Goal: Information Seeking & Learning: Understand process/instructions

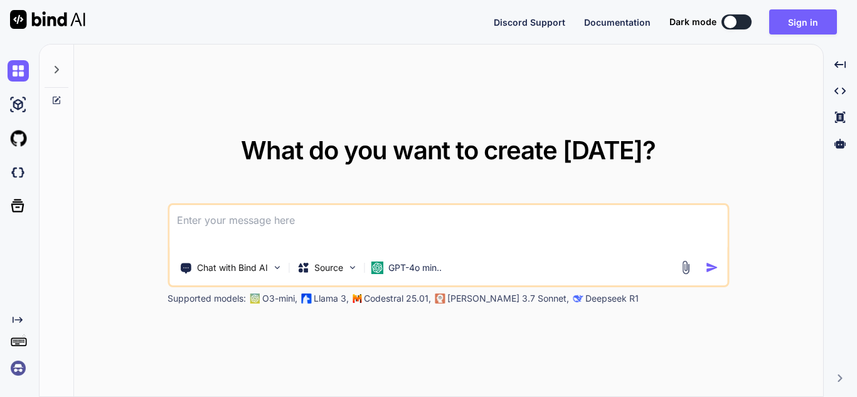
click at [279, 234] on textarea at bounding box center [448, 228] width 558 height 46
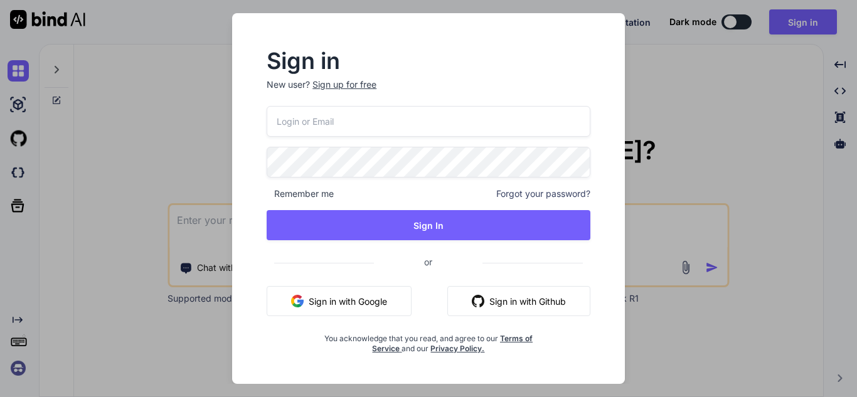
click at [312, 113] on input "email" at bounding box center [429, 121] width 324 height 31
type input "[EMAIL_ADDRESS][DOMAIN_NAME]"
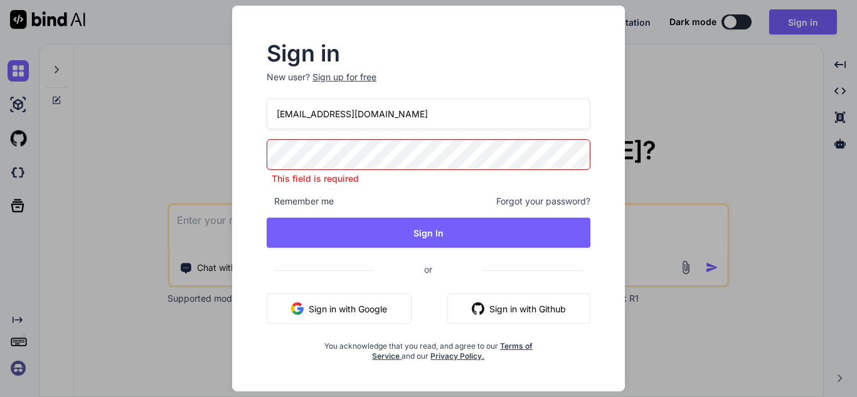
drag, startPoint x: 398, startPoint y: 123, endPoint x: 144, endPoint y: 129, distance: 254.8
click at [144, 129] on div "Sign in New user? Sign up for free [EMAIL_ADDRESS][DOMAIN_NAME] This field is r…" at bounding box center [428, 198] width 857 height 397
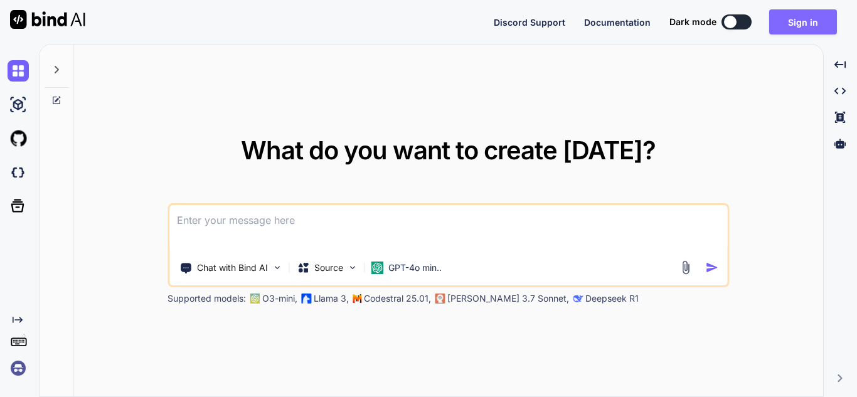
click at [807, 20] on button "Sign in" at bounding box center [803, 21] width 68 height 25
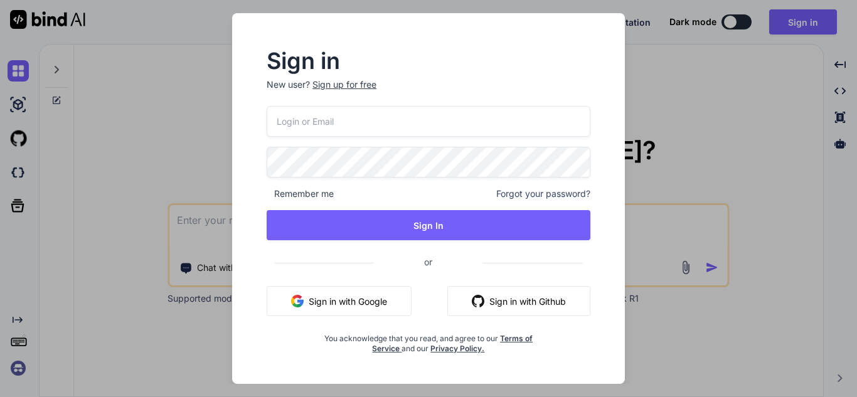
click at [393, 130] on input "email" at bounding box center [429, 121] width 324 height 31
paste input "{{baseUrl}}/v1/payment_intents"
type input "{{baseUrl}}/v1/payment_intents"
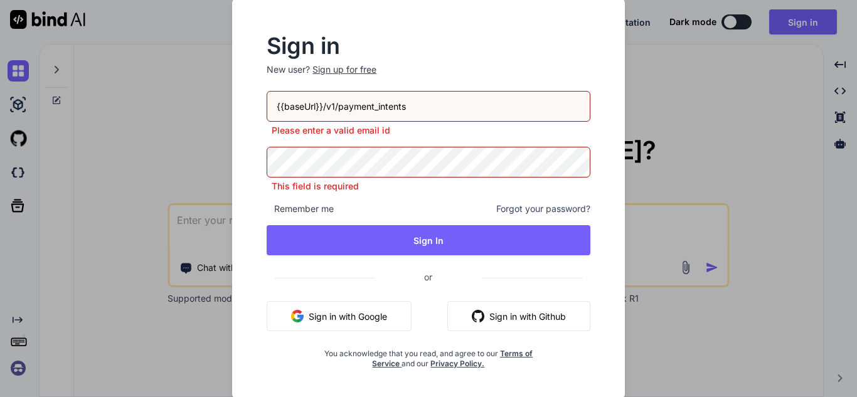
drag, startPoint x: 472, startPoint y: 100, endPoint x: 219, endPoint y: 103, distance: 253.5
click at [219, 103] on div "Sign in New user? Sign up for free {{baseUrl}}/v1/payment_intents Please enter …" at bounding box center [429, 198] width 428 height 401
click at [353, 114] on input "email" at bounding box center [429, 106] width 324 height 31
type input "[EMAIL_ADDRESS][DOMAIN_NAME]"
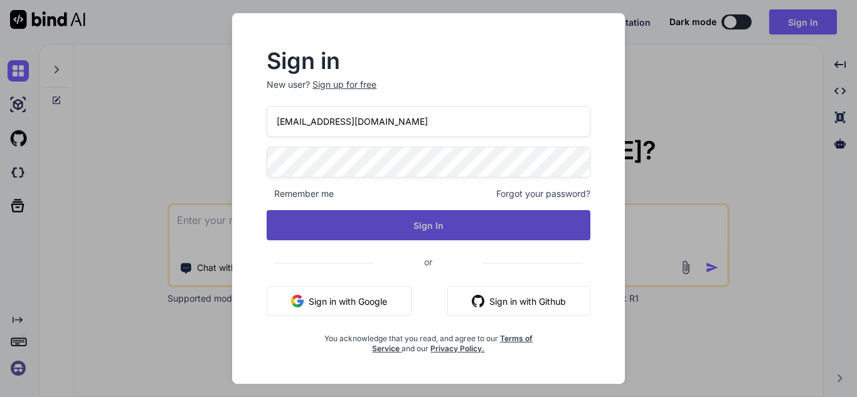
click at [327, 233] on button "Sign In" at bounding box center [429, 225] width 324 height 30
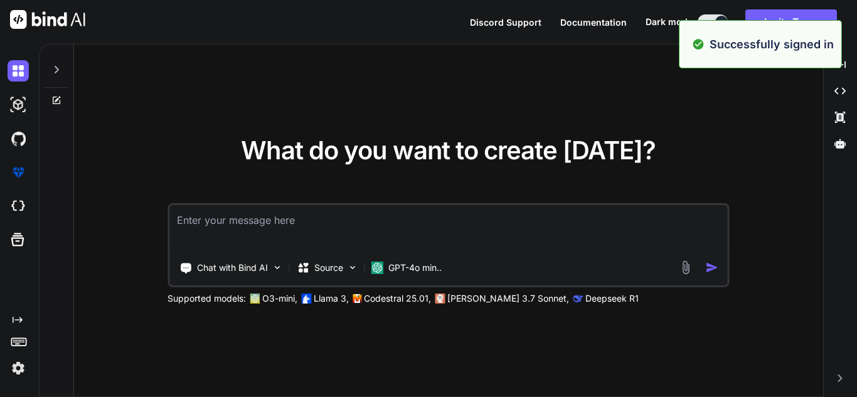
type textarea "x"
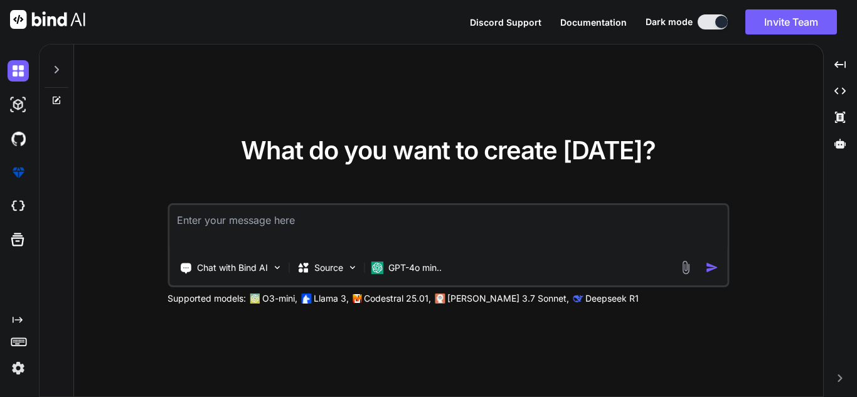
click at [307, 218] on textarea at bounding box center [448, 228] width 558 height 46
paste textarea "{{baseUrl}}/v1/payment_intents"
type textarea "{{baseUrl}}/v1/payment_intents"
type textarea "x"
type textarea "{{baseUrl}}/v1/payment_intents"
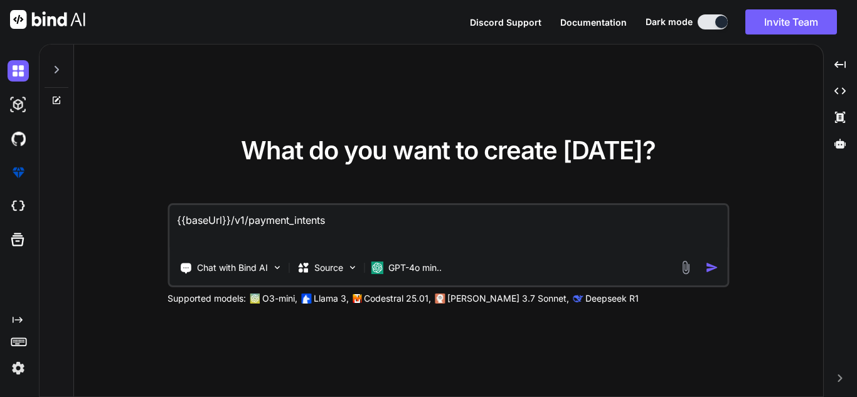
type textarea "x"
type textarea "{{baseUrl}}/v1/payment_intents"
type textarea "x"
type textarea "{{baseUrl}}/v1/payment_intents i"
type textarea "x"
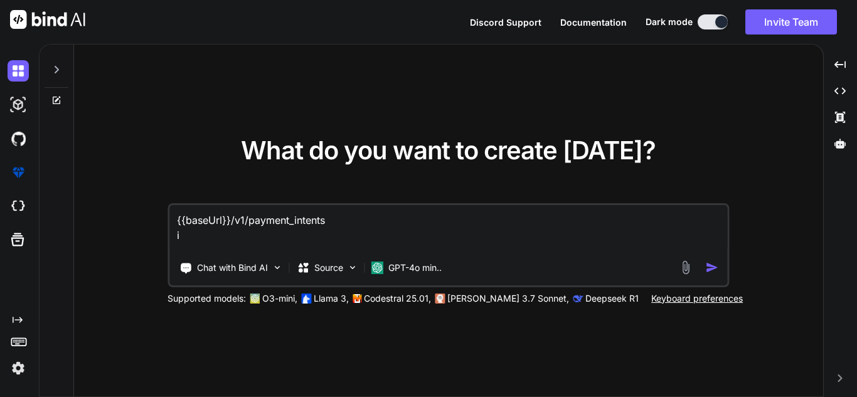
type textarea "{{baseUrl}}/v1/payment_intents i"
type textarea "x"
type textarea "{{baseUrl}}/v1/payment_intents i w"
type textarea "x"
type textarea "{{baseUrl}}/v1/payment_intents i wa"
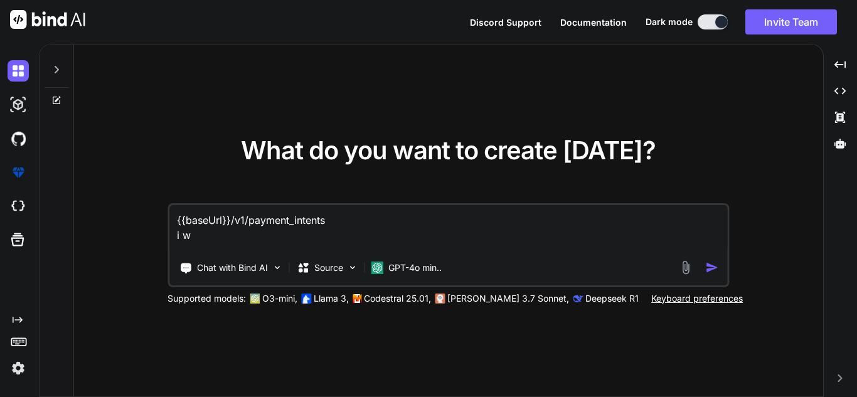
type textarea "x"
type textarea "{{baseUrl}}/v1/payment_intents i wan"
type textarea "x"
type textarea "{{baseUrl}}/v1/payment_intents i want"
type textarea "x"
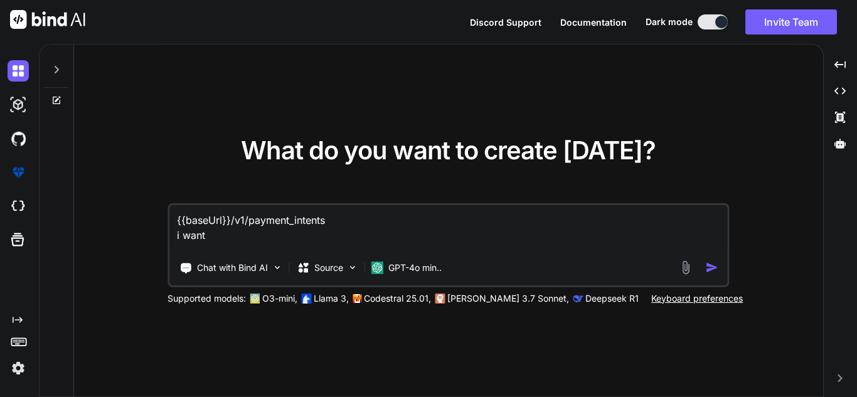
type textarea "{{baseUrl}}/v1/payment_intents i want"
type textarea "x"
type textarea "{{baseUrl}}/v1/payment_intents i want t"
type textarea "x"
type textarea "{{baseUrl}}/v1/payment_intents i want to"
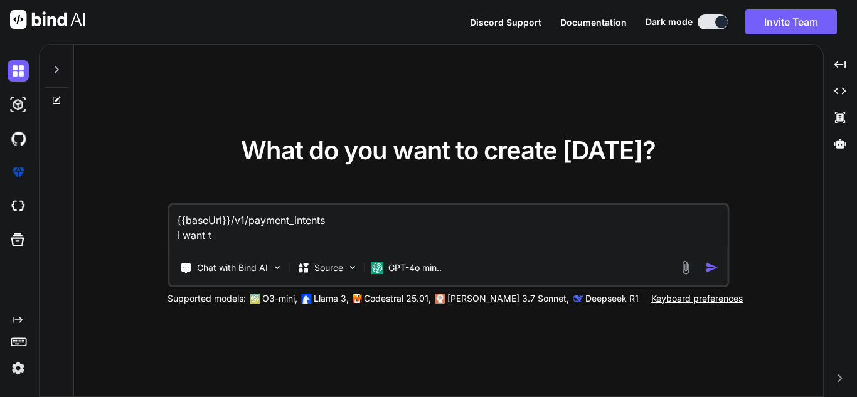
type textarea "x"
type textarea "{{baseUrl}}/v1/payment_intents i want to"
type textarea "x"
type textarea "{{baseUrl}}/v1/payment_intents i want to t"
type textarea "x"
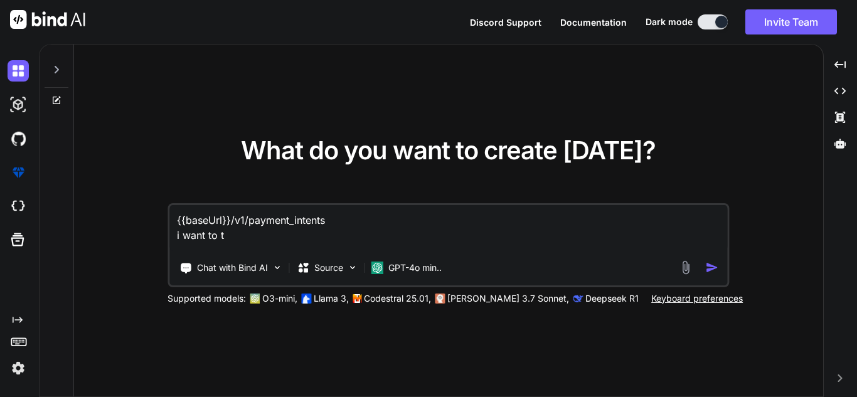
type textarea "{{baseUrl}}/v1/payment_intents i want to th"
type textarea "x"
type textarea "{{baseUrl}}/v1/payment_intents i want to t"
type textarea "x"
type textarea "{{baseUrl}}/v1/payment_intents i want to"
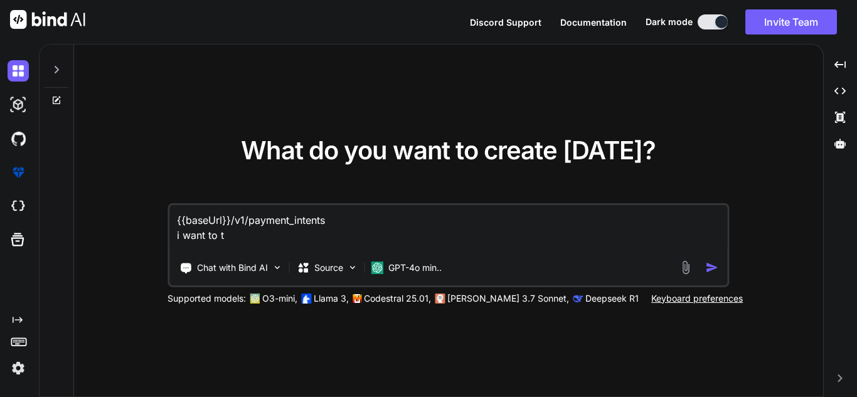
type textarea "x"
type textarea "{{baseUrl}}/v1/payment_intents i want to"
type textarea "x"
type textarea "{{baseUrl}}/v1/payment_intents i want to"
type textarea "x"
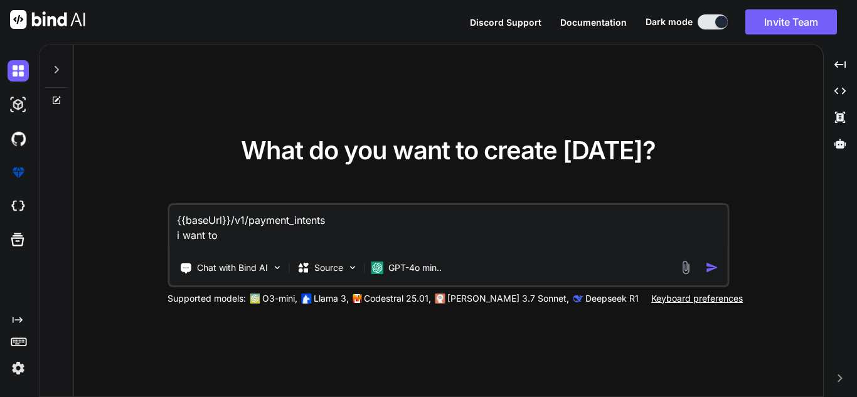
type textarea "{{baseUrl}}/v1/payment_intents i want to t"
type textarea "x"
type textarea "{{baseUrl}}/v1/payment_intents i want to tr"
type textarea "x"
type textarea "{{baseUrl}}/v1/payment_intents i want to try"
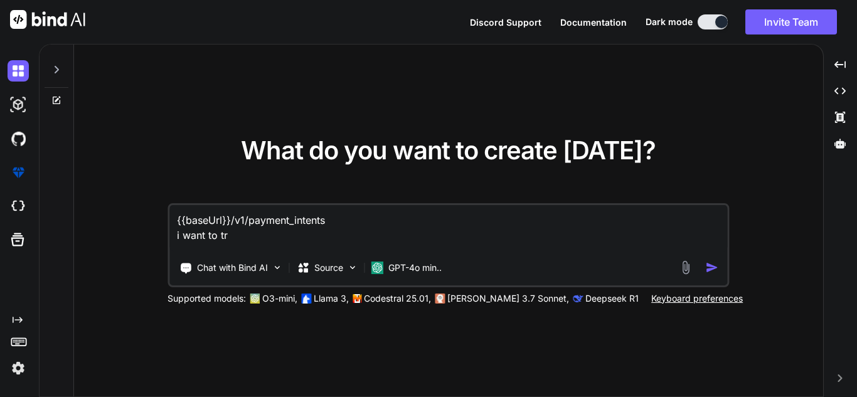
type textarea "x"
type textarea "{{baseUrl}}/v1/payment_intents i want to try"
type textarea "x"
type textarea "{{baseUrl}}/v1/payment_intents i want to try t"
type textarea "x"
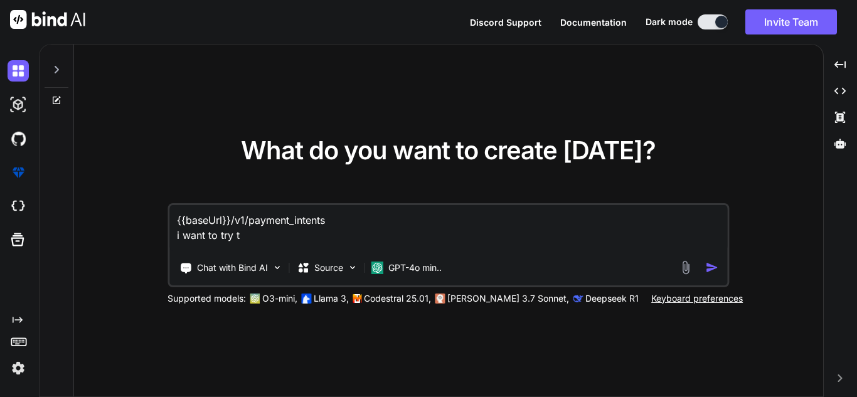
type textarea "{{baseUrl}}/v1/payment_intents i want to try th"
type textarea "x"
type textarea "{{baseUrl}}/v1/payment_intents i want to try thi"
type textarea "x"
type textarea "{{baseUrl}}/v1/payment_intents i want to try this"
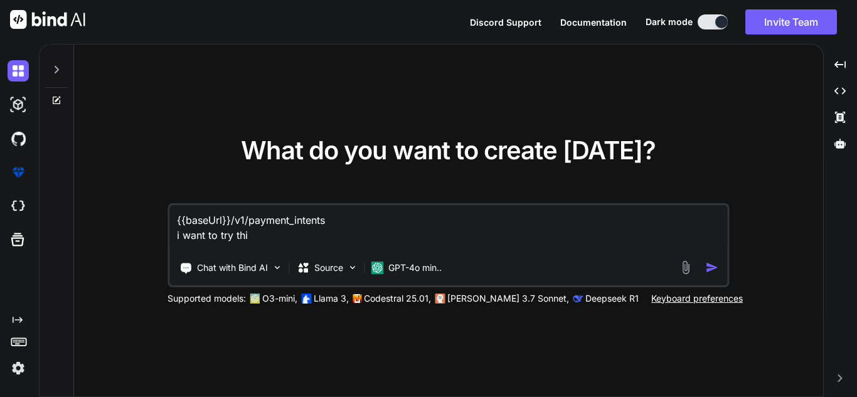
type textarea "x"
type textarea "{{baseUrl}}/v1/payment_intents i want to try this"
type textarea "x"
type textarea "{{baseUrl}}/v1/payment_intents i want to try this m"
type textarea "x"
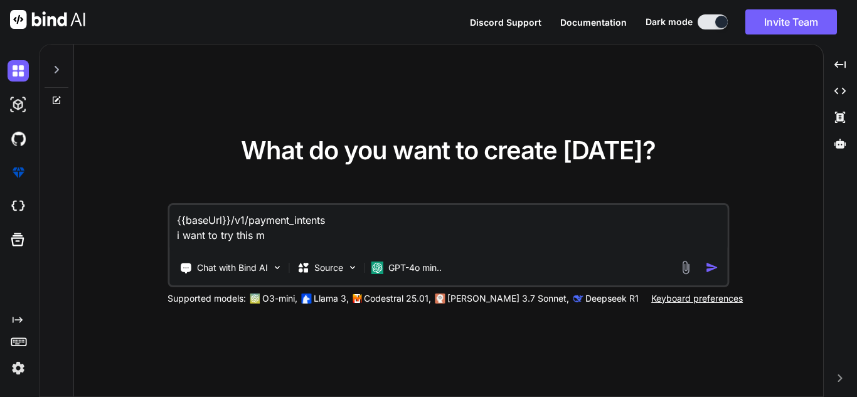
type textarea "{{baseUrl}}/v1/payment_intents i want to try this me"
type textarea "x"
type textarea "{{baseUrl}}/v1/payment_intents i want to try this met"
type textarea "x"
type textarea "{{baseUrl}}/v1/payment_intents i want to try this meth"
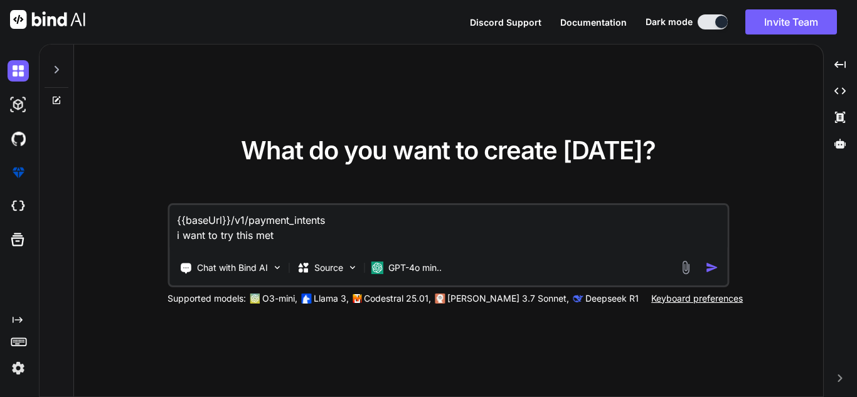
type textarea "x"
type textarea "{{baseUrl}}/v1/payment_intents i want to try this metho"
type textarea "x"
type textarea "{{baseUrl}}/v1/payment_intents i want to try this method"
type textarea "x"
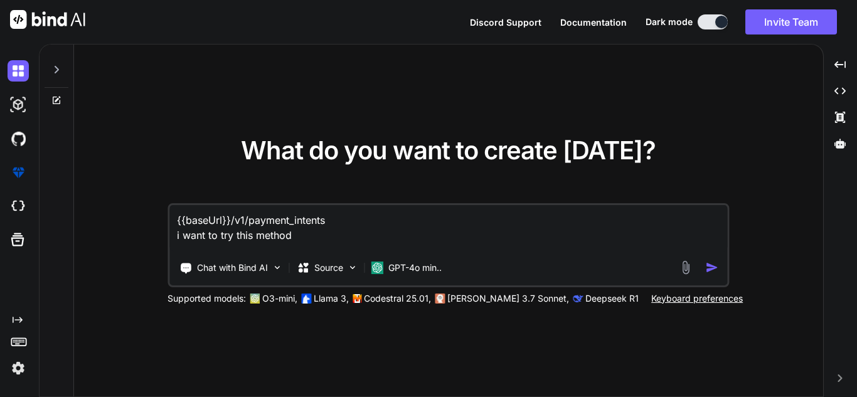
type textarea "{{baseUrl}}/v1/payment_intents i want to try this method"
type textarea "x"
type textarea "{{baseUrl}}/v1/payment_intents i want to try this method u"
type textarea "x"
type textarea "{{baseUrl}}/v1/payment_intents i want to try this method us"
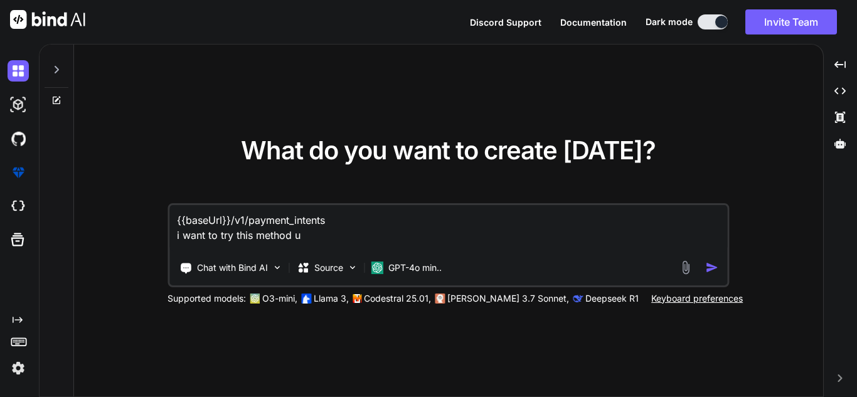
type textarea "x"
type textarea "{{baseUrl}}/v1/payment_intents i want to try this method usi"
type textarea "x"
type textarea "{{baseUrl}}/v1/payment_intents i want to try this method usin"
type textarea "x"
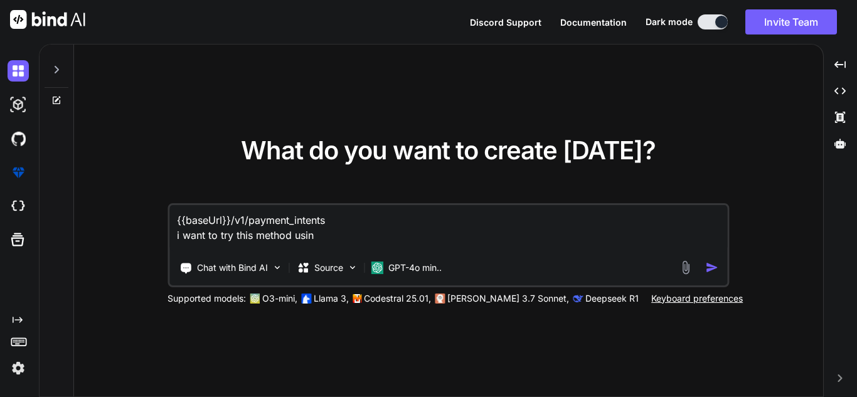
type textarea "{{baseUrl}}/v1/payment_intents i want to try this method using"
type textarea "x"
type textarea "{{baseUrl}}/v1/payment_intents i want to try this method using"
type textarea "x"
type textarea "{{baseUrl}}/v1/payment_intents i want to try this method using p"
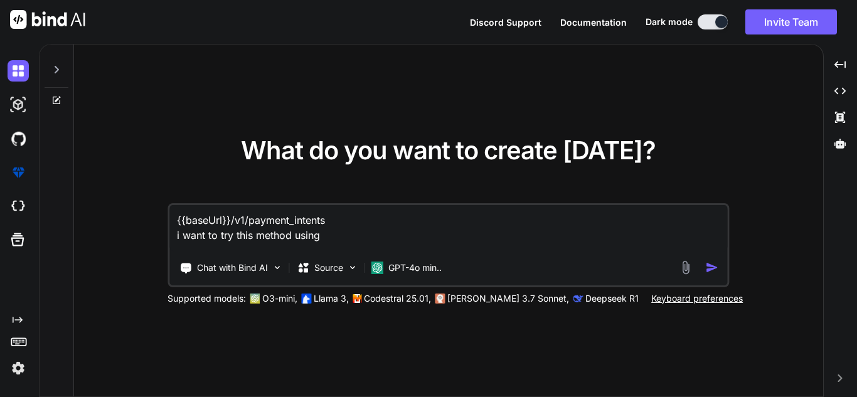
type textarea "x"
type textarea "{{baseUrl}}/v1/payment_intents i want to try this method using po"
type textarea "x"
type textarea "{{baseUrl}}/v1/payment_intents i want to try this method using pos"
type textarea "x"
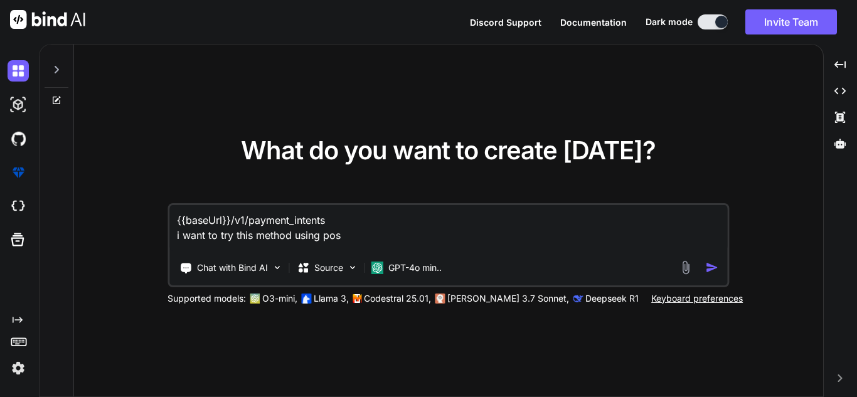
type textarea "{{baseUrl}}/v1/payment_intents i want to try this method using post"
type textarea "x"
type textarea "{{baseUrl}}/v1/payment_intents i want to try this method using postm"
type textarea "x"
type textarea "{{baseUrl}}/v1/payment_intents i want to try this method using [PERSON_NAME]"
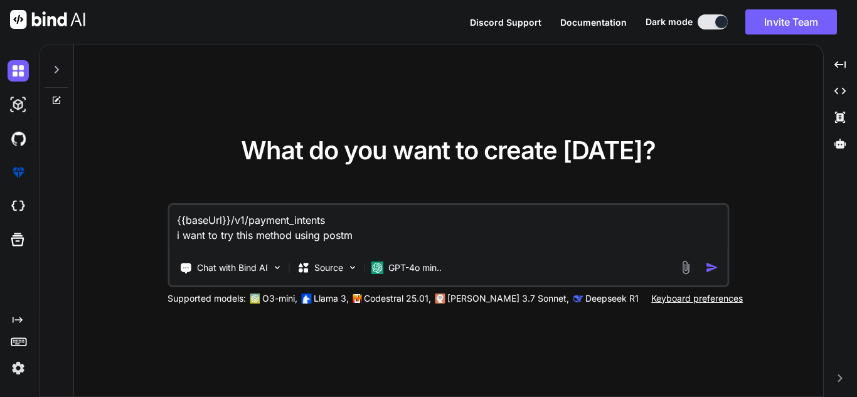
type textarea "x"
type textarea "{{baseUrl}}/v1/payment_intents i want to try this method using postman"
type textarea "x"
type textarea "{{baseUrl}}/v1/payment_intents i want to try this method using postman"
type textarea "x"
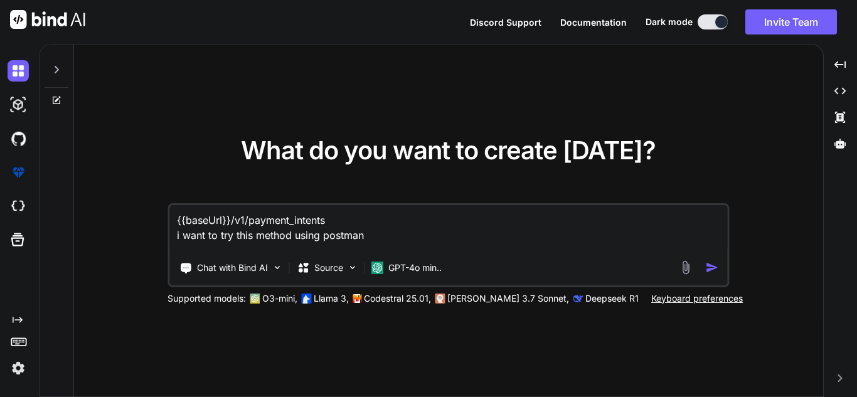
type textarea "{{baseUrl}}/v1/payment_intents i want to try this method using postman b"
type textarea "x"
type textarea "{{baseUrl}}/v1/payment_intents i want to try this method using postman bu"
type textarea "x"
type textarea "{{baseUrl}}/v1/payment_intents i want to try this method using postman but"
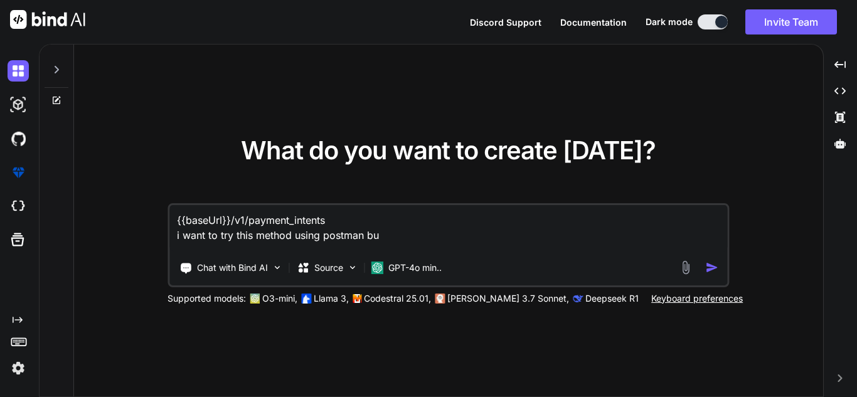
type textarea "x"
type textarea "{{baseUrl}}/v1/payment_intents i want to try this method using postman but"
type textarea "x"
type textarea "{{baseUrl}}/v1/payment_intents i want to try this method using postman but i"
type textarea "x"
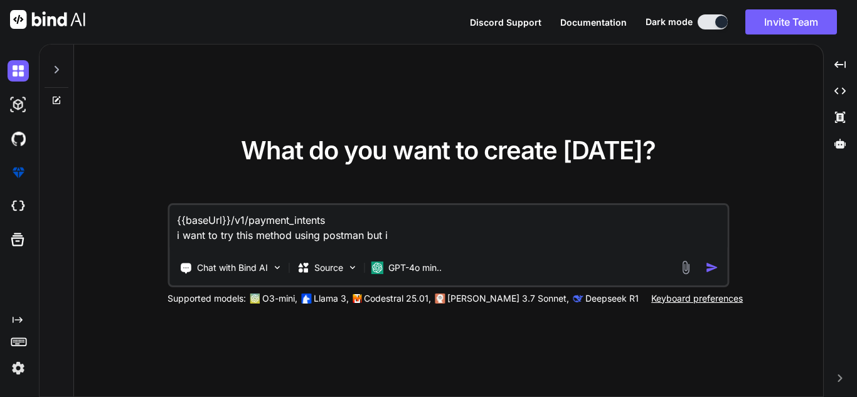
type textarea "{{baseUrl}}/v1/payment_intents i want to try this method using postman but i"
type textarea "x"
type textarea "{{baseUrl}}/v1/payment_intents i want to try this method using postman but i a"
type textarea "x"
type textarea "{{baseUrl}}/v1/payment_intents i want to try this method using postman but i am"
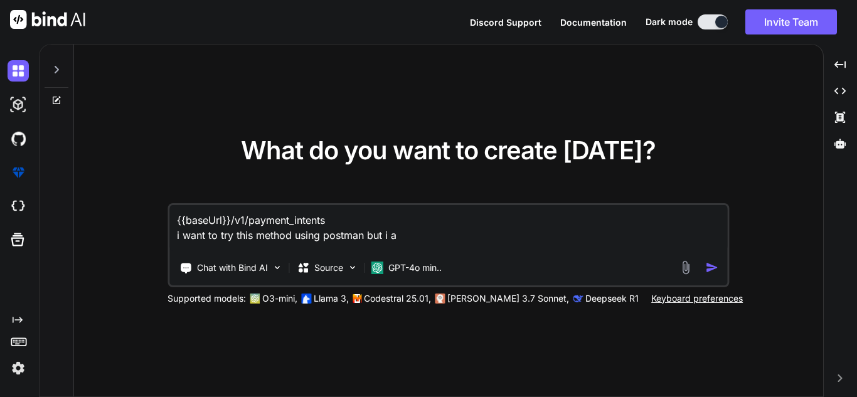
type textarea "x"
type textarea "{{baseUrl}}/v1/payment_intents i want to try this method using postman but i am"
type textarea "x"
type textarea "{{baseUrl}}/v1/payment_intents i want to try this method using postman but i am…"
type textarea "x"
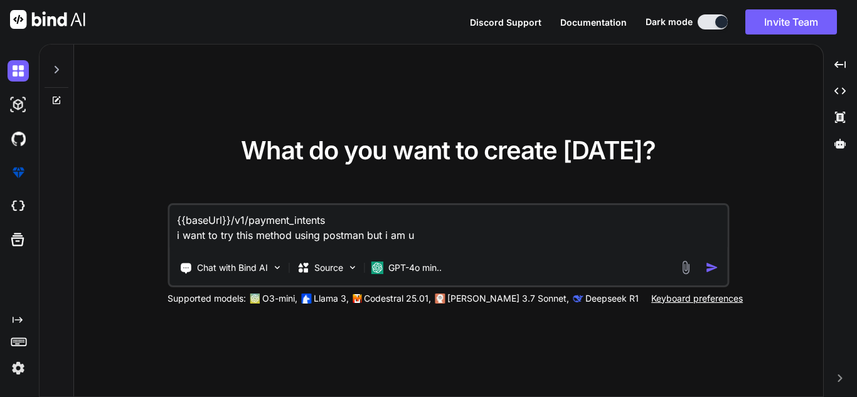
type textarea "{{baseUrl}}/v1/payment_intents i want to try this method using postman but i am…"
type textarea "x"
type textarea "{{baseUrl}}/v1/payment_intents i want to try this method using postman but i am…"
type textarea "x"
type textarea "{{baseUrl}}/v1/payment_intents i want to try this method using postman but i am…"
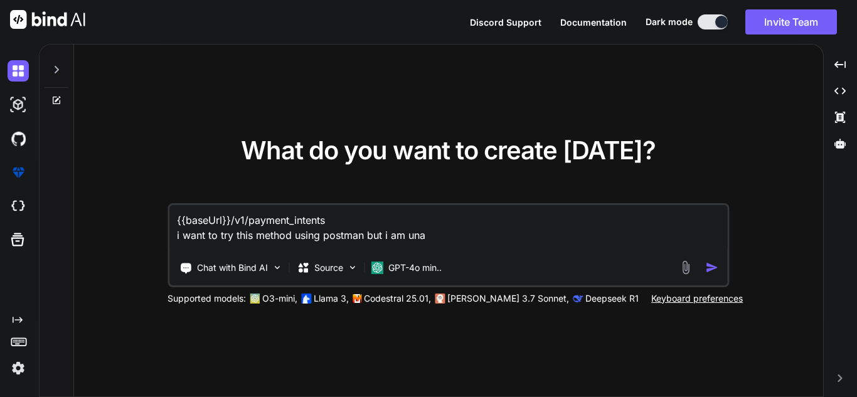
type textarea "x"
type textarea "{{baseUrl}}/v1/payment_intents i want to try this method using postman but i am…"
type textarea "x"
type textarea "{{baseUrl}}/v1/payment_intents i want to try this method using postman but i am…"
type textarea "x"
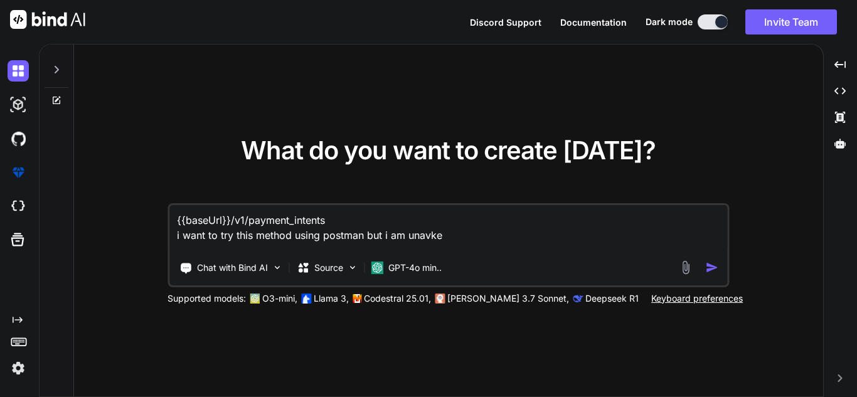
type textarea "{{baseUrl}}/v1/payment_intents i want to try this method using postman but i am…"
type textarea "x"
type textarea "{{baseUrl}}/v1/payment_intents i want to try this method using postman but i am…"
type textarea "x"
type textarea "{{baseUrl}}/v1/payment_intents i want to try this method using postman but i am…"
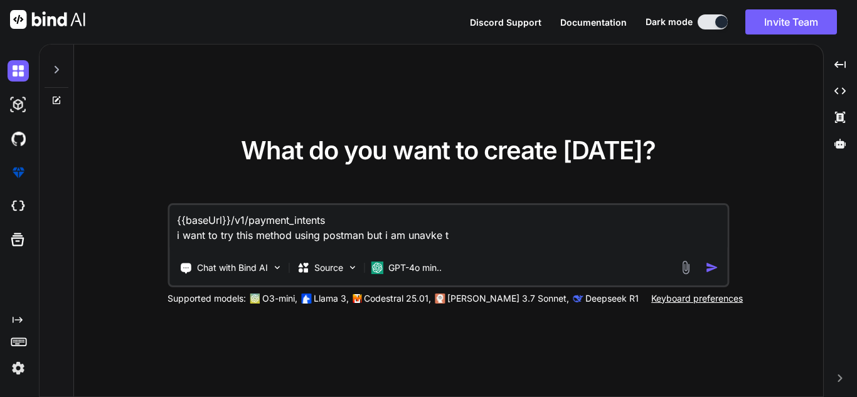
type textarea "x"
type textarea "{{baseUrl}}/v1/payment_intents i want to try this method using postman but i am…"
type textarea "x"
type textarea "{{baseUrl}}/v1/payment_intents i want to try this method using postman but i am…"
type textarea "x"
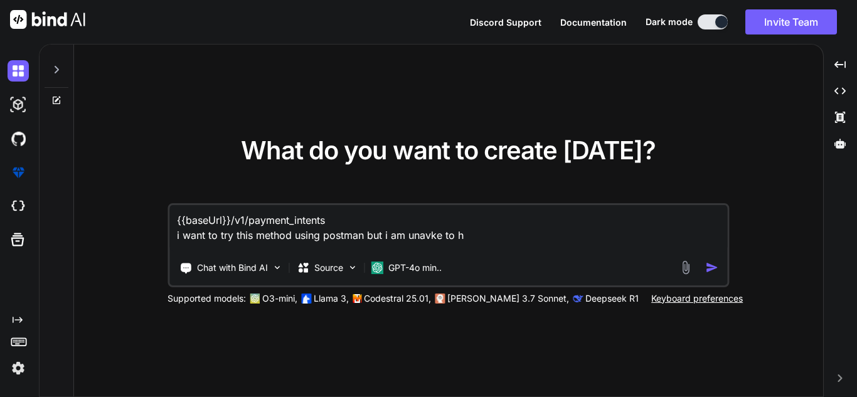
type textarea "{{baseUrl}}/v1/payment_intents i want to try this method using postman but i am…"
type textarea "x"
type textarea "{{baseUrl}}/v1/payment_intents i want to try this method using postman but i am…"
type textarea "x"
type textarea "{{baseUrl}}/v1/payment_intents i want to try this method using postman but i am…"
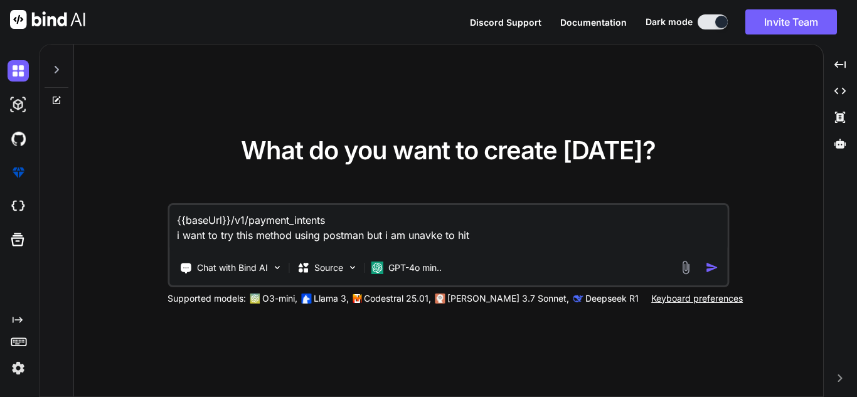
type textarea "x"
type textarea "{{baseUrl}}/v1/payment_intents i want to try this method using postman but i am…"
type textarea "x"
type textarea "{{baseUrl}}/v1/payment_intents i want to try this method using postman but i am…"
type textarea "x"
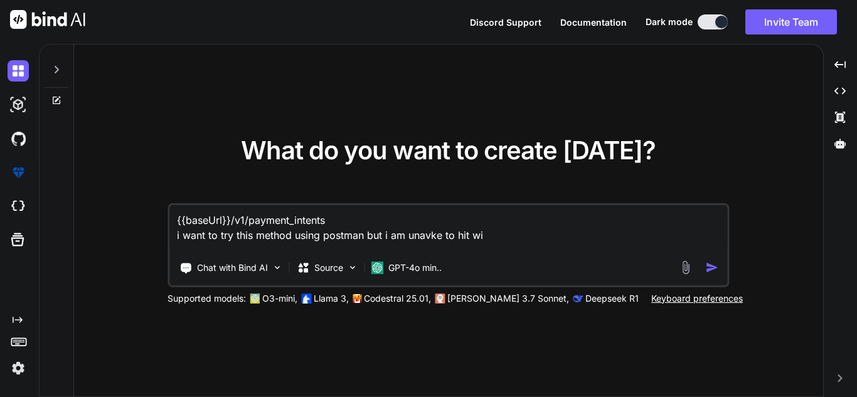
type textarea "{{baseUrl}}/v1/payment_intents i want to try this method using postman but i am…"
type textarea "x"
type textarea "{{baseUrl}}/v1/payment_intents i want to try this method using postman but i am…"
type textarea "x"
type textarea "{{baseUrl}}/v1/payment_intents i want to try this method using postman but i am…"
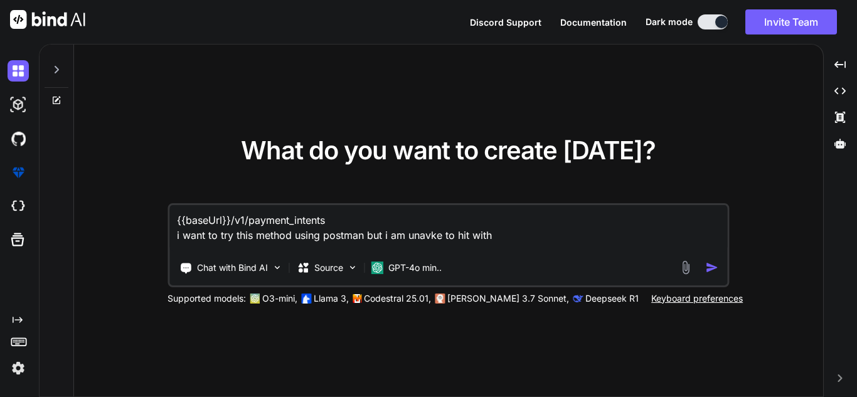
type textarea "x"
type textarea "{{baseUrl}}/v1/payment_intents i want to try this method using postman but i am…"
type textarea "x"
type textarea "{{baseUrl}}/v1/payment_intents i want to try this method using postman but i am…"
type textarea "x"
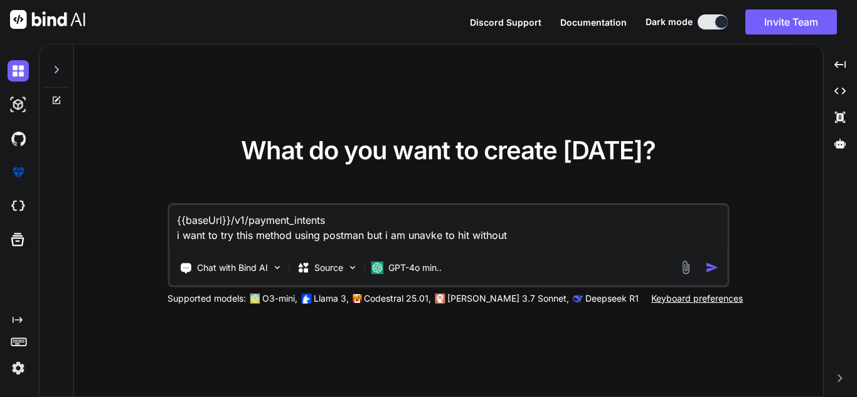
type textarea "{{baseUrl}}/v1/payment_intents i want to try this method using postman but i am…"
type textarea "x"
type textarea "{{baseUrl}}/v1/payment_intents i want to try this method using postman but i am…"
type textarea "x"
type textarea "{{baseUrl}}/v1/payment_intents i want to try this method using postman but i am…"
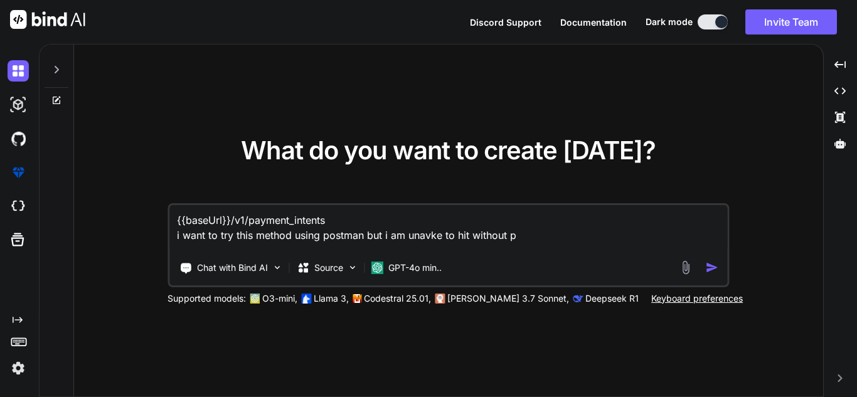
type textarea "x"
type textarea "{{baseUrl}}/v1/payment_intents i want to try this method using postman but i am…"
type textarea "x"
type textarea "{{baseUrl}}/v1/payment_intents i want to try this method using postman but i am…"
type textarea "x"
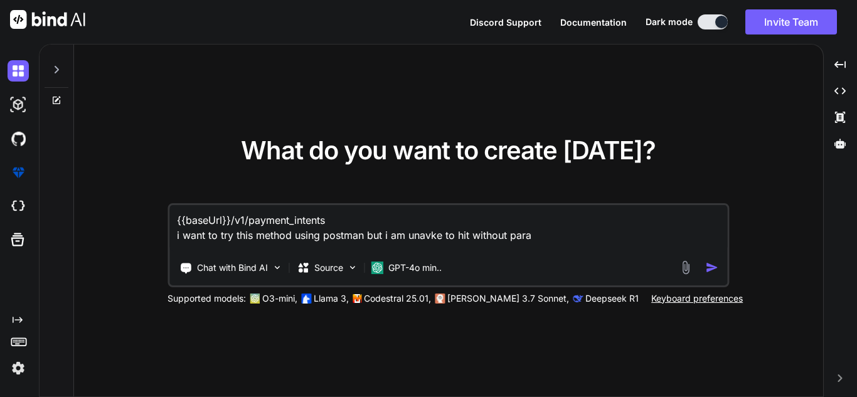
type textarea "{{baseUrl}}/v1/payment_intents i want to try this method using postman but i am…"
type textarea "x"
type textarea "{{baseUrl}}/v1/payment_intents i want to try this method using postman but i am…"
type textarea "x"
type textarea "{{baseUrl}}/v1/payment_intents i want to try this method using postman but i am…"
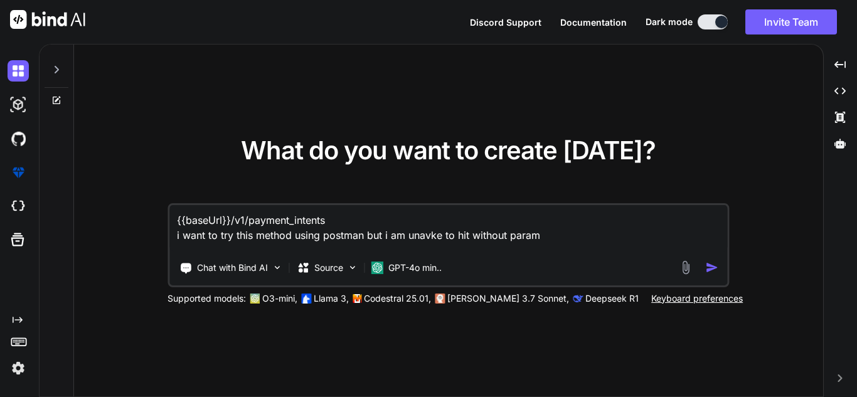
type textarea "x"
type textarea "{{baseUrl}}/v1/payment_intents i want to try this method using postman but i am…"
type textarea "x"
type textarea "{{baseUrl}}/v1/payment_intents i want to try this method using postman but i am…"
type textarea "x"
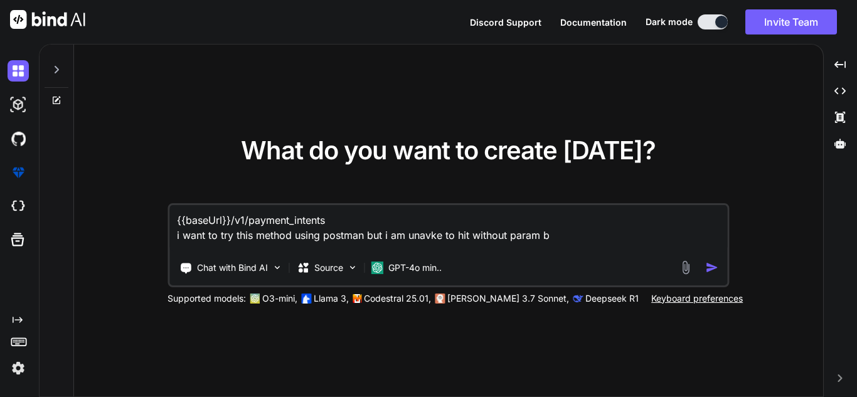
type textarea "{{baseUrl}}/v1/payment_intents i want to try this method using postman but i am…"
type textarea "x"
type textarea "{{baseUrl}}/v1/payment_intents i want to try this method using postman but i am…"
type textarea "x"
type textarea "{{baseUrl}}/v1/payment_intents i want to try this method using postman but i am…"
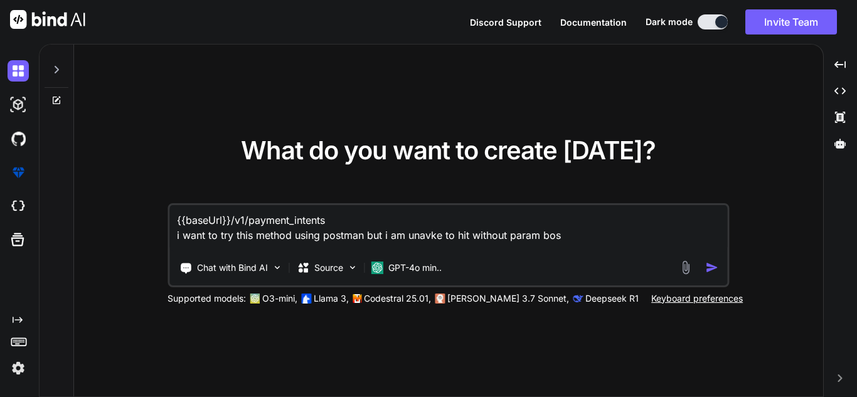
type textarea "x"
type textarea "{{baseUrl}}/v1/payment_intents i want to try this method using postman but i am…"
type textarea "x"
type textarea "{{baseUrl}}/v1/payment_intents i want to try this method using postman but i am…"
type textarea "x"
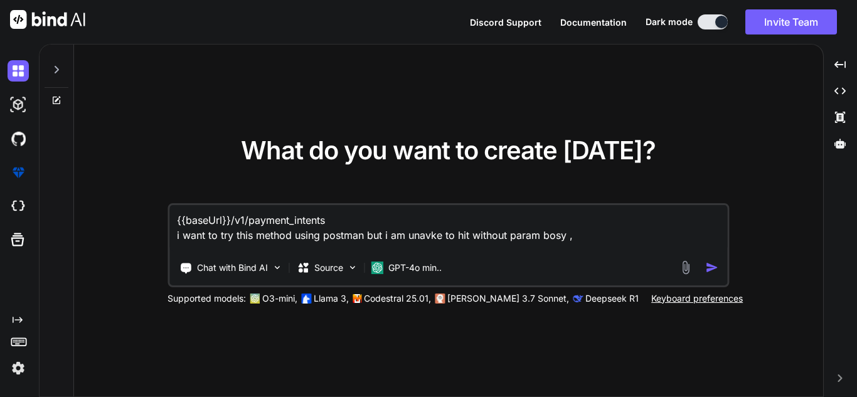
type textarea "{{baseUrl}}/v1/payment_intents i want to try this method using postman but i am…"
type textarea "x"
type textarea "{{baseUrl}}/v1/payment_intents i want to try this method using postman but i am…"
type textarea "x"
type textarea "{{baseUrl}}/v1/payment_intents i want to try this method using postman but i am…"
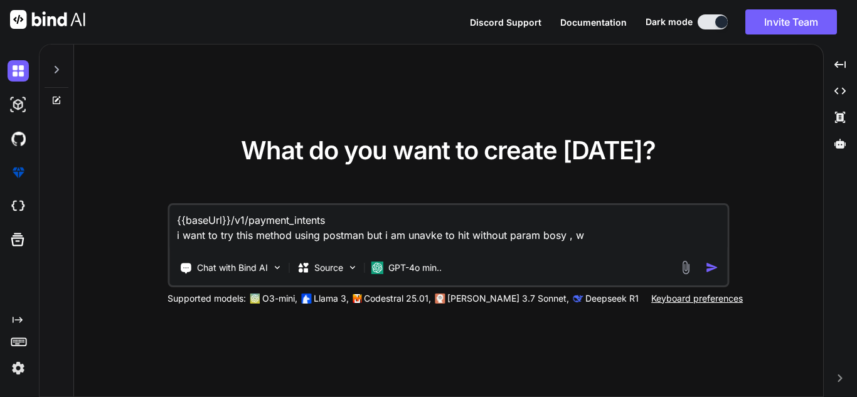
type textarea "x"
type textarea "{{baseUrl}}/v1/payment_intents i want to try this method using postman but i am…"
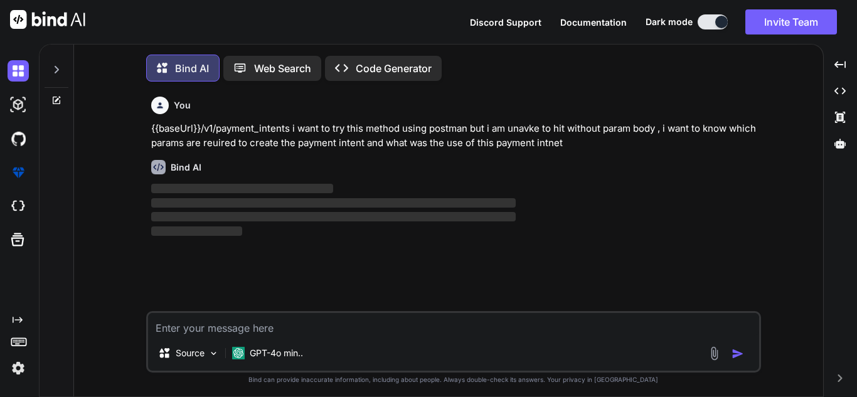
scroll to position [6, 0]
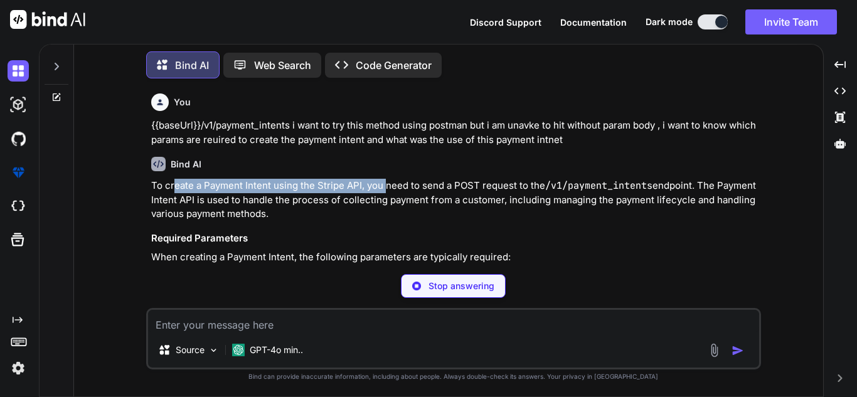
drag, startPoint x: 172, startPoint y: 182, endPoint x: 388, endPoint y: 185, distance: 216.4
click at [385, 188] on p "To create a Payment Intent using the Stripe API, you need to send a POST reques…" at bounding box center [454, 200] width 607 height 43
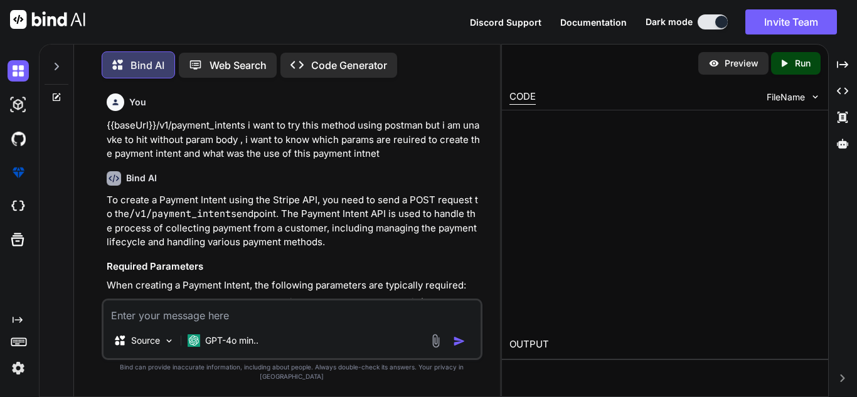
drag, startPoint x: 397, startPoint y: 184, endPoint x: 420, endPoint y: 185, distance: 23.2
click at [420, 185] on div "Bind AI" at bounding box center [293, 178] width 373 height 14
click at [846, 62] on icon "Created with Pixso." at bounding box center [842, 64] width 11 height 11
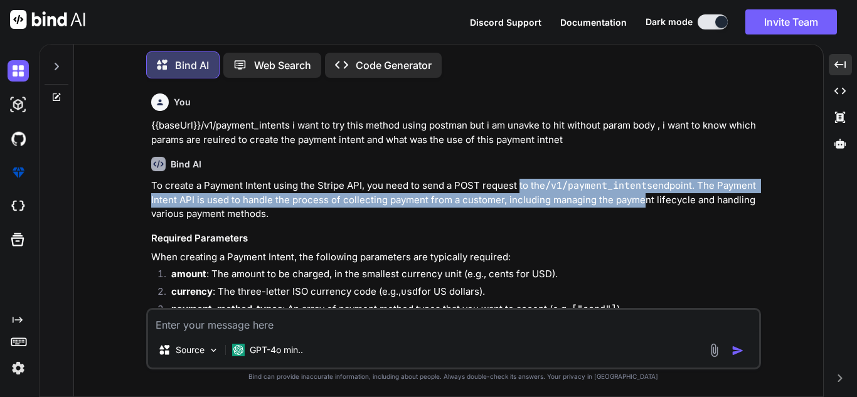
drag, startPoint x: 517, startPoint y: 180, endPoint x: 640, endPoint y: 194, distance: 124.4
click at [639, 194] on p "To create a Payment Intent using the Stripe API, you need to send a POST reques…" at bounding box center [454, 200] width 607 height 43
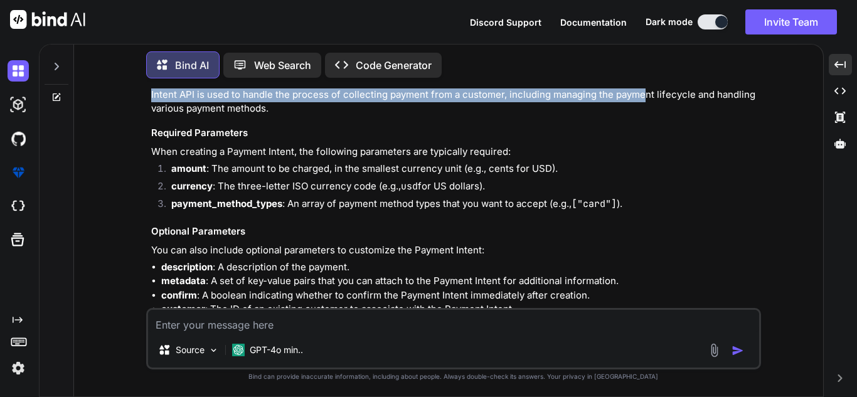
scroll to position [125, 0]
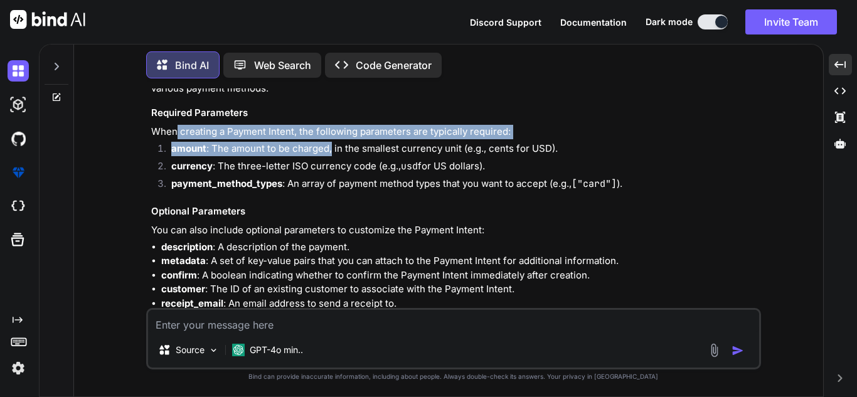
drag, startPoint x: 176, startPoint y: 134, endPoint x: 332, endPoint y: 141, distance: 157.0
click at [299, 157] on li "amount : The amount to be charged, in the smallest currency unit (e.g., cents f…" at bounding box center [459, 151] width 597 height 18
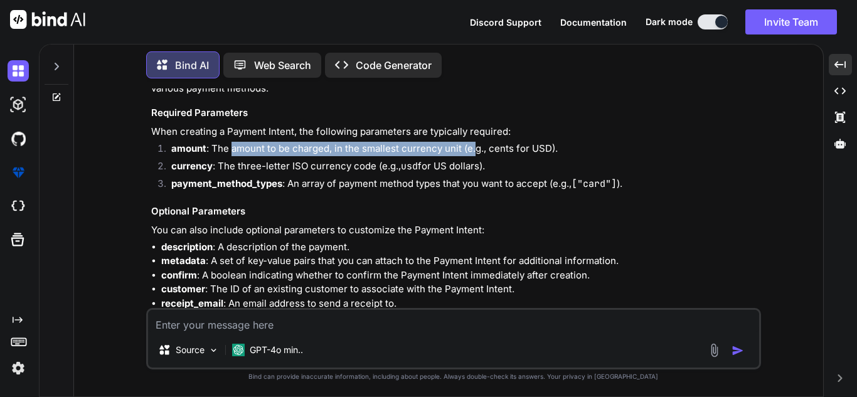
drag, startPoint x: 233, startPoint y: 144, endPoint x: 476, endPoint y: 157, distance: 243.1
click at [476, 157] on li "amount : The amount to be charged, in the smallest currency unit (e.g., cents f…" at bounding box center [459, 151] width 597 height 18
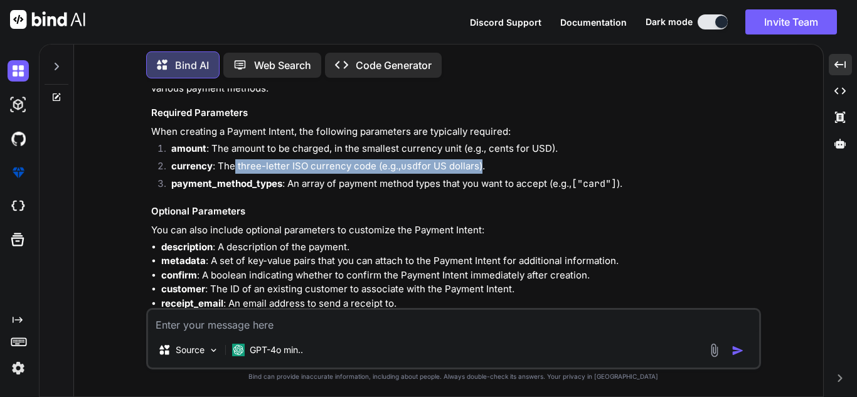
drag, startPoint x: 235, startPoint y: 166, endPoint x: 479, endPoint y: 165, distance: 244.7
click at [479, 165] on li "currency : The three-letter ISO currency code (e.g., usd for US dollars)." at bounding box center [459, 168] width 597 height 18
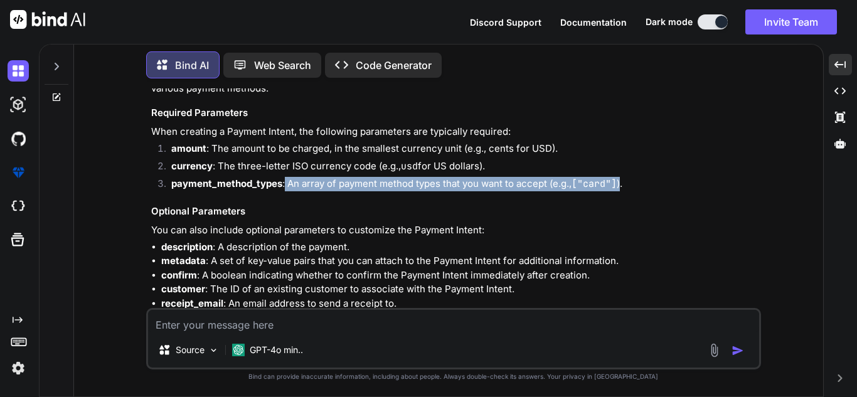
drag, startPoint x: 286, startPoint y: 183, endPoint x: 627, endPoint y: 181, distance: 341.3
click at [627, 181] on li "payment_method_types : An array of payment method types that you want to accept…" at bounding box center [459, 186] width 597 height 18
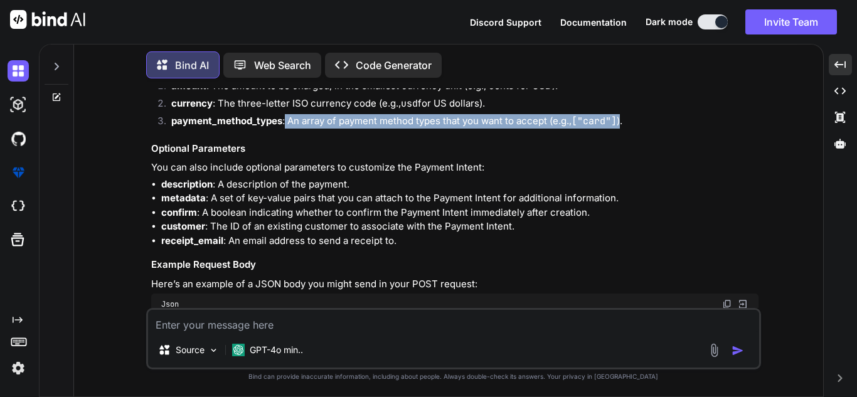
click at [320, 128] on li "payment_method_types : An array of payment method types that you want to accept…" at bounding box center [459, 123] width 597 height 18
drag, startPoint x: 358, startPoint y: 115, endPoint x: 619, endPoint y: 123, distance: 261.1
click at [615, 124] on li "payment_method_types : An array of payment method types that you want to accept…" at bounding box center [459, 123] width 597 height 18
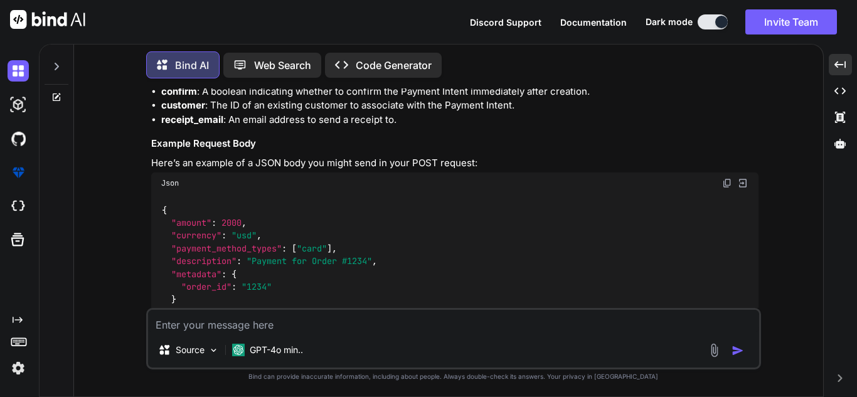
scroll to position [314, 0]
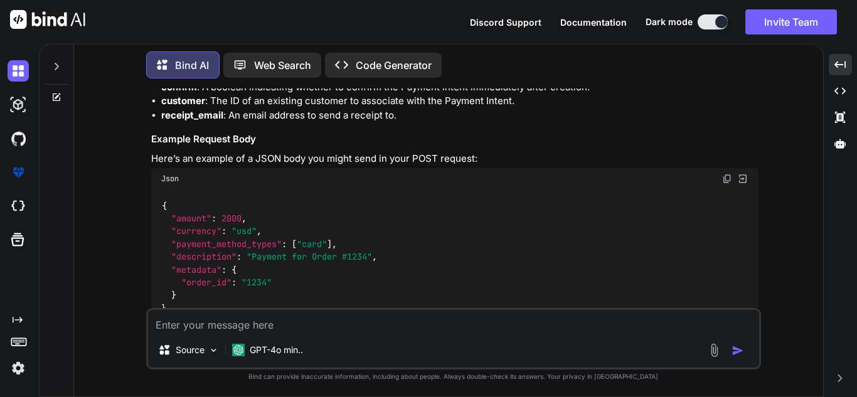
click at [237, 228] on span ""usd"" at bounding box center [243, 231] width 25 height 11
click at [284, 314] on textarea at bounding box center [453, 321] width 611 height 23
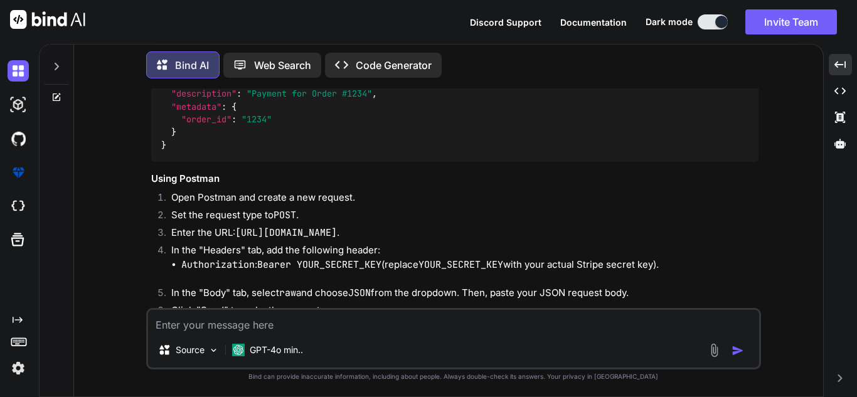
scroll to position [499, 0]
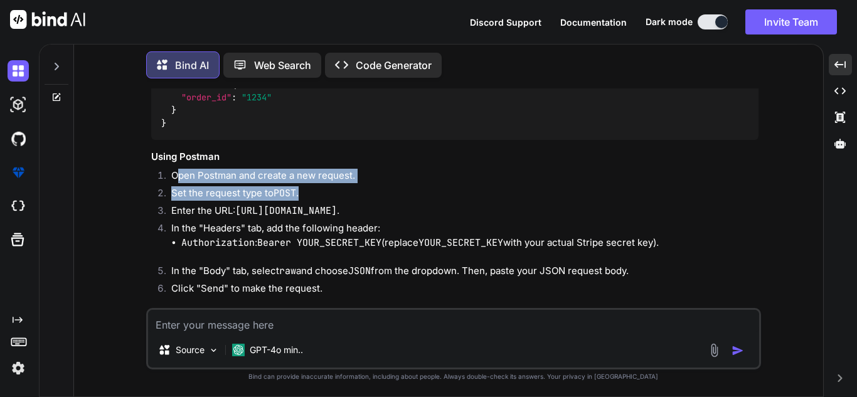
drag, startPoint x: 178, startPoint y: 171, endPoint x: 329, endPoint y: 190, distance: 152.4
click at [329, 189] on ol "Open Postman and create a new request. Set the request type to POST . Enter the…" at bounding box center [454, 234] width 607 height 130
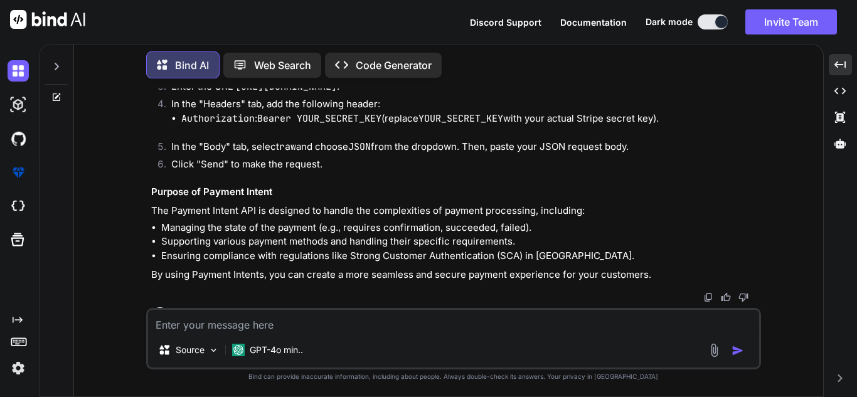
scroll to position [624, 0]
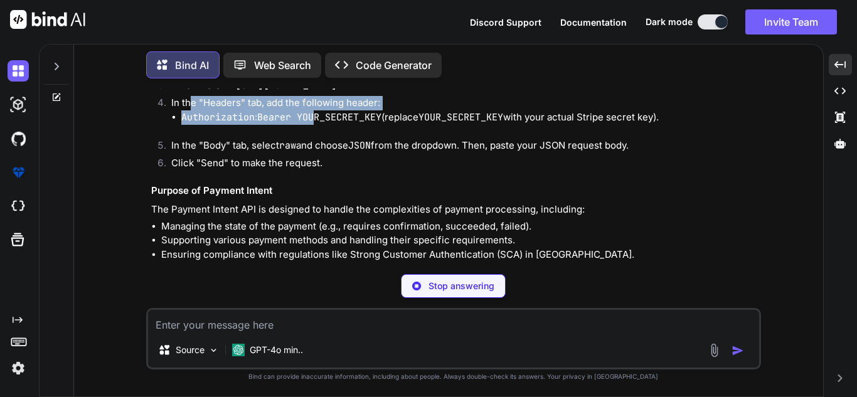
drag, startPoint x: 251, startPoint y: 116, endPoint x: 318, endPoint y: 122, distance: 67.4
click at [318, 122] on li "In the "Headers" tab, add the following header: Authorization : Bearer YOUR_SEC…" at bounding box center [459, 117] width 597 height 43
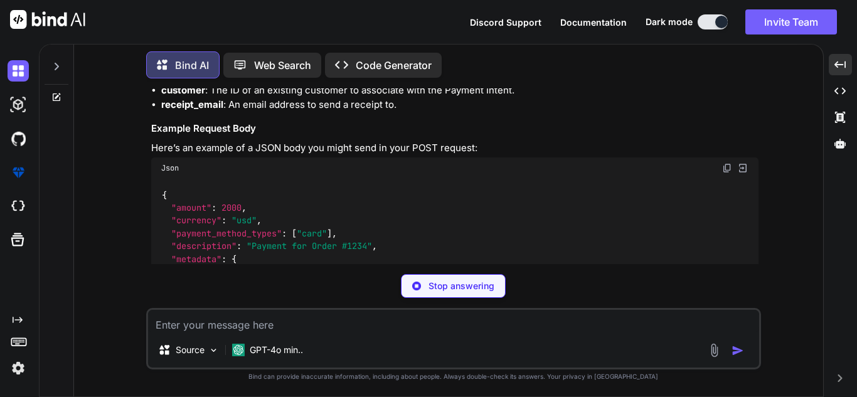
scroll to position [311, 0]
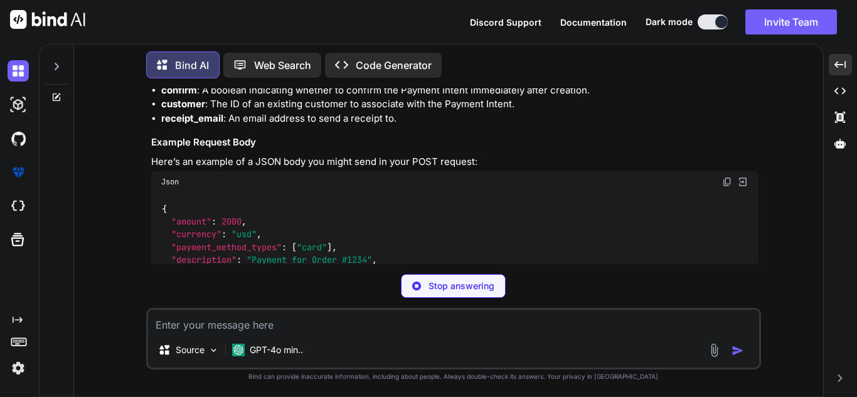
click at [728, 183] on img at bounding box center [727, 182] width 10 height 10
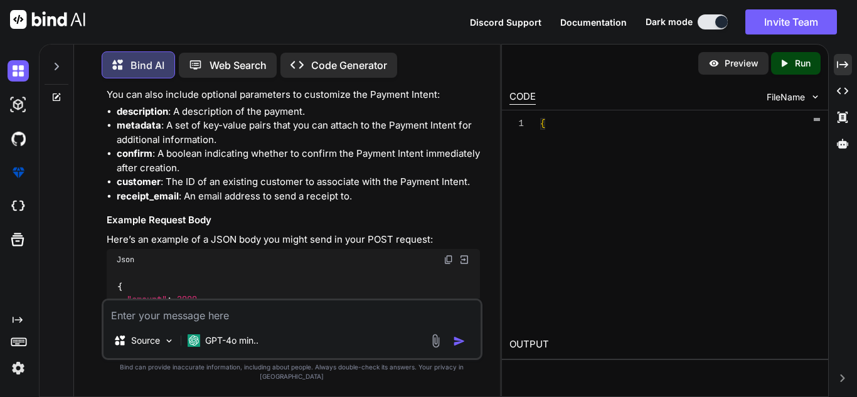
scroll to position [374, 0]
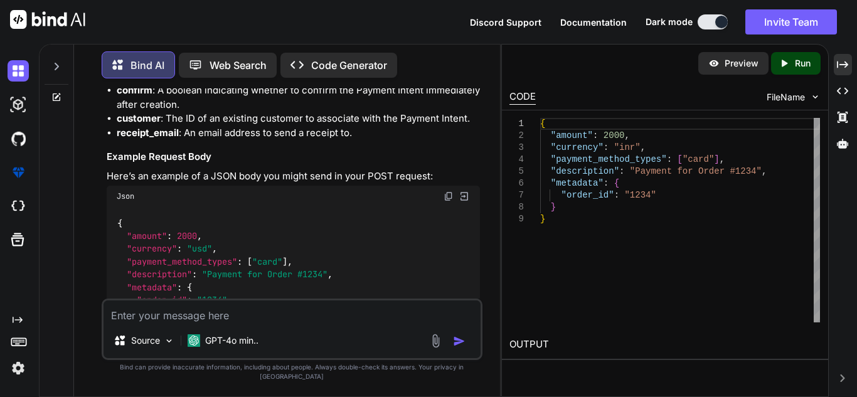
click at [322, 342] on div "Source GPT-4o min.." at bounding box center [292, 343] width 377 height 30
click at [166, 323] on textarea at bounding box center [292, 311] width 377 height 23
paste textarea "{ "amount": [2000], "currency": "usd", "payment_method_types": ["card"], "descr…"
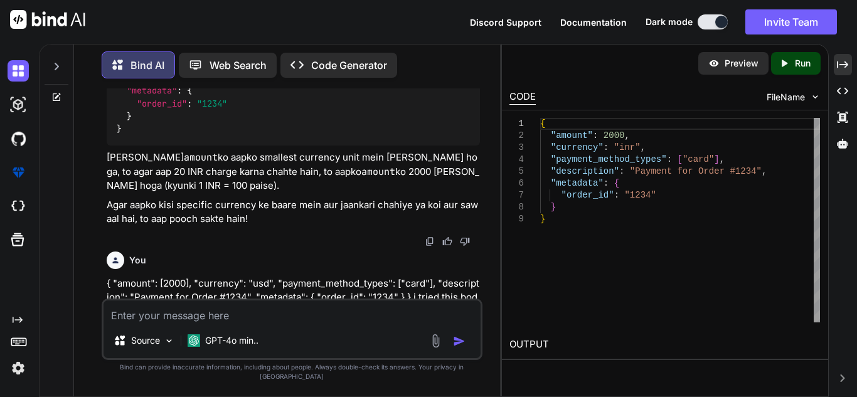
scroll to position [1309, 0]
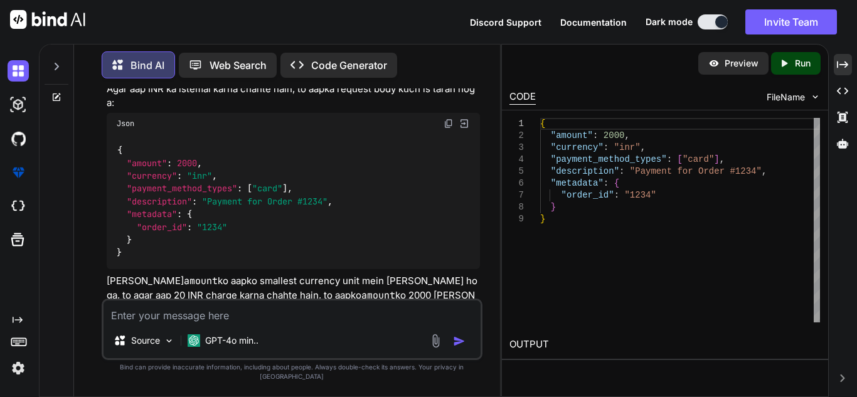
click at [210, 180] on span ""inr"" at bounding box center [199, 175] width 25 height 11
click at [258, 196] on span ""Payment for Order #1234"" at bounding box center [264, 201] width 125 height 11
drag, startPoint x: 226, startPoint y: 205, endPoint x: 282, endPoint y: 204, distance: 55.2
click at [282, 204] on span ""Payment for Order #1234"" at bounding box center [264, 201] width 125 height 11
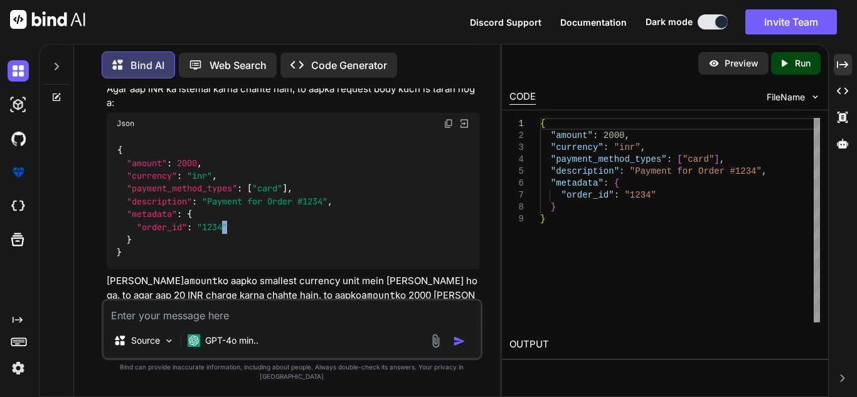
drag, startPoint x: 261, startPoint y: 221, endPoint x: 215, endPoint y: 223, distance: 46.4
click at [215, 223] on div "{ "amount" : 2000 , "currency" : "inr" , "payment_method_types" : [ "card" ] , …" at bounding box center [293, 202] width 373 height 136
click at [270, 216] on div "{ "amount" : 2000 , "currency" : "inr" , "payment_method_types" : [ "card" ] , …" at bounding box center [293, 202] width 373 height 136
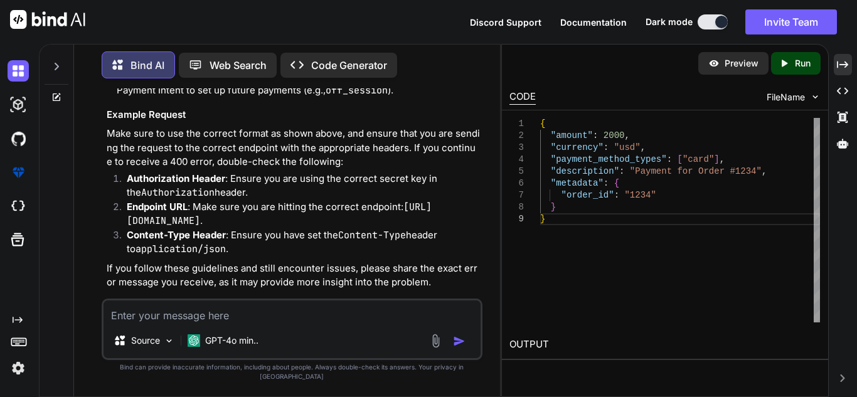
scroll to position [2215, 0]
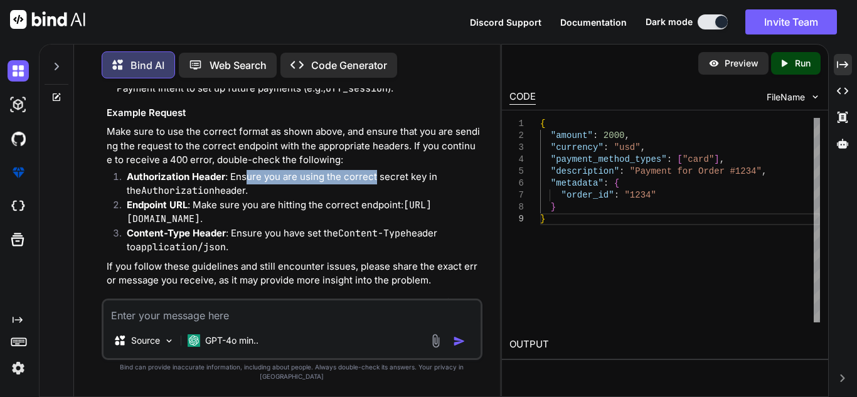
drag, startPoint x: 246, startPoint y: 180, endPoint x: 375, endPoint y: 184, distance: 129.3
click at [375, 184] on li "Authorization Header : Ensure you are using the correct secret key in the Autho…" at bounding box center [298, 184] width 363 height 28
drag, startPoint x: 181, startPoint y: 207, endPoint x: 328, endPoint y: 225, distance: 147.8
click at [328, 225] on li "Endpoint URL : Make sure you are hitting the correct endpoint: [URL][DOMAIN_NAM…" at bounding box center [298, 212] width 363 height 28
drag, startPoint x: 252, startPoint y: 259, endPoint x: 208, endPoint y: 285, distance: 50.9
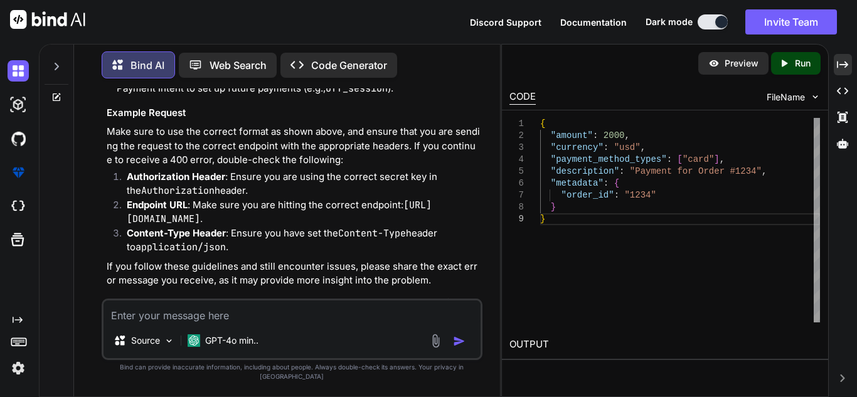
click at [250, 260] on p "If you follow these guidelines and still encounter issues, please share the exa…" at bounding box center [293, 274] width 373 height 28
click at [195, 323] on textarea at bounding box center [292, 311] width 377 height 23
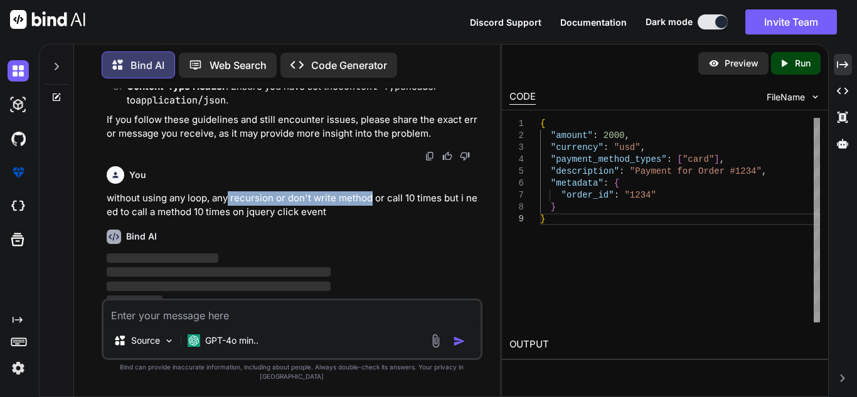
scroll to position [2362, 0]
drag, startPoint x: 226, startPoint y: 201, endPoint x: 369, endPoint y: 203, distance: 143.7
click at [369, 203] on p "without using any loop, any recursion or don't write method or call 10 times bu…" at bounding box center [293, 205] width 373 height 28
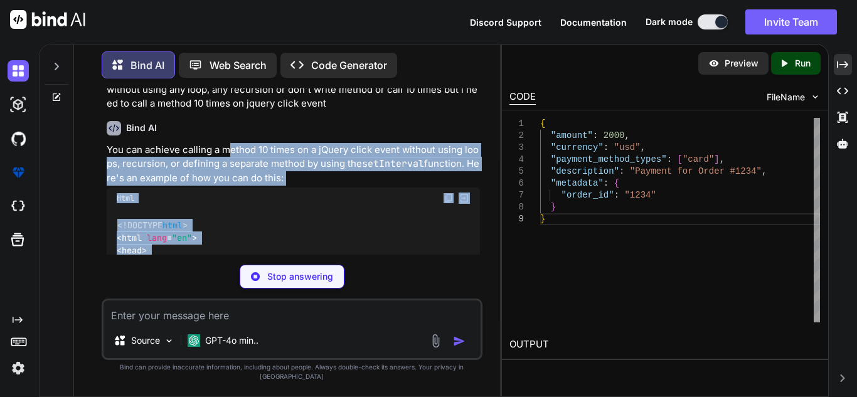
scroll to position [2512, 0]
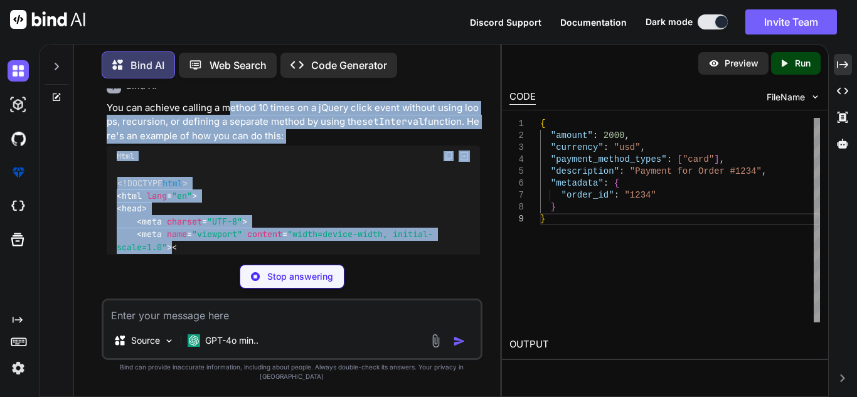
click at [313, 255] on div "You can achieve calling a method 10 times on a jQuery click event without using…" at bounding box center [293, 182] width 373 height 163
click at [361, 138] on p "You can achieve calling a method 10 times on a jQuery click event without using…" at bounding box center [293, 122] width 373 height 43
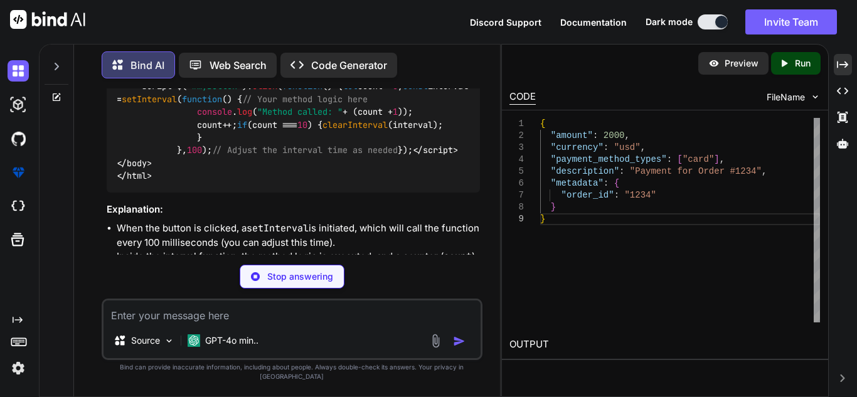
scroll to position [2763, 0]
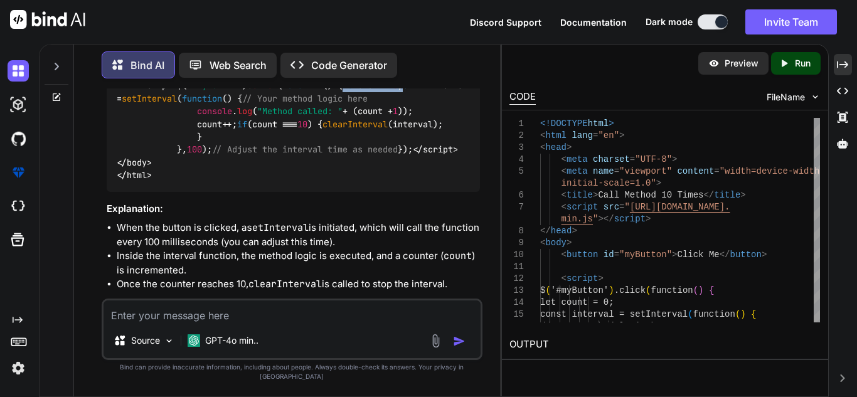
drag, startPoint x: 179, startPoint y: 125, endPoint x: 268, endPoint y: 124, distance: 88.5
click at [268, 124] on div "<!DOCTYPE html > < html lang = "en" > < head > < meta charset = "UTF-8" > < met…" at bounding box center [293, 54] width 373 height 276
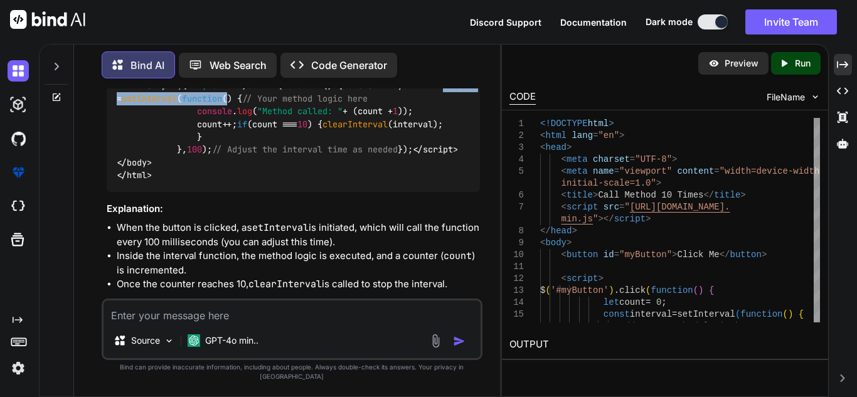
drag, startPoint x: 218, startPoint y: 142, endPoint x: 370, endPoint y: 139, distance: 151.8
click at [370, 139] on span "$( '#myButton' ). click ( function ( ) { let count = 0 ; const interval = setIn…" at bounding box center [295, 117] width 356 height 75
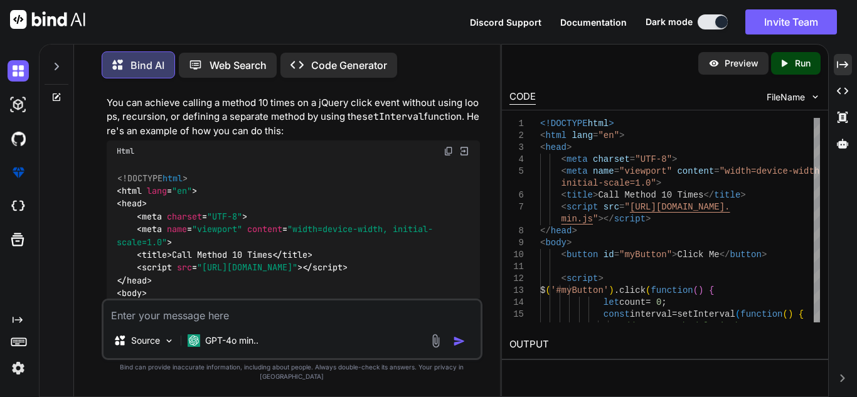
scroll to position [2512, 0]
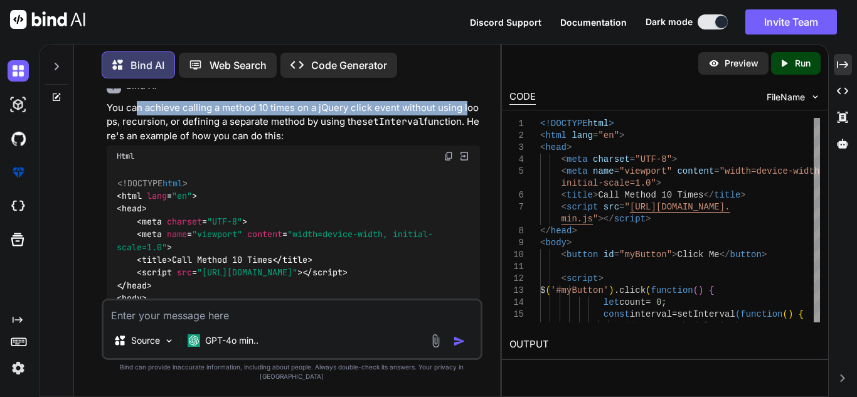
drag, startPoint x: 137, startPoint y: 114, endPoint x: 465, endPoint y: 105, distance: 328.2
click at [465, 105] on p "You can achieve calling a method 10 times on a jQuery click event without using…" at bounding box center [293, 122] width 373 height 43
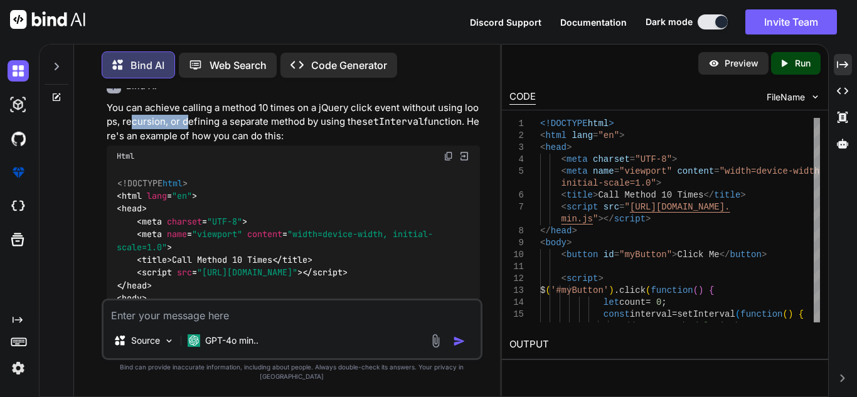
drag, startPoint x: 130, startPoint y: 115, endPoint x: 188, endPoint y: 120, distance: 57.3
click at [188, 120] on p "You can achieve calling a method 10 times on a jQuery click event without using…" at bounding box center [293, 122] width 373 height 43
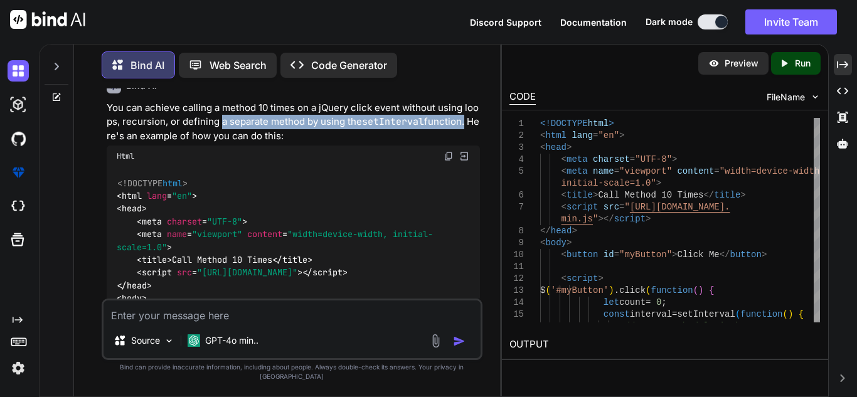
drag, startPoint x: 222, startPoint y: 122, endPoint x: 464, endPoint y: 118, distance: 241.6
click at [464, 118] on p "You can achieve calling a method 10 times on a jQuery click event without using…" at bounding box center [293, 122] width 373 height 43
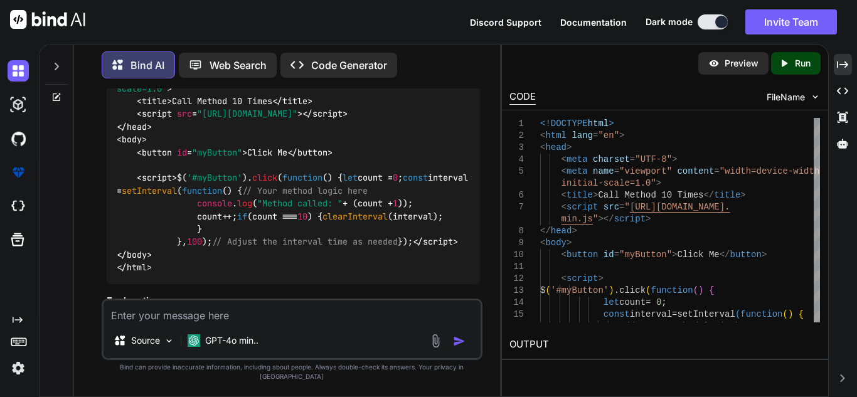
scroll to position [2701, 0]
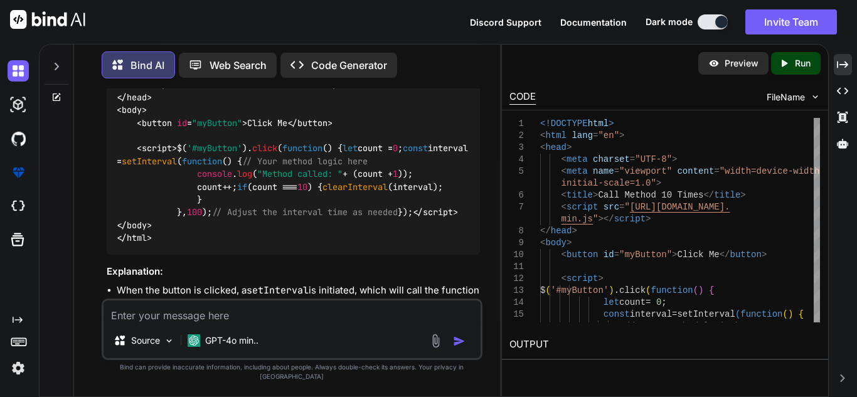
click at [223, 129] on span ""myButton"" at bounding box center [217, 122] width 50 height 11
click at [199, 154] on span "'#myButton'" at bounding box center [214, 148] width 55 height 11
drag, startPoint x: 249, startPoint y: 188, endPoint x: 165, endPoint y: 189, distance: 84.1
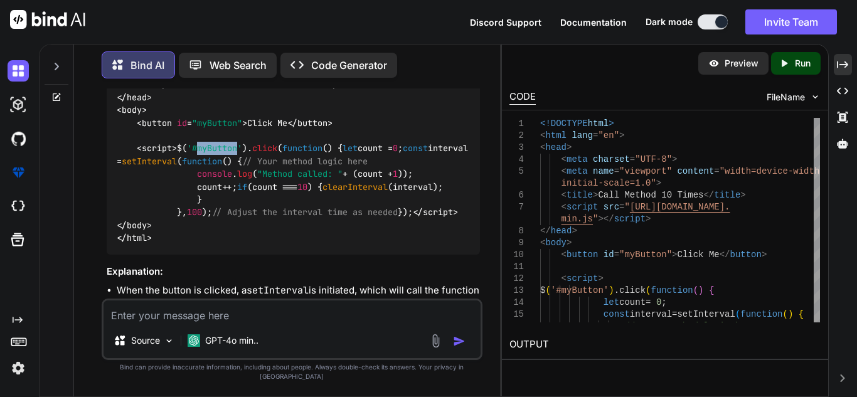
click at [165, 189] on span "$( '#myButton' ). click ( function ( ) { let count = 0 ; const interval = setIn…" at bounding box center [295, 180] width 356 height 75
click at [393, 154] on span "0" at bounding box center [395, 148] width 5 height 11
click at [247, 188] on span "$( '#myButton' ). click ( function ( ) { let count = 0 ; const interval = setIn…" at bounding box center [295, 180] width 356 height 75
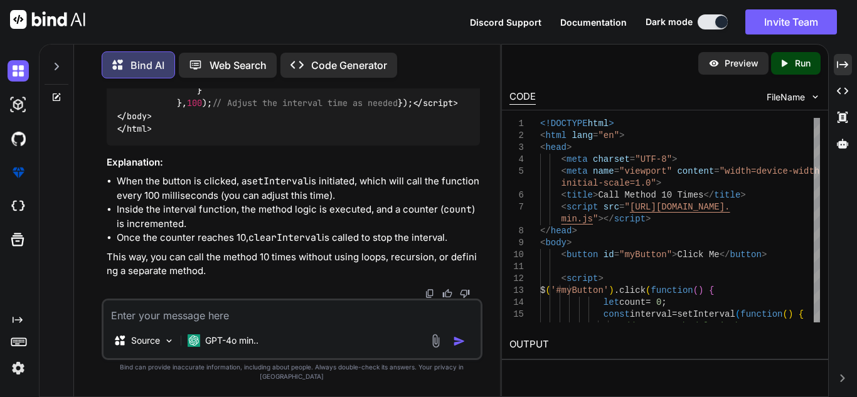
scroll to position [2903, 0]
drag, startPoint x: 218, startPoint y: 307, endPoint x: 218, endPoint y: 315, distance: 7.5
click at [218, 308] on div "You {{baseUrl}}/v1/payment_intents i want to try this method using postman but …" at bounding box center [292, 242] width 381 height 308
click at [218, 317] on textarea at bounding box center [292, 311] width 377 height 23
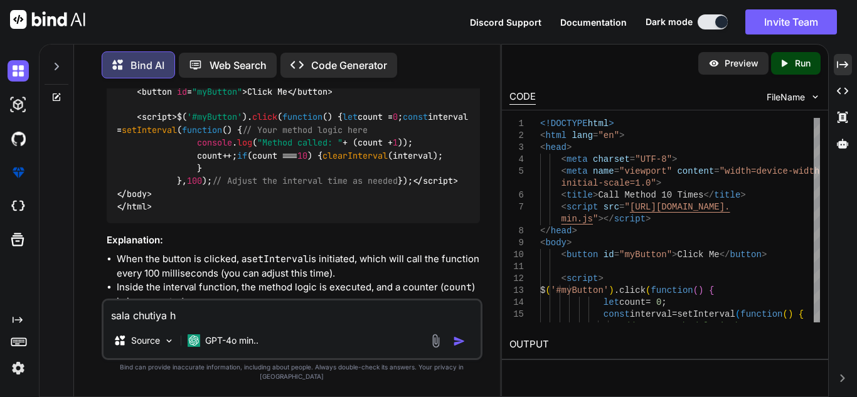
scroll to position [2714, 0]
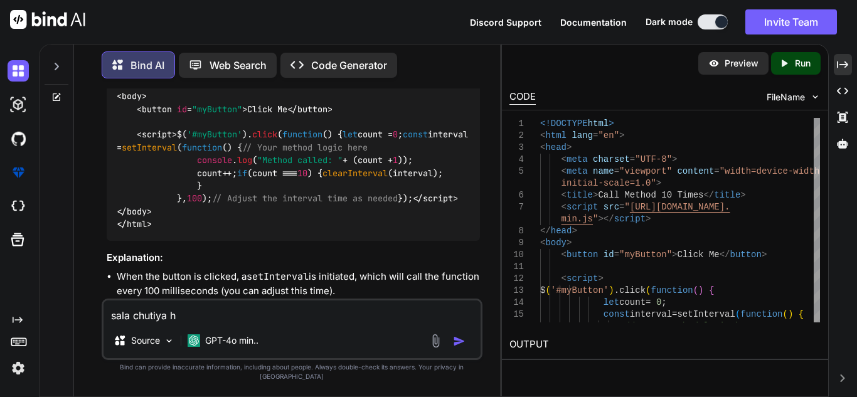
drag, startPoint x: 176, startPoint y: 172, endPoint x: 226, endPoint y: 277, distance: 116.7
click at [226, 205] on span "$( '#myButton' ). click ( function ( ) { let count = 0 ; const interval = setIn…" at bounding box center [295, 166] width 356 height 75
copy span "let count = 0 ; const interval = setInterval ( function ( ) { // Your method lo…"
click at [220, 335] on div "sala chutiya h Source GPT-4o min.." at bounding box center [292, 329] width 381 height 61
click at [217, 320] on textarea "sala chutiya h" at bounding box center [292, 311] width 377 height 23
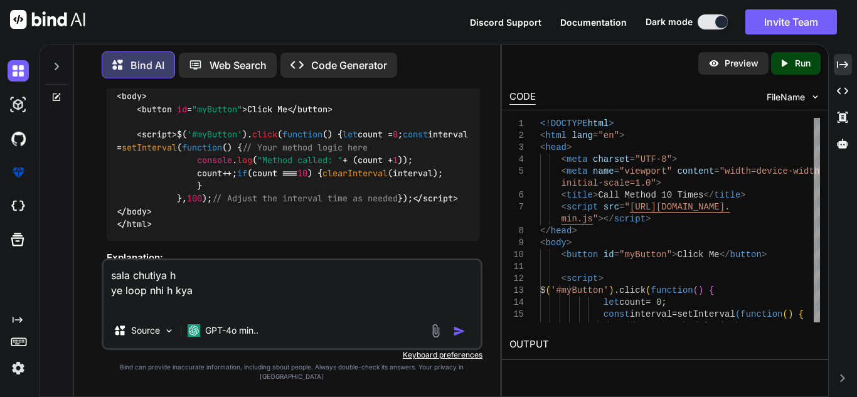
paste textarea "let count = 0; const interval = setInterval(function() { // Your method logic h…"
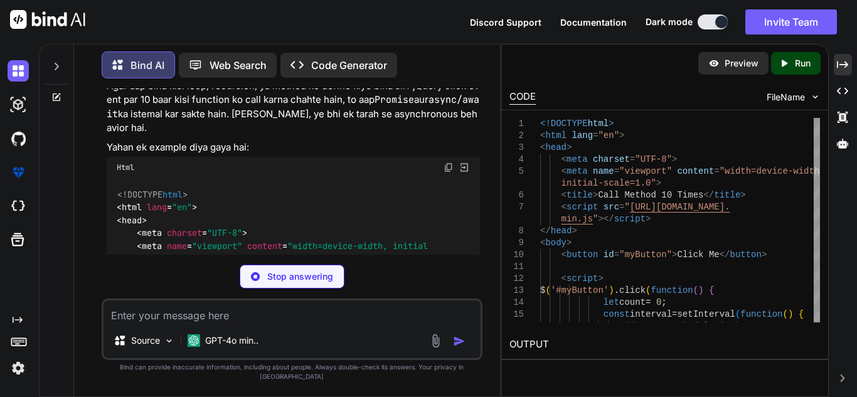
scroll to position [3189, 0]
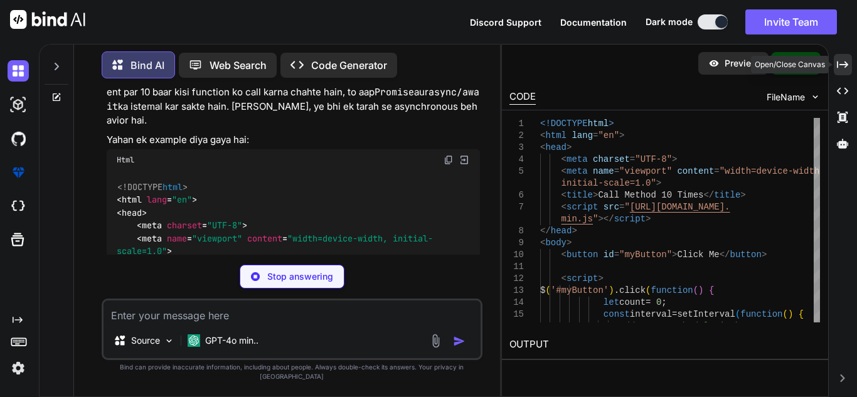
click at [839, 61] on icon "Created with Pixso." at bounding box center [842, 64] width 11 height 11
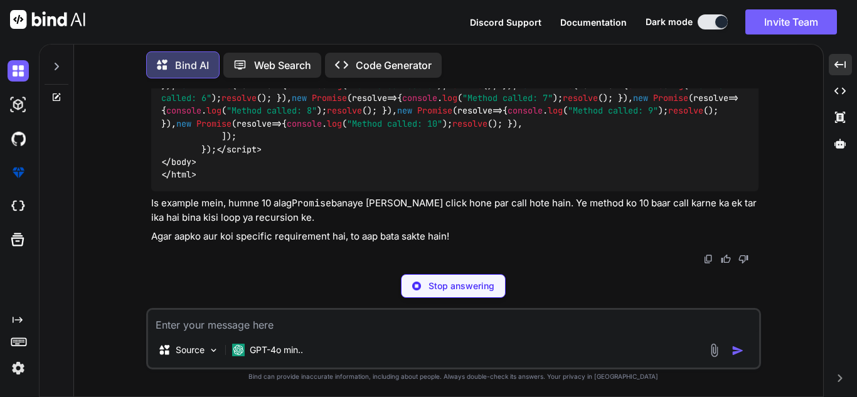
scroll to position [3508, 0]
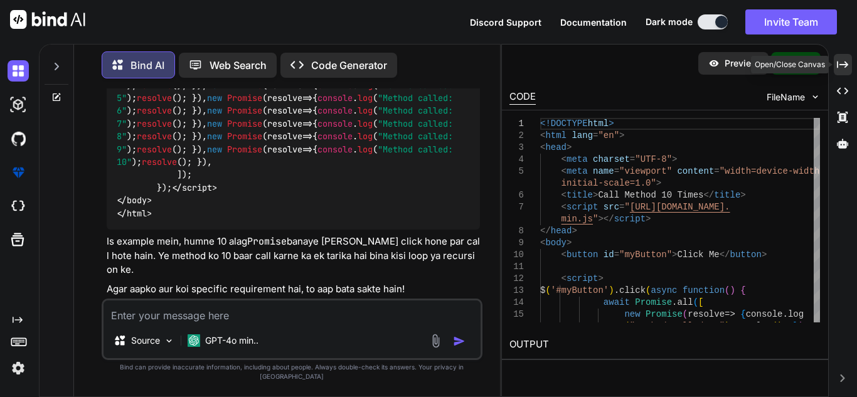
click at [844, 66] on icon "Created with Pixso." at bounding box center [842, 64] width 11 height 11
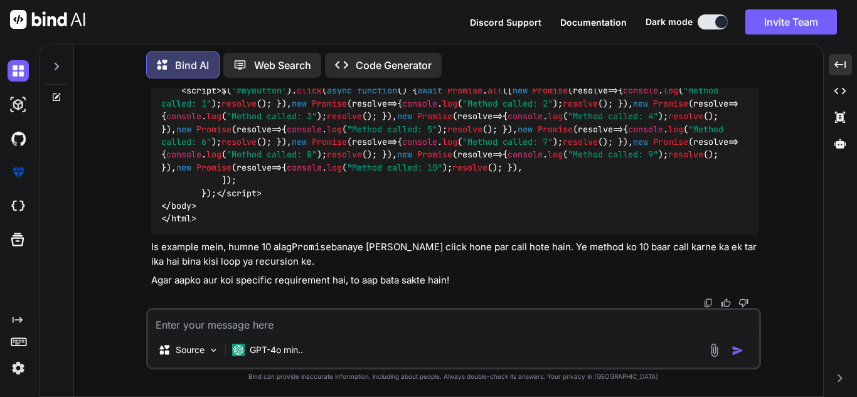
scroll to position [2999, 0]
click at [223, 322] on textarea at bounding box center [453, 321] width 611 height 23
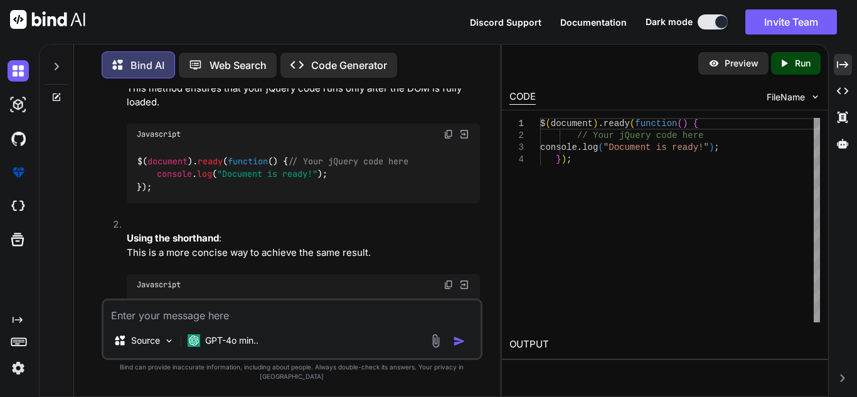
scroll to position [0, 0]
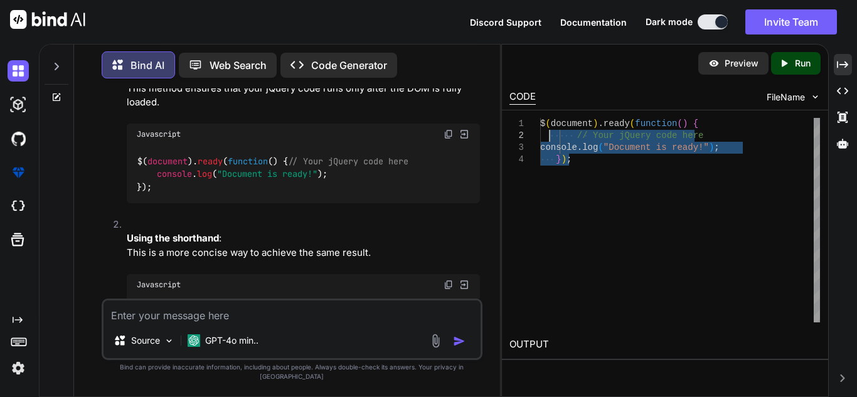
drag, startPoint x: 577, startPoint y: 166, endPoint x: 546, endPoint y: 123, distance: 53.1
click at [545, 123] on div "$ ( document ) . ready ( function ( ) { // Your jQuery code here console . log …" at bounding box center [680, 220] width 280 height 205
click at [643, 166] on div "$ ( document ) . ready ( function ( ) { // Your jQuery code here console . log …" at bounding box center [680, 220] width 280 height 205
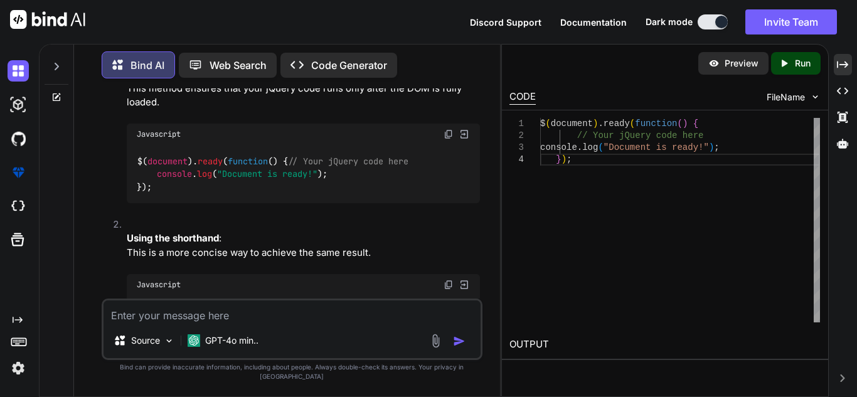
drag, startPoint x: 129, startPoint y: 212, endPoint x: 218, endPoint y: 246, distance: 95.3
drag, startPoint x: 231, startPoint y: 236, endPoint x: 253, endPoint y: 224, distance: 25.5
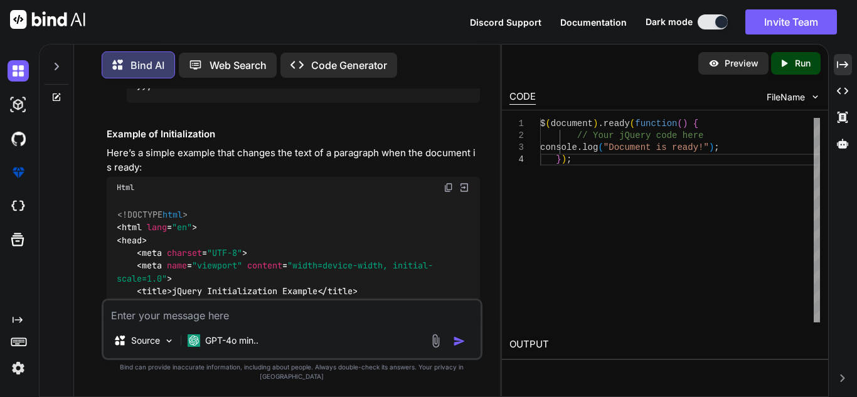
scroll to position [4140, 0]
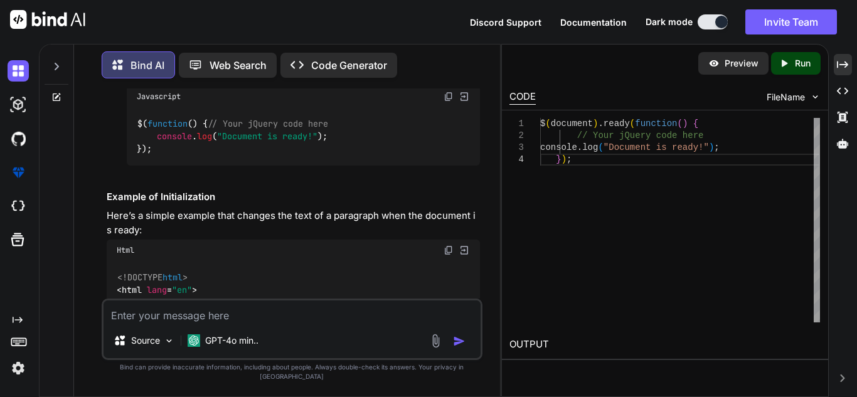
drag, startPoint x: 130, startPoint y: 128, endPoint x: 242, endPoint y: 124, distance: 111.7
drag, startPoint x: 144, startPoint y: 144, endPoint x: 241, endPoint y: 154, distance: 97.2
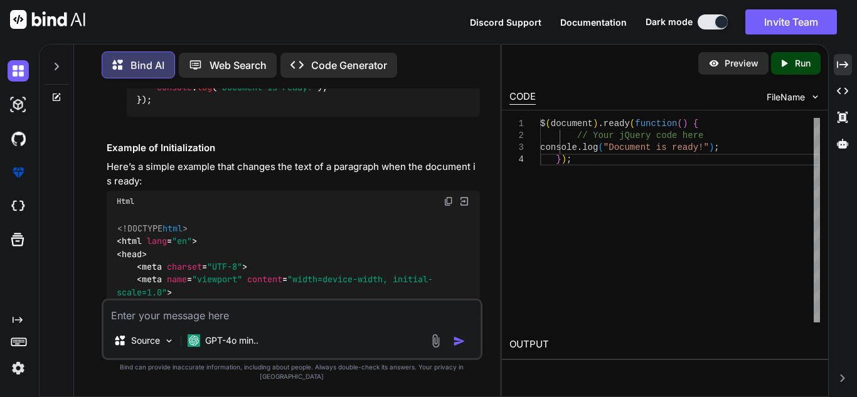
scroll to position [4266, 0]
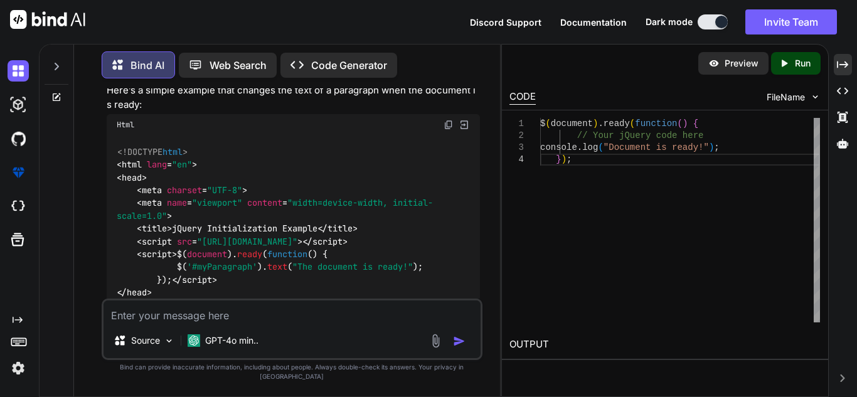
drag, startPoint x: 153, startPoint y: 176, endPoint x: 213, endPoint y: 179, distance: 60.3
drag, startPoint x: 146, startPoint y: 188, endPoint x: 366, endPoint y: 195, distance: 219.7
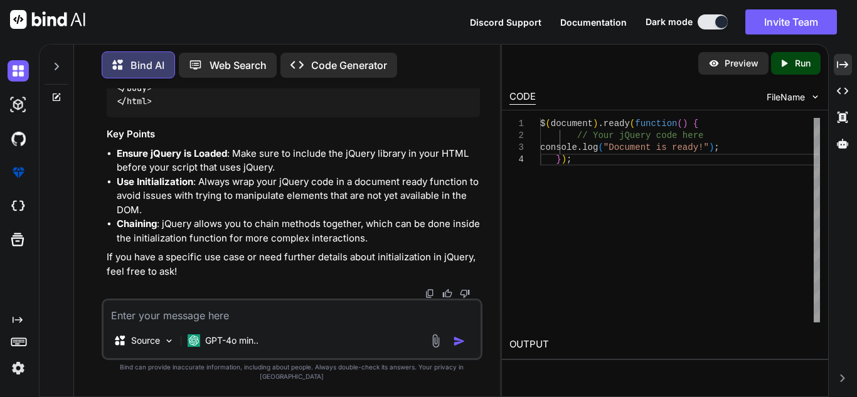
scroll to position [4579, 0]
drag, startPoint x: 149, startPoint y: 231, endPoint x: 214, endPoint y: 255, distance: 69.1
click at [214, 117] on div "<!DOCTYPE html > < html lang = "en" > < head > < meta charset = "UTF-8" > < met…" at bounding box center [293, 5] width 373 height 225
drag, startPoint x: 127, startPoint y: 181, endPoint x: 431, endPoint y: 180, distance: 304.3
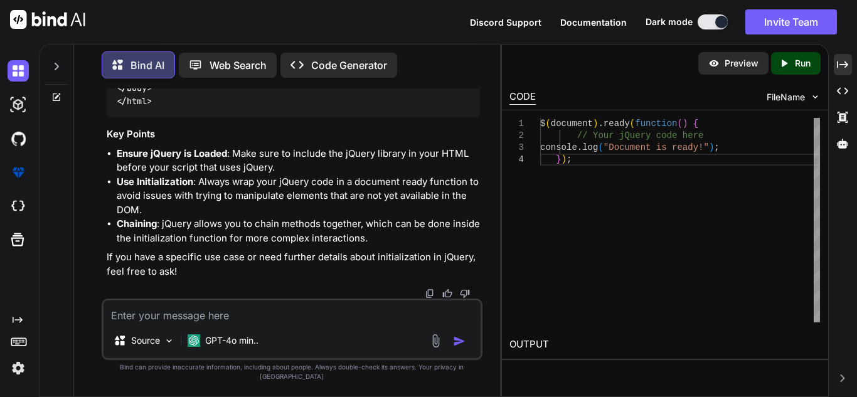
click at [431, 117] on div "<!DOCTYPE html > < html lang = "en" > < head > < meta charset = "UTF-8" > < met…" at bounding box center [293, 5] width 373 height 225
click at [672, 153] on div "$ ( document ) . ready ( function ( ) { // Your jQuery code here console . log …" at bounding box center [680, 220] width 280 height 205
click at [802, 68] on p "Run" at bounding box center [803, 63] width 16 height 13
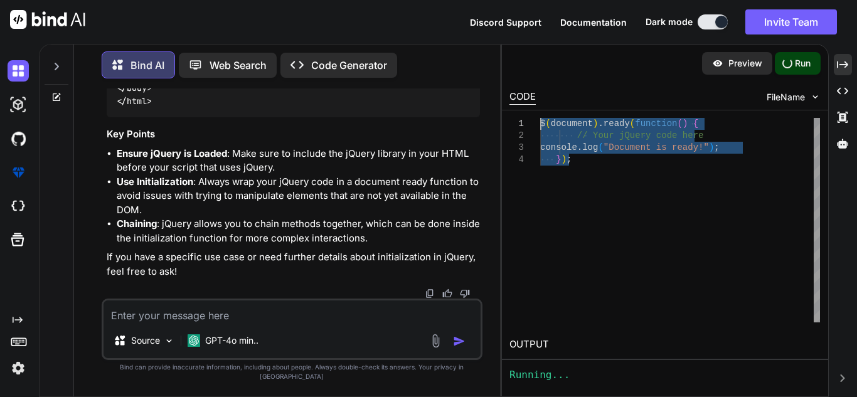
drag, startPoint x: 590, startPoint y: 152, endPoint x: 540, endPoint y: 113, distance: 63.4
click at [540, 118] on div "$ ( document ) . ready ( function ( ) { // Your jQuery code here console . log …" at bounding box center [680, 220] width 280 height 205
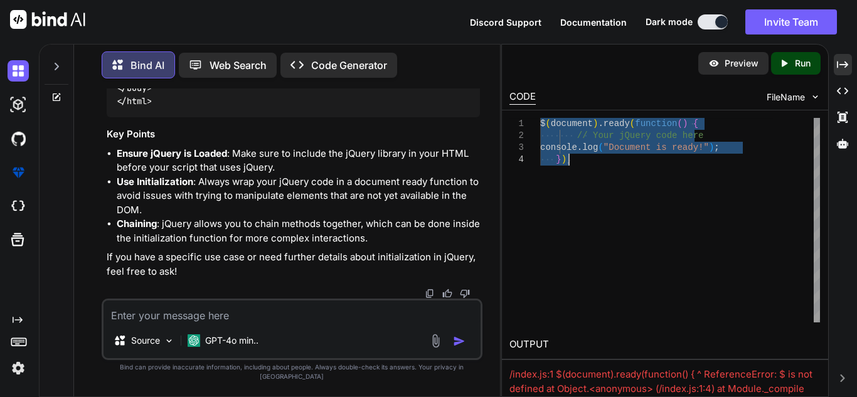
scroll to position [4804, 0]
click at [842, 65] on icon "Created with Pixso." at bounding box center [842, 64] width 11 height 11
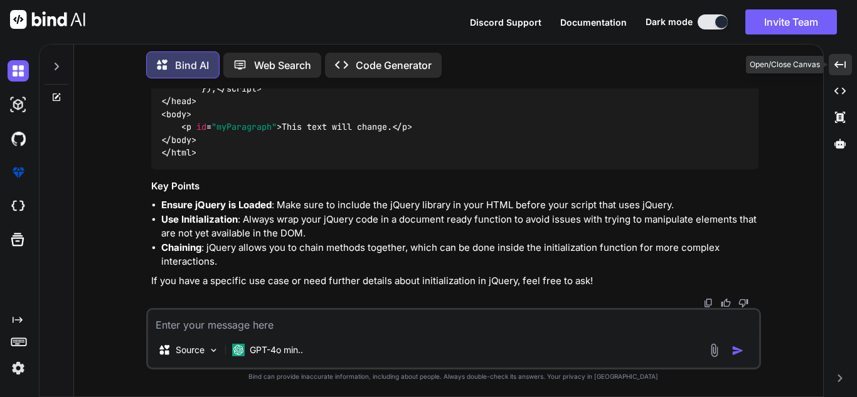
scroll to position [3999, 0]
click at [272, 330] on textarea at bounding box center [453, 321] width 611 height 23
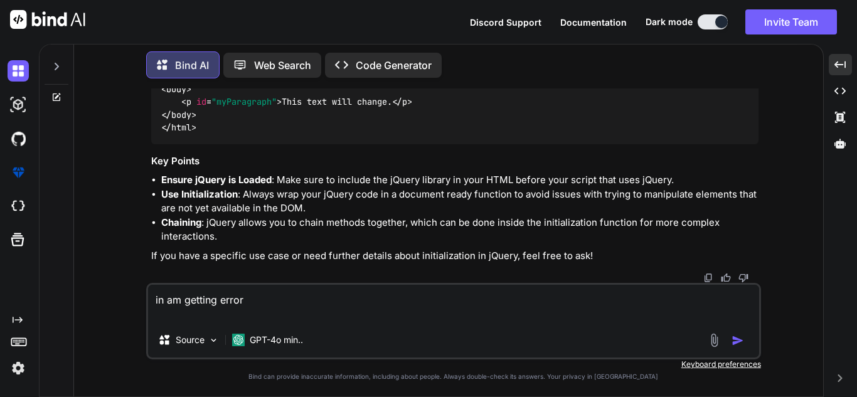
paste textarea "let count = 0; const interval = setInterval(function() { // Your method logic h…"
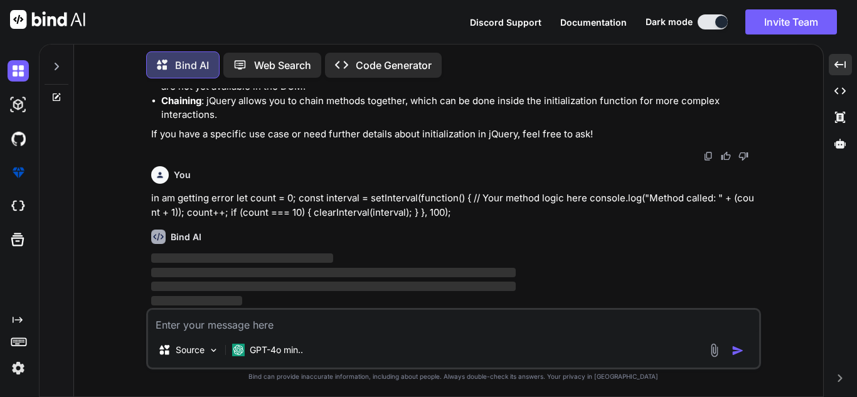
scroll to position [4145, 0]
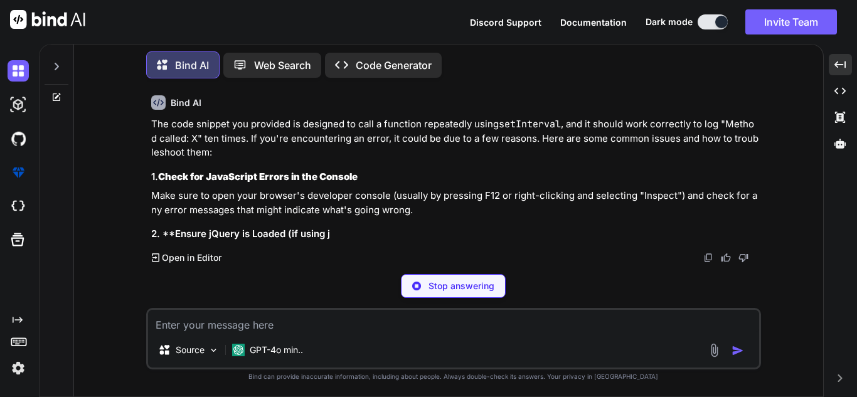
click at [257, 333] on div "Source GPT-4o min.." at bounding box center [453, 338] width 615 height 61
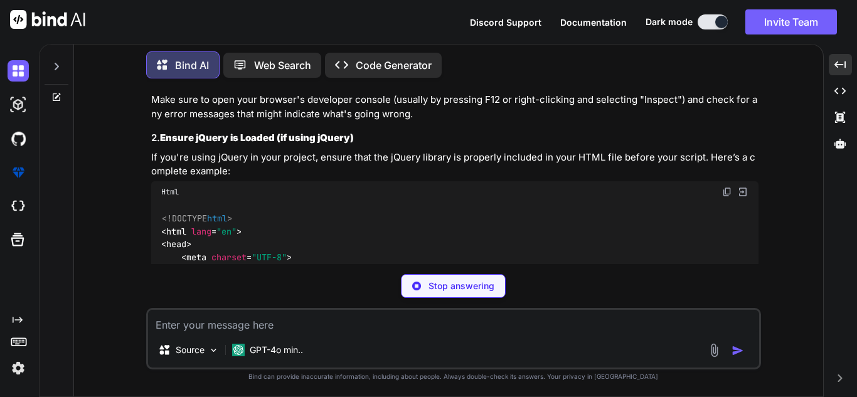
click at [270, 327] on textarea at bounding box center [453, 321] width 611 height 23
paste textarea "{ "amount": [2000], "currency": "usd", "payment_method_types": ["card"], "descr…"
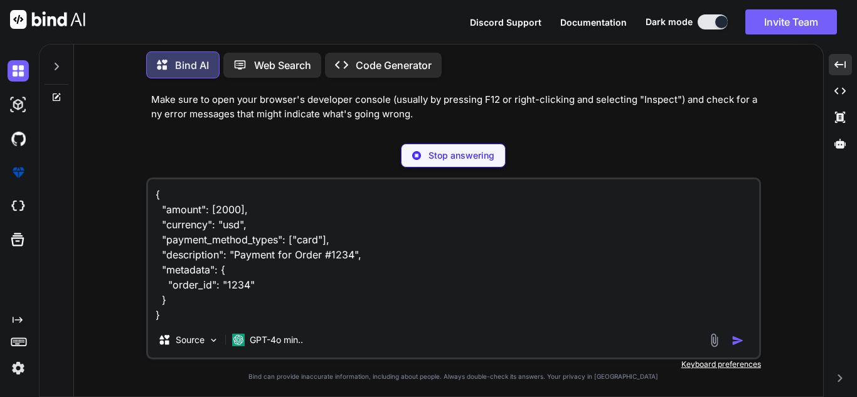
drag, startPoint x: 274, startPoint y: 315, endPoint x: 287, endPoint y: 311, distance: 13.9
click at [274, 315] on textarea "{ "amount": [2000], "currency": "usd", "payment_method_types": ["card"], "descr…" at bounding box center [453, 250] width 611 height 143
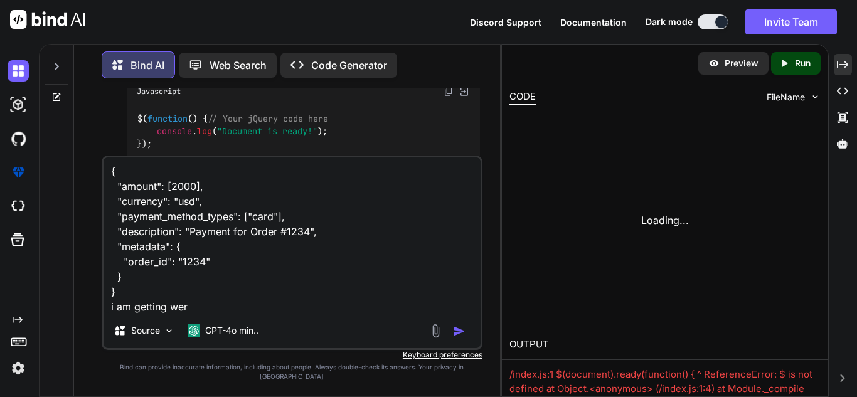
scroll to position [4922, 0]
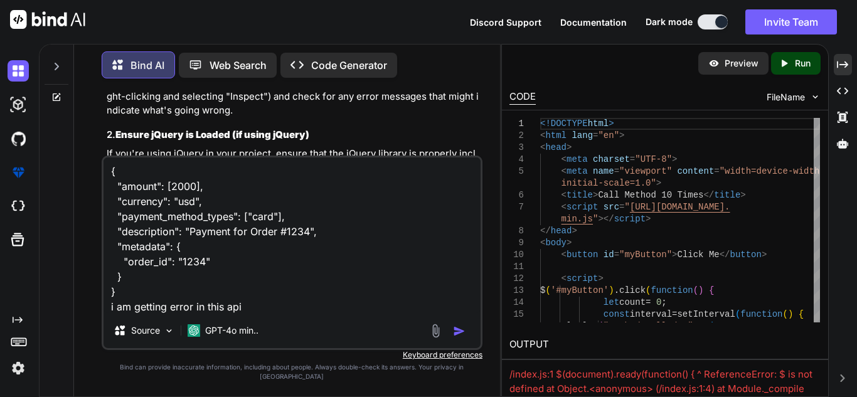
paste textarea "{ "error": { "code": "parameter_missing", "doc_url": "[URL][DOMAIN_NAME]", "mes…"
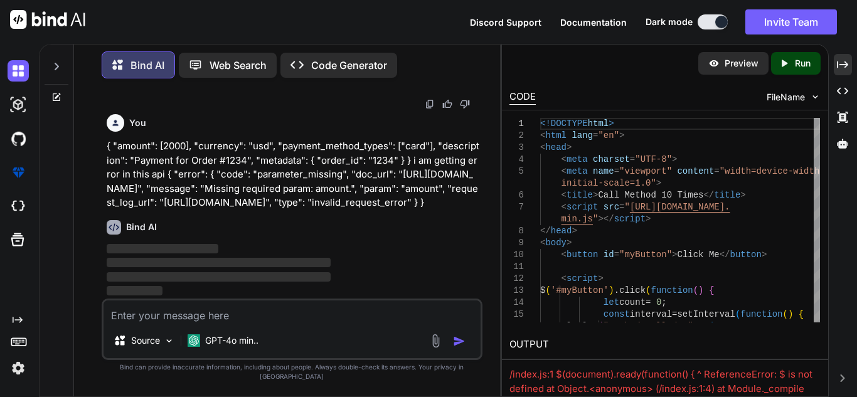
scroll to position [5983, 0]
click at [841, 74] on div "Created with Pixso." at bounding box center [843, 64] width 18 height 21
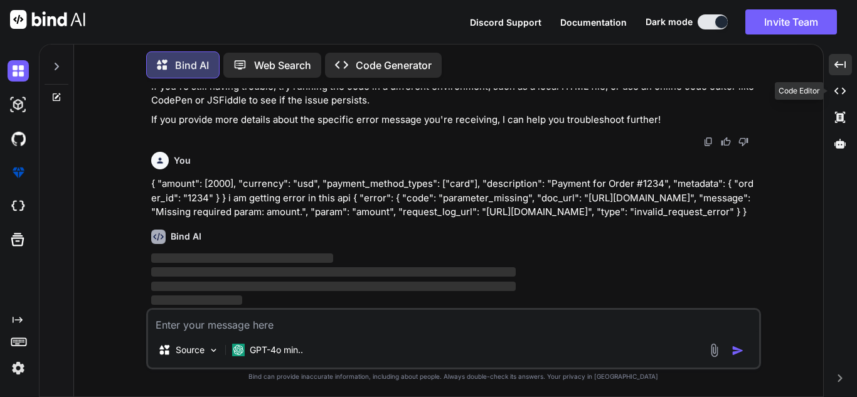
scroll to position [5054, 0]
click at [283, 325] on textarea at bounding box center [453, 321] width 611 height 23
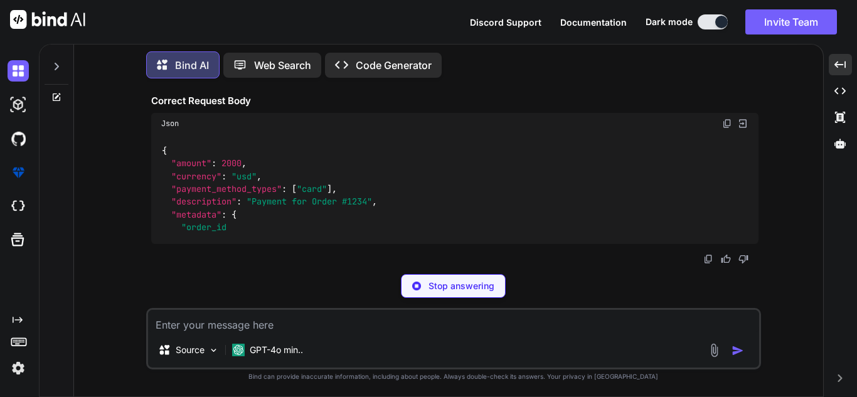
scroll to position [5313, 0]
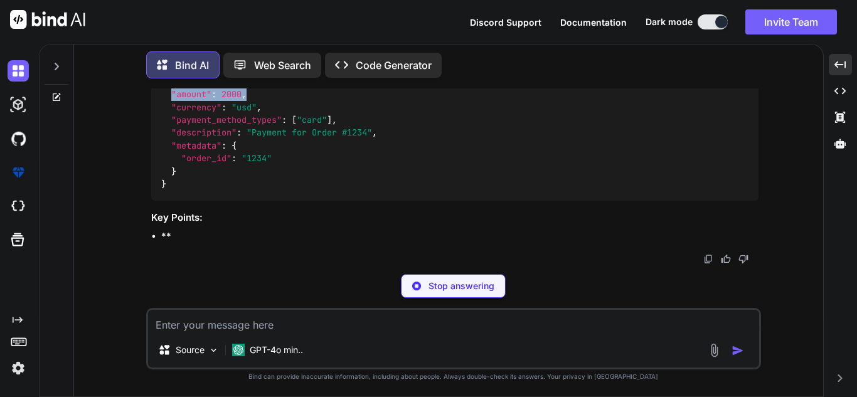
drag, startPoint x: 262, startPoint y: 176, endPoint x: 174, endPoint y: 176, distance: 87.8
click at [174, 176] on div "{ "amount" : 2000 , "currency" : "usd" , "payment_method_types" : [ "card" ] , …" at bounding box center [454, 133] width 607 height 136
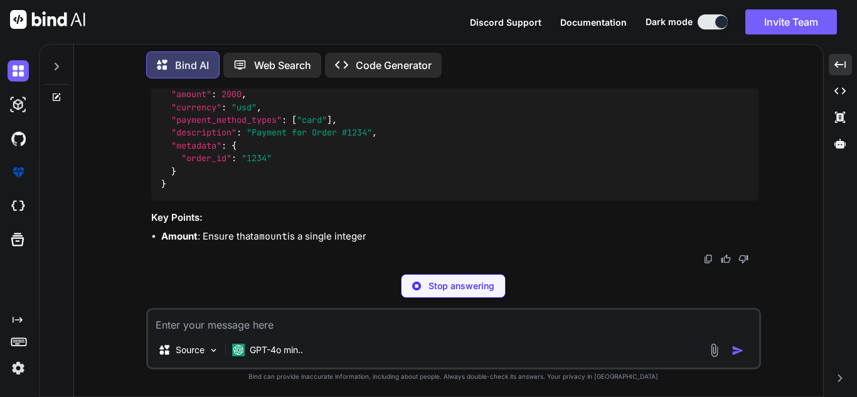
click at [736, 65] on div "Json" at bounding box center [454, 54] width 607 height 21
click at [719, 65] on div "Json" at bounding box center [454, 54] width 607 height 21
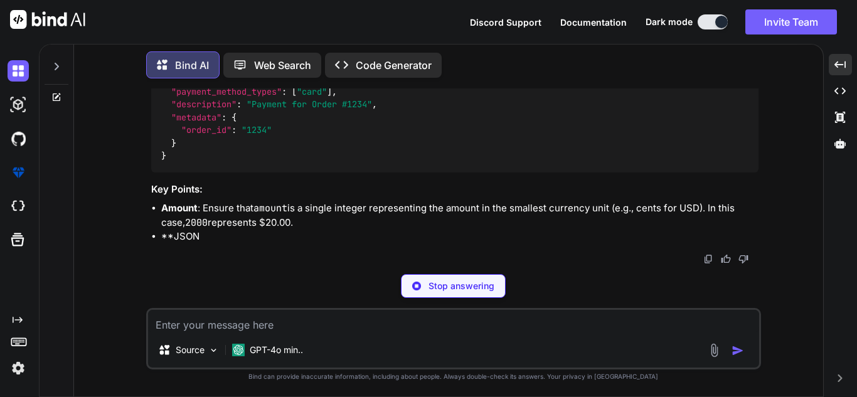
click at [725, 31] on img at bounding box center [727, 26] width 10 height 10
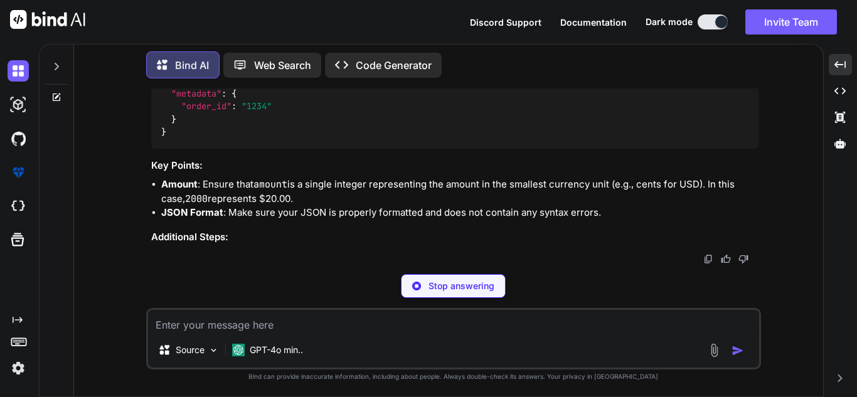
scroll to position [5423, 0]
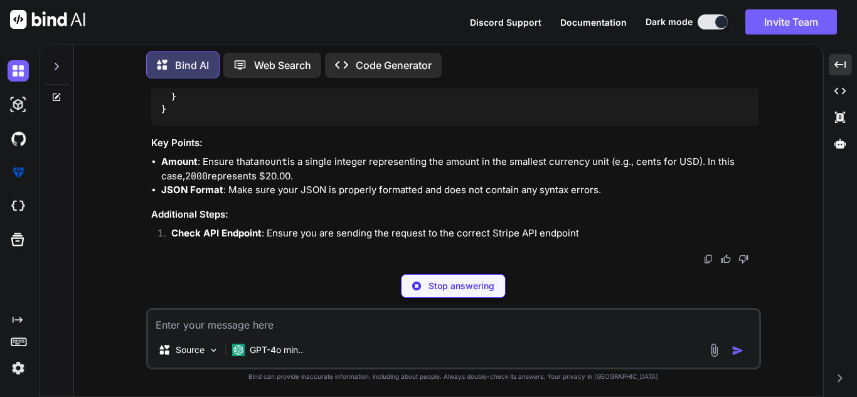
click at [304, 334] on div "Source GPT-4o min.." at bounding box center [453, 338] width 615 height 61
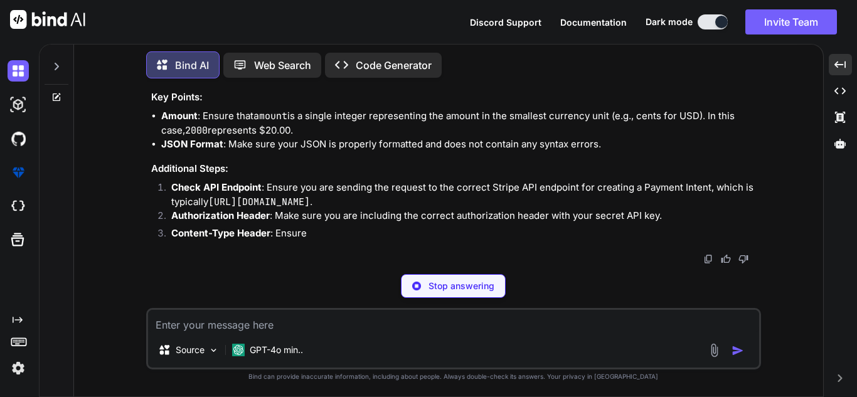
click at [304, 331] on textarea at bounding box center [453, 321] width 611 height 23
paste textarea "{ "amount": 2000, "currency": "usd", "payment_method_types": ["card"], "descrip…"
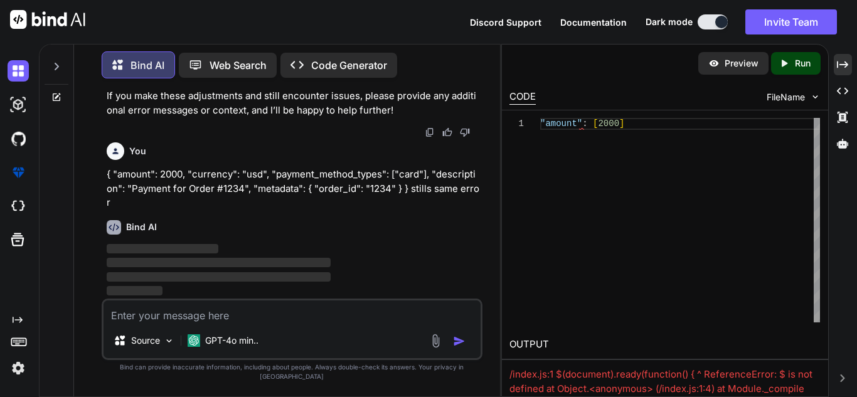
scroll to position [6673, 0]
click at [221, 322] on textarea at bounding box center [292, 311] width 377 height 23
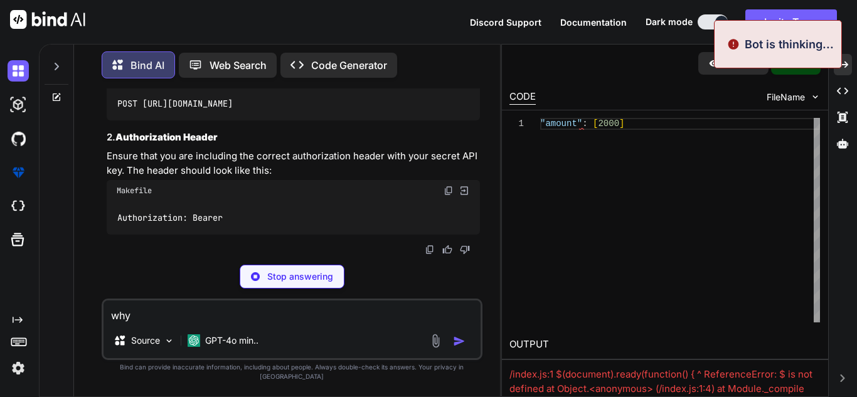
scroll to position [6861, 0]
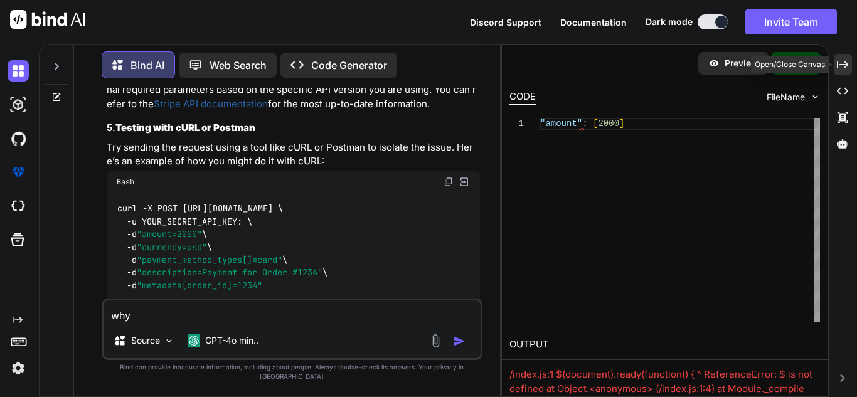
click at [846, 56] on div "Created with Pixso." at bounding box center [843, 64] width 18 height 21
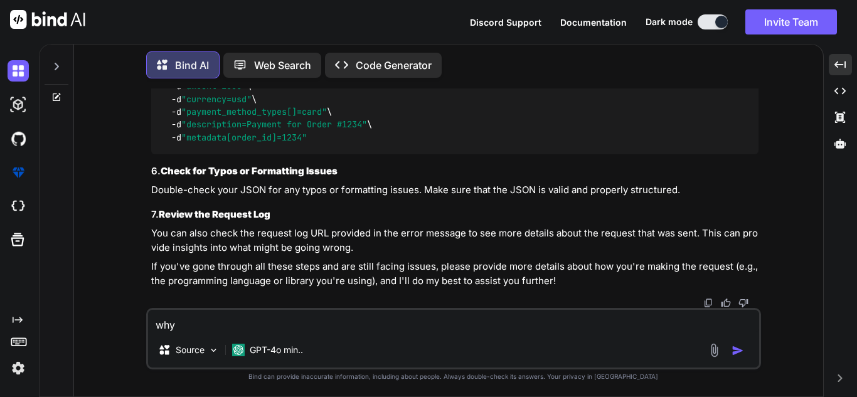
scroll to position [6153, 0]
drag, startPoint x: 230, startPoint y: 232, endPoint x: 439, endPoint y: 228, distance: 209.6
click at [372, 144] on code "curl -X POST [URL][DOMAIN_NAME] \ -u YOUR_SECRET_API_KEY: \ -d "amount=2000" \ …" at bounding box center [266, 100] width 211 height 90
drag, startPoint x: 187, startPoint y: 243, endPoint x: 290, endPoint y: 245, distance: 102.9
click at [290, 144] on code "curl -X POST [URL][DOMAIN_NAME] \ -u YOUR_SECRET_API_KEY: \ -d "amount=2000" \ …" at bounding box center [266, 100] width 211 height 90
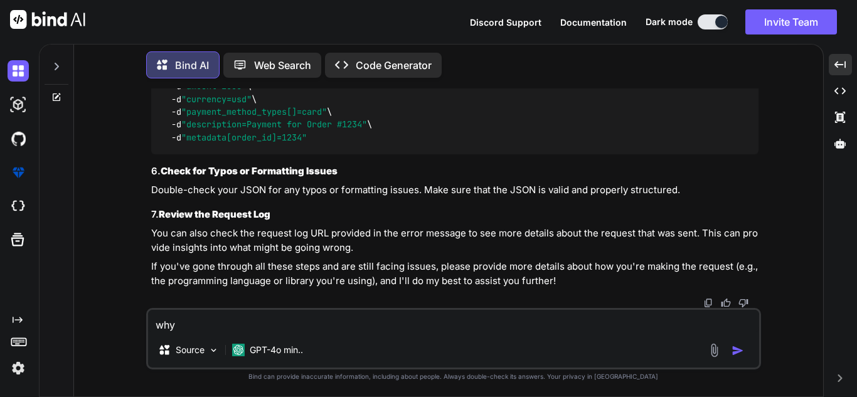
click at [295, 144] on code "curl -X POST [URL][DOMAIN_NAME] \ -u YOUR_SECRET_API_KEY: \ -d "amount=2000" \ …" at bounding box center [266, 100] width 211 height 90
drag, startPoint x: 183, startPoint y: 196, endPoint x: 255, endPoint y: 196, distance: 72.1
click at [255, 144] on code "curl -X POST [URL][DOMAIN_NAME] \ -u YOUR_SECRET_API_KEY: \ -d "amount=2000" \ …" at bounding box center [266, 100] width 211 height 90
click at [371, 154] on div "curl -X POST [URL][DOMAIN_NAME] \ -u YOUR_SECRET_API_KEY: \ -d "amount=2000" \ …" at bounding box center [454, 100] width 607 height 110
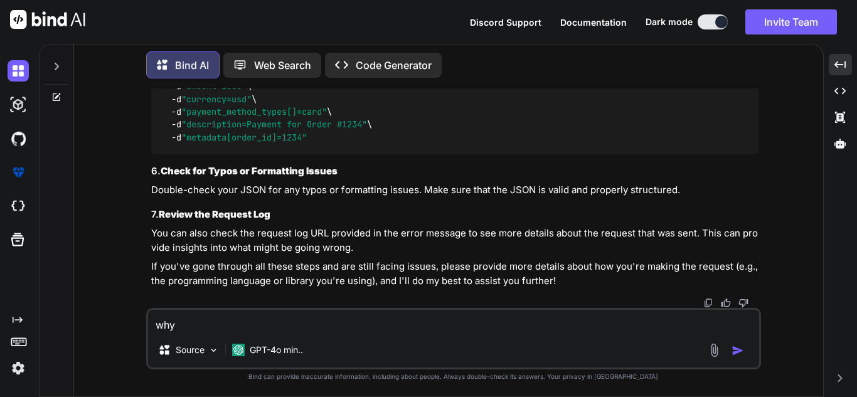
drag, startPoint x: 322, startPoint y: 246, endPoint x: 171, endPoint y: 191, distance: 161.3
click at [171, 154] on div "curl -X POST [URL][DOMAIN_NAME] \ -u YOUR_SECRET_API_KEY: \ -d "amount=2000" \ …" at bounding box center [454, 100] width 607 height 110
copy code "-d "amount=2000" \ -d "currency=usd" \ -d "payment_method_types[]=card" \ -d "d…"
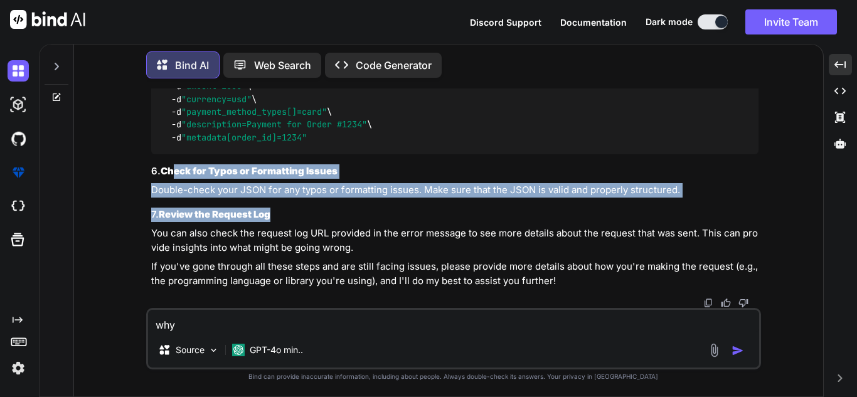
drag, startPoint x: 260, startPoint y: 188, endPoint x: 356, endPoint y: 193, distance: 95.5
click at [356, 192] on p "Double-check your JSON for any typos or formatting issues. Make sure that the J…" at bounding box center [454, 190] width 607 height 14
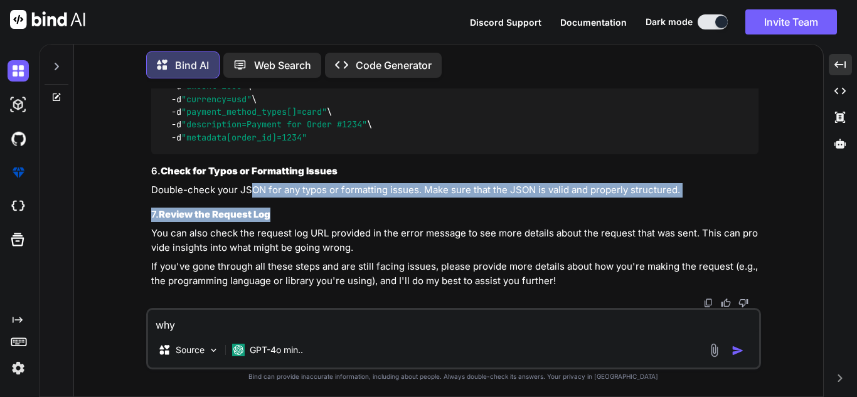
drag, startPoint x: 248, startPoint y: 188, endPoint x: 610, endPoint y: 198, distance: 362.1
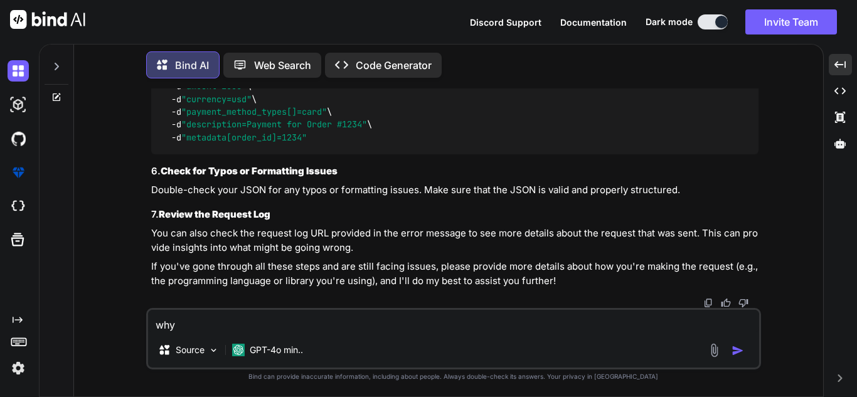
click at [216, 262] on p "If you've gone through all these steps and are still facing issues, please prov…" at bounding box center [454, 274] width 607 height 28
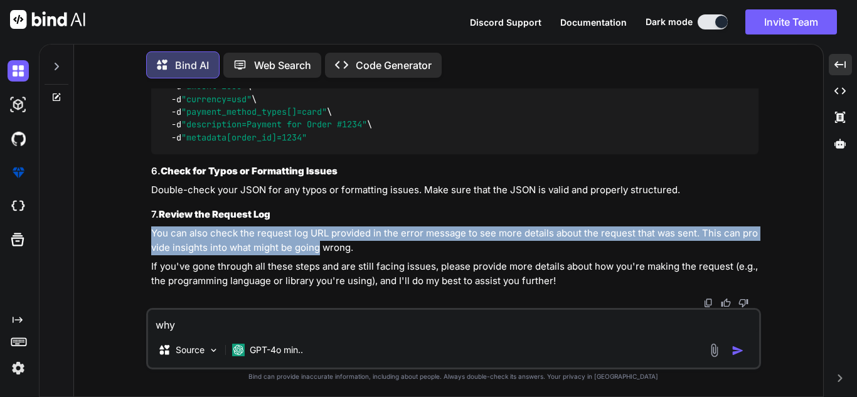
drag, startPoint x: 151, startPoint y: 231, endPoint x: 326, endPoint y: 245, distance: 176.2
click at [323, 245] on p "You can also check the request log URL provided in the error message to see mor…" at bounding box center [454, 240] width 607 height 28
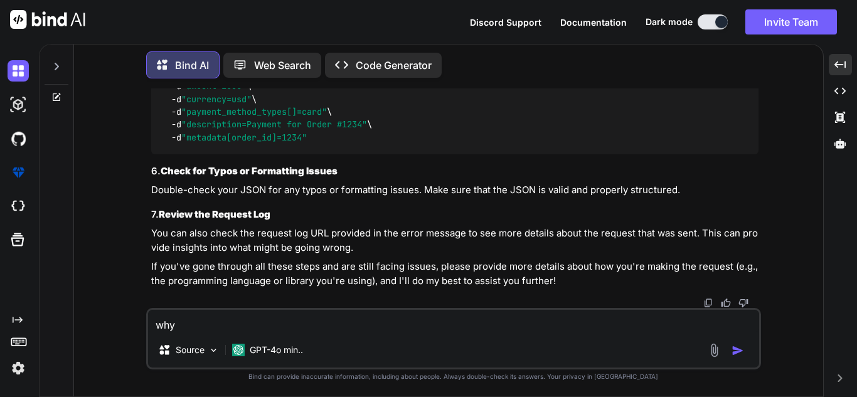
drag, startPoint x: 223, startPoint y: 258, endPoint x: 229, endPoint y: 256, distance: 6.5
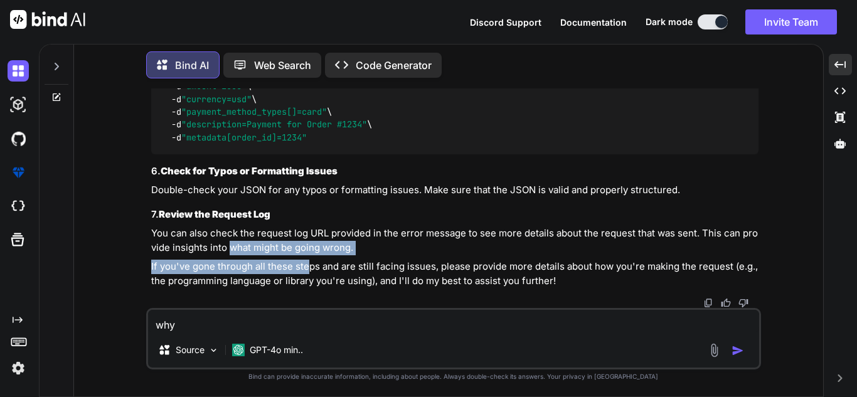
drag, startPoint x: 308, startPoint y: 258, endPoint x: 335, endPoint y: 258, distance: 27.0
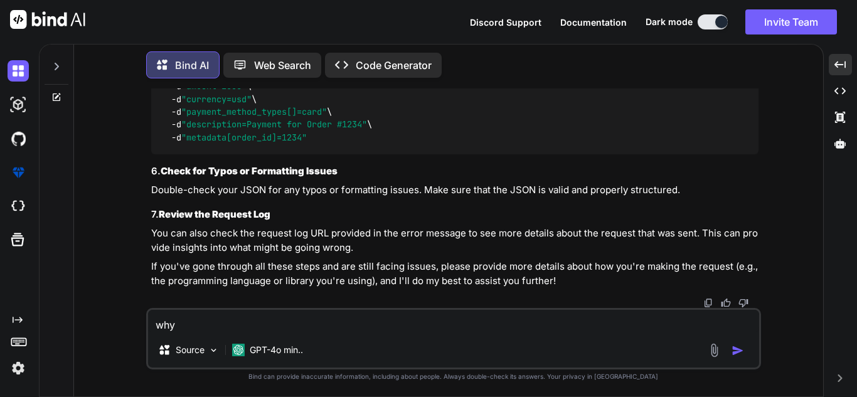
click at [233, 306] on div at bounding box center [454, 303] width 607 height 10
click at [231, 324] on textarea "why" at bounding box center [453, 321] width 611 height 23
drag, startPoint x: 231, startPoint y: 324, endPoint x: 106, endPoint y: 327, distance: 125.5
click at [107, 327] on div "You {{baseUrl}}/v1/payment_intents i want to try this method using postman but …" at bounding box center [453, 242] width 739 height 308
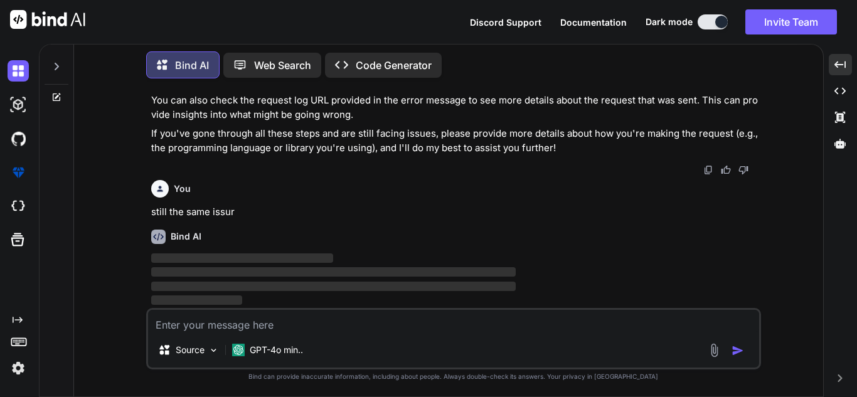
scroll to position [6205, 0]
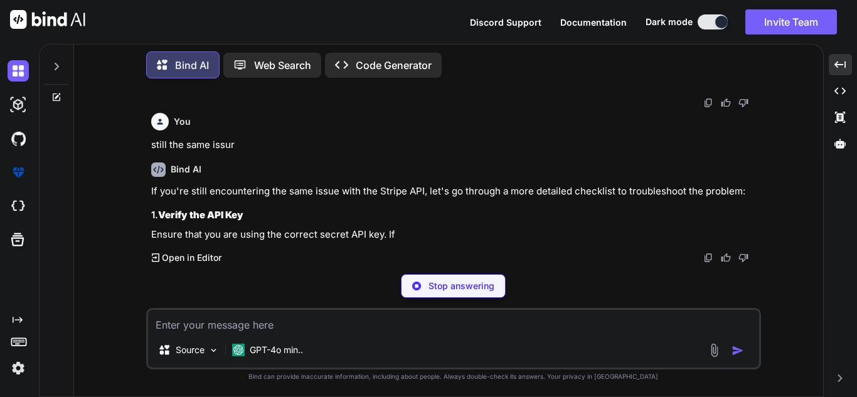
copy code "-d "amount=2000" \ -d "currency=usd" \ -d "payment_method_types[]=card" \ -d "d…"
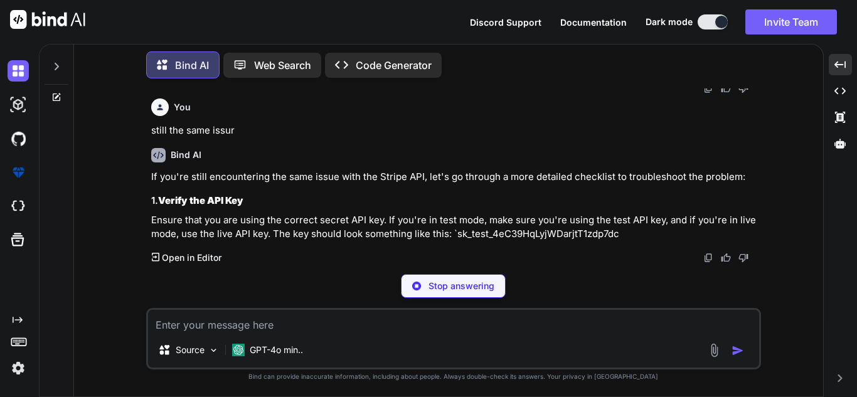
drag, startPoint x: 233, startPoint y: 246, endPoint x: 169, endPoint y: 199, distance: 79.4
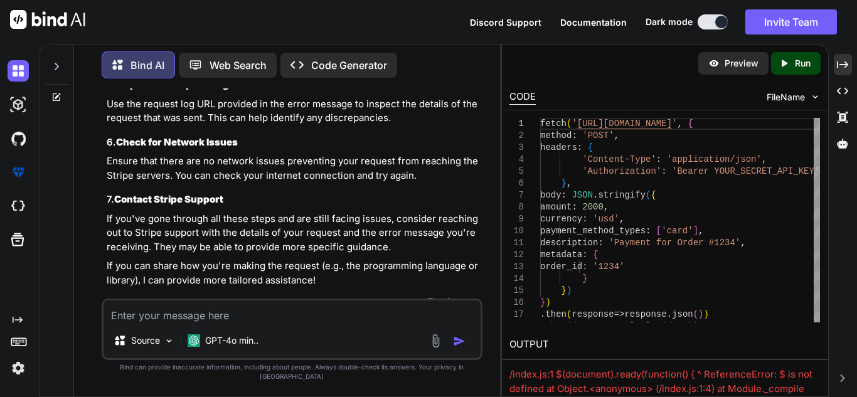
scroll to position [7911, 0]
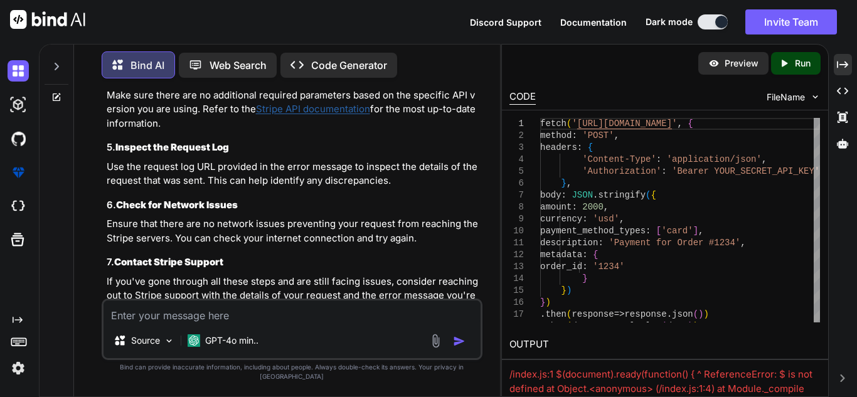
drag, startPoint x: 121, startPoint y: 101, endPoint x: 327, endPoint y: 111, distance: 206.0
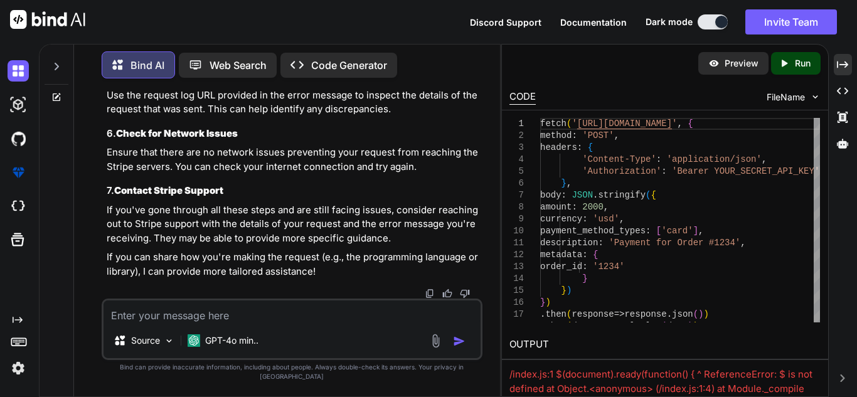
scroll to position [7944, 0]
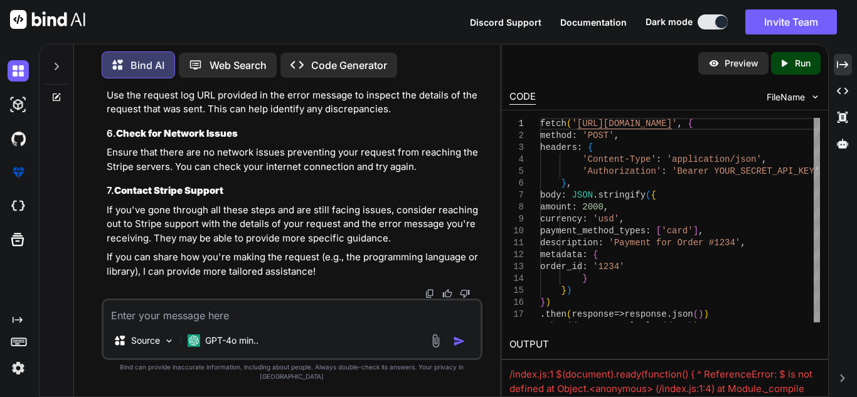
scroll to position [8132, 0]
click at [198, 318] on textarea at bounding box center [292, 311] width 377 height 23
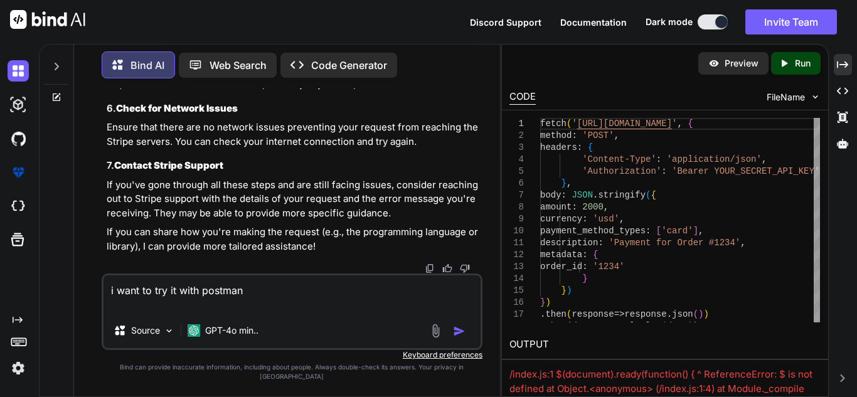
click at [457, 338] on img "button" at bounding box center [459, 331] width 13 height 13
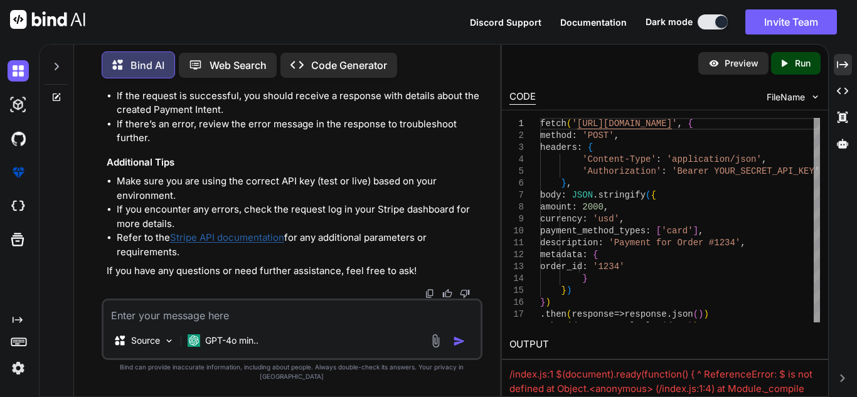
scroll to position [9653, 0]
click at [210, 318] on textarea at bounding box center [292, 311] width 377 height 23
drag, startPoint x: 249, startPoint y: 310, endPoint x: 234, endPoint y: 324, distance: 20.9
click at [248, 310] on textarea at bounding box center [292, 311] width 377 height 23
click at [233, 323] on textarea at bounding box center [292, 311] width 377 height 23
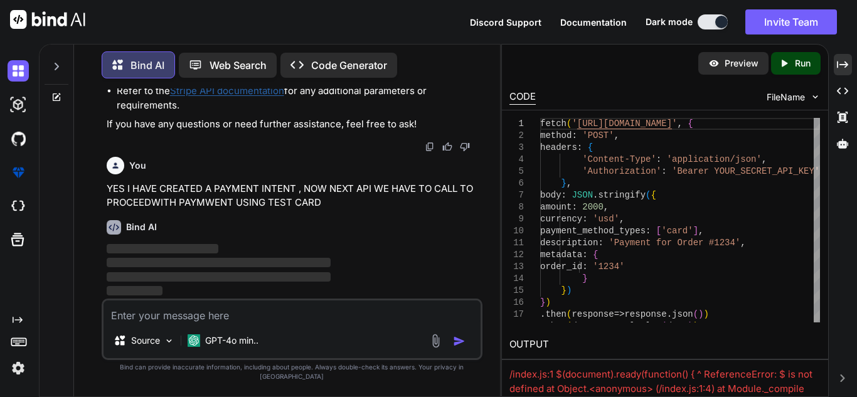
scroll to position [9800, 0]
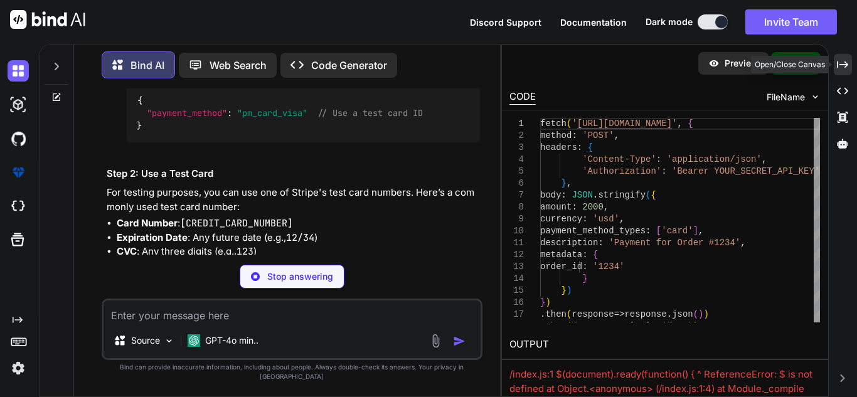
click at [842, 70] on icon "Created with Pixso." at bounding box center [842, 64] width 11 height 11
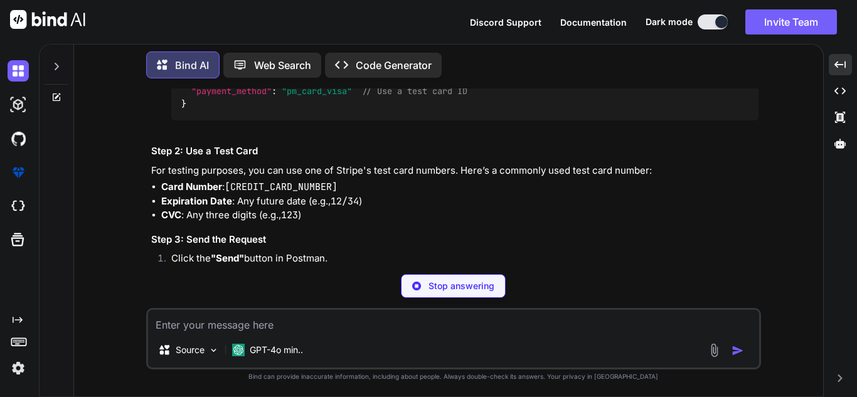
drag, startPoint x: 428, startPoint y: 170, endPoint x: 507, endPoint y: 171, distance: 79.1
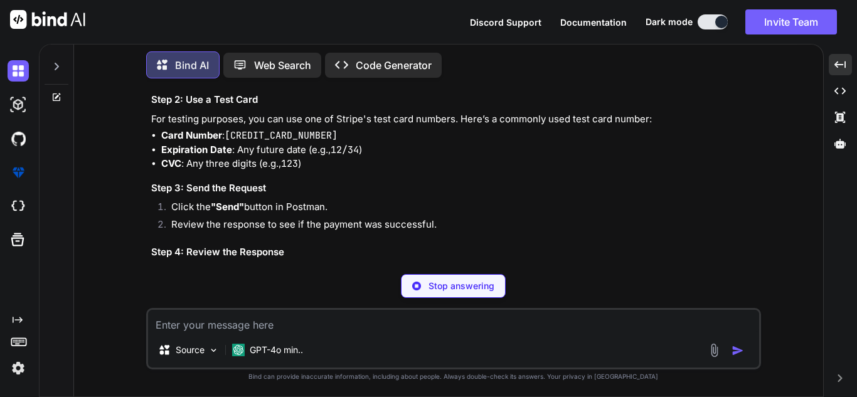
scroll to position [8596, 0]
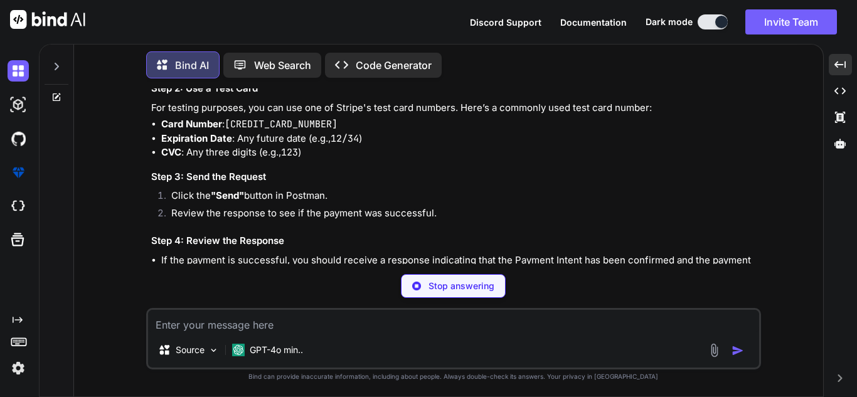
drag, startPoint x: 246, startPoint y: 137, endPoint x: 414, endPoint y: 148, distance: 168.5
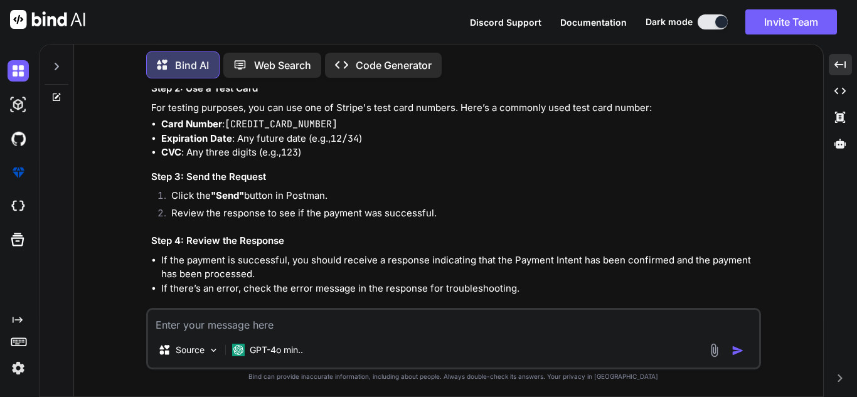
drag, startPoint x: 553, startPoint y: 112, endPoint x: 561, endPoint y: 112, distance: 7.5
drag, startPoint x: 589, startPoint y: 112, endPoint x: 689, endPoint y: 112, distance: 100.4
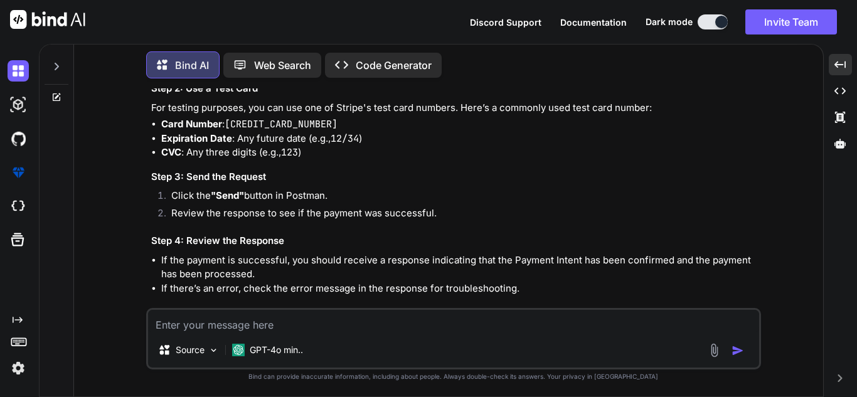
drag, startPoint x: 170, startPoint y: 122, endPoint x: 345, endPoint y: 127, distance: 175.1
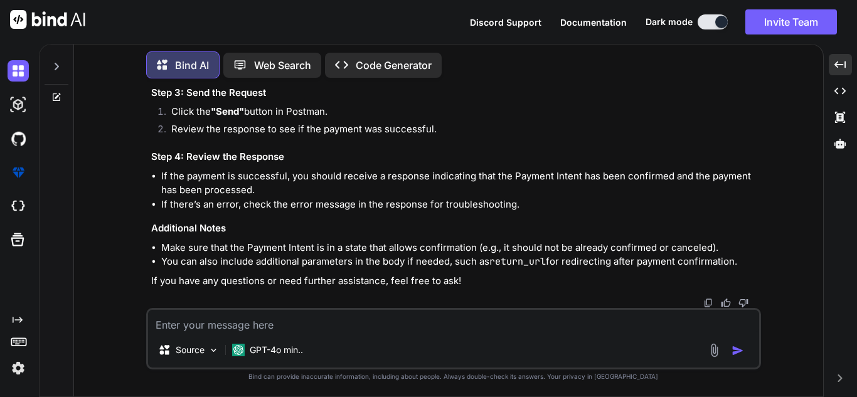
scroll to position [8722, 0]
drag, startPoint x: 199, startPoint y: 179, endPoint x: 260, endPoint y: 181, distance: 60.9
drag, startPoint x: 227, startPoint y: 190, endPoint x: 377, endPoint y: 196, distance: 150.0
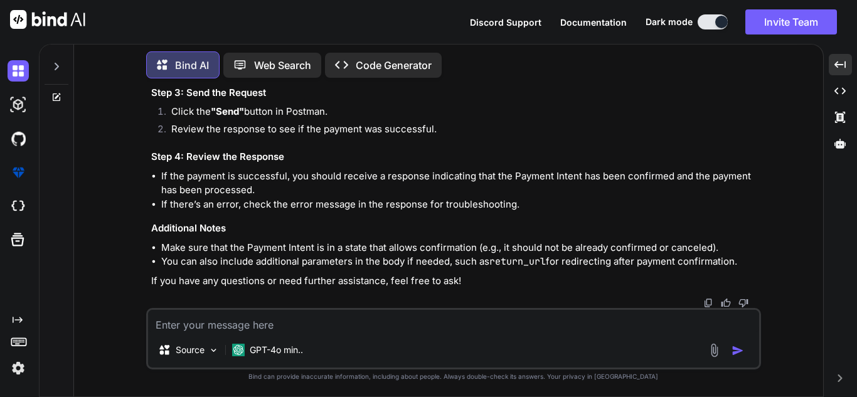
drag, startPoint x: 220, startPoint y: 223, endPoint x: 287, endPoint y: 221, distance: 66.5
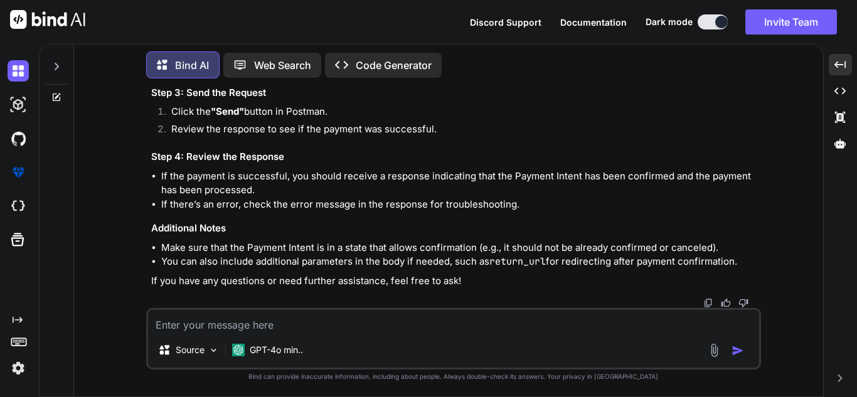
copy code "{ "payment_method" : "pm_card_visa" // Use a test card ID }"
drag, startPoint x: 211, startPoint y: 285, endPoint x: 182, endPoint y: 248, distance: 47.3
drag, startPoint x: 175, startPoint y: 156, endPoint x: 450, endPoint y: 169, distance: 275.1
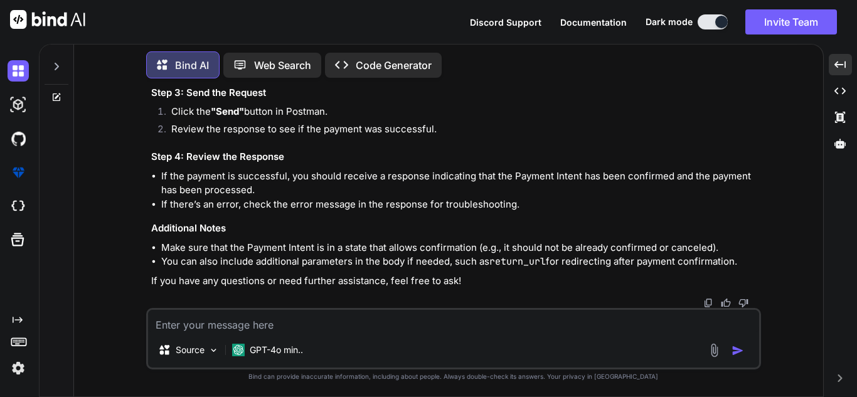
click at [470, 31] on p "For testing purposes, you can use one of Stripe's test card numbers. Here’s a c…" at bounding box center [454, 24] width 607 height 14
click at [262, 329] on textarea at bounding box center [453, 321] width 611 height 23
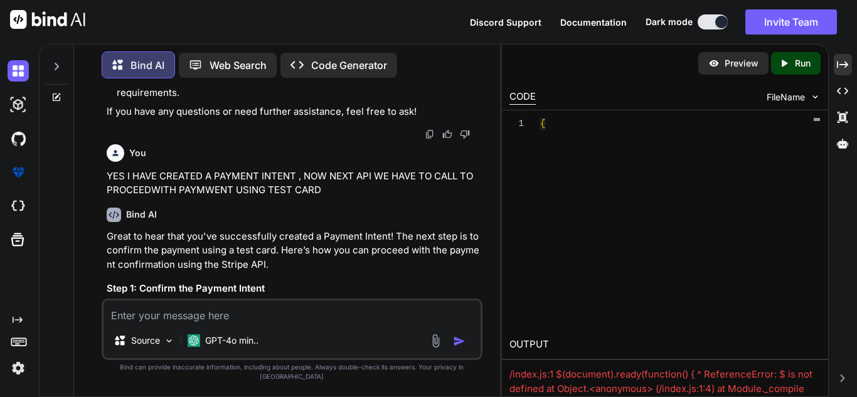
scroll to position [10764, 0]
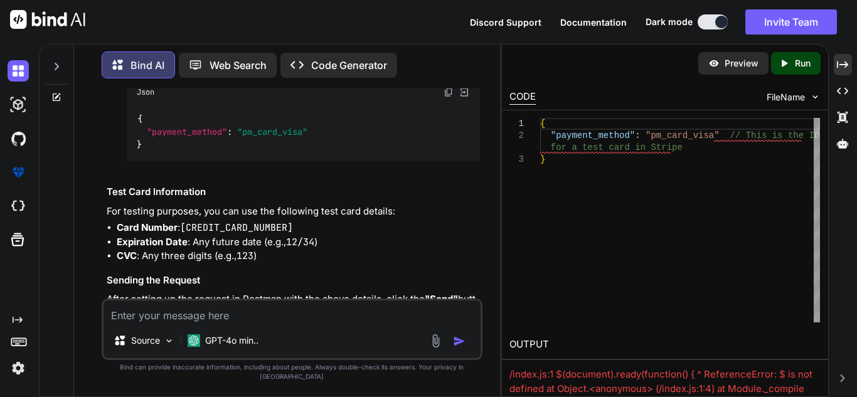
click at [236, 323] on textarea at bounding box center [292, 311] width 377 height 23
paste textarea "{ "error": { "code": "payment_intent_unexpected_state", "doc_url": "[URL][DOMAI…"
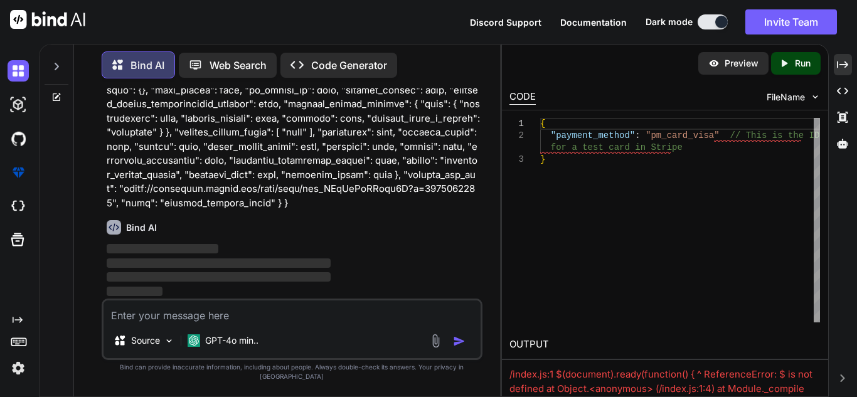
scroll to position [11781, 0]
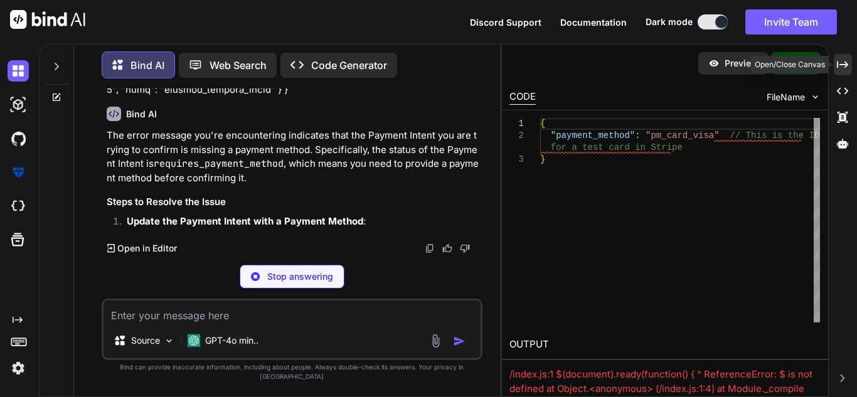
click at [840, 67] on icon "Created with Pixso." at bounding box center [842, 64] width 11 height 11
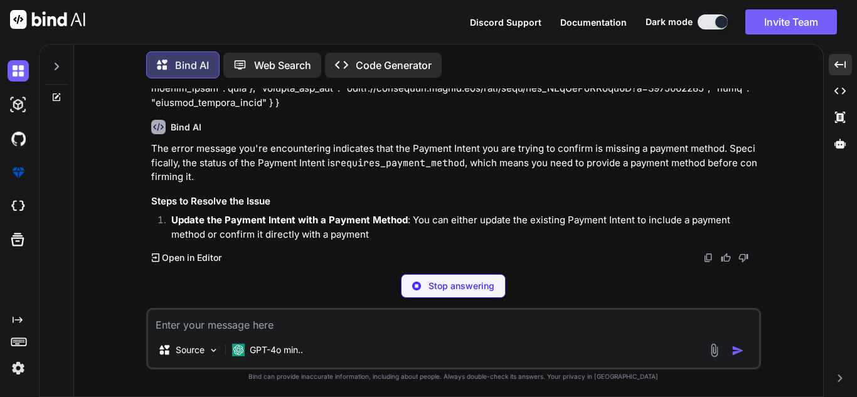
scroll to position [10238, 0]
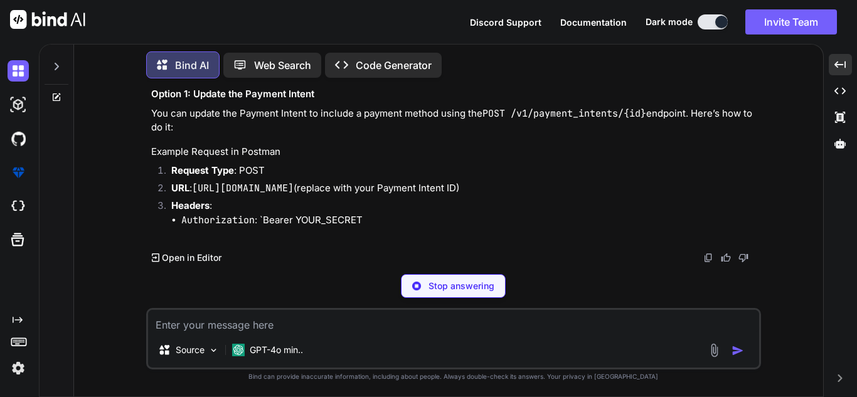
drag, startPoint x: 245, startPoint y: 217, endPoint x: 683, endPoint y: 219, distance: 437.2
click at [683, 77] on li "Update the Payment Intent with a Payment Method : You can either update the exi…" at bounding box center [459, 63] width 597 height 28
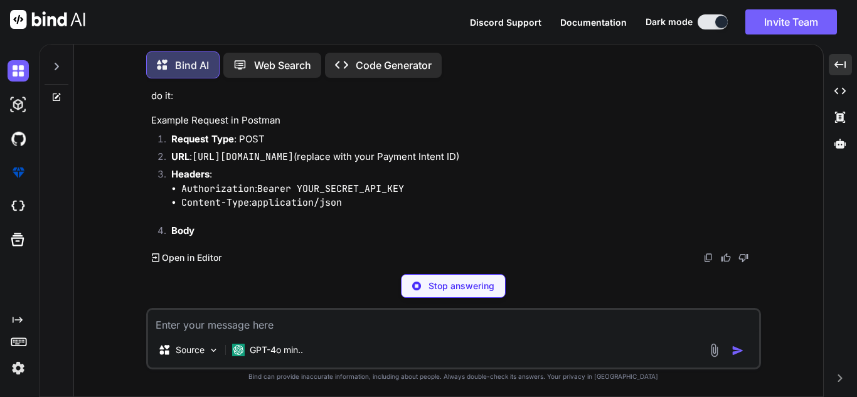
scroll to position [10363, 0]
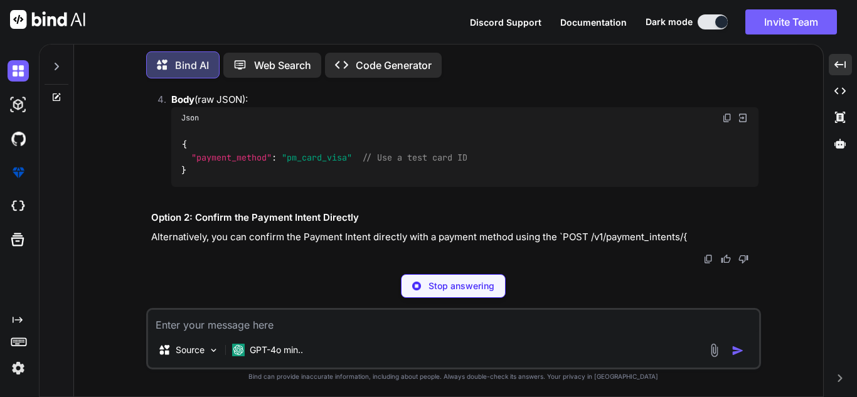
scroll to position [10343, 0]
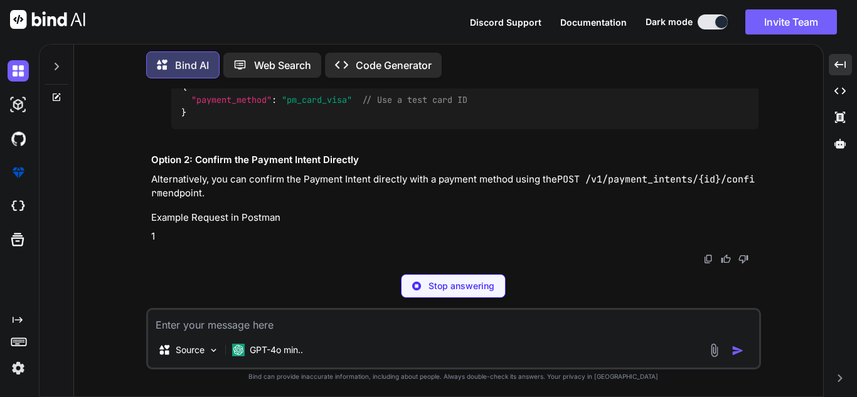
click at [644, 105] on div "The error message you're encountering indicates that the Payment Intent you are…" at bounding box center [454, 0] width 607 height 487
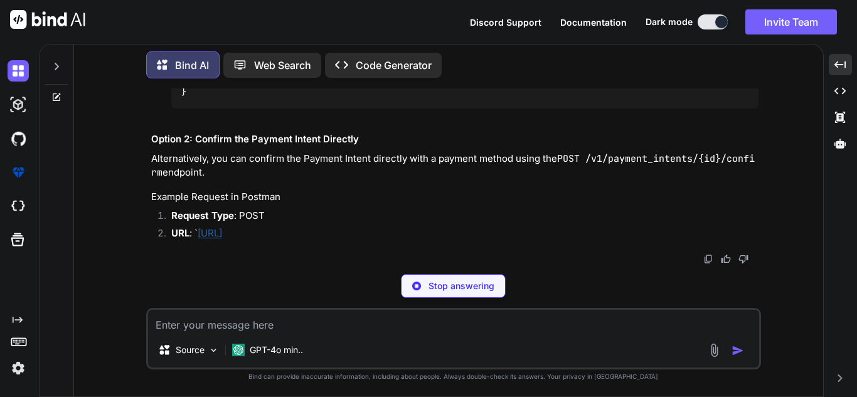
drag, startPoint x: 570, startPoint y: 112, endPoint x: 683, endPoint y: 105, distance: 112.5
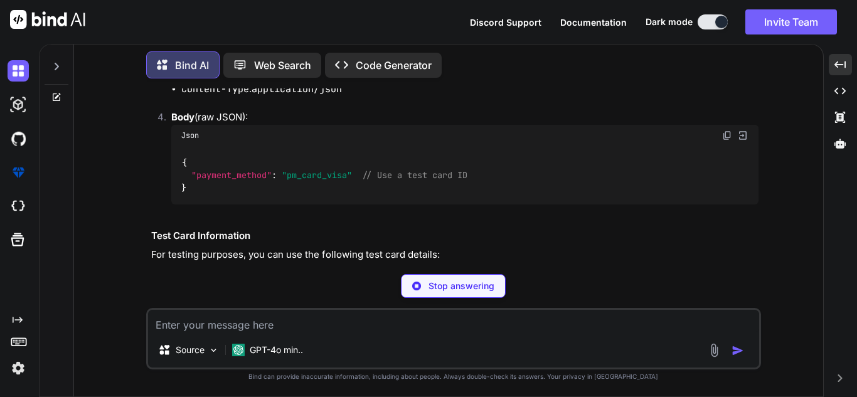
drag, startPoint x: 216, startPoint y: 125, endPoint x: 373, endPoint y: 132, distance: 157.0
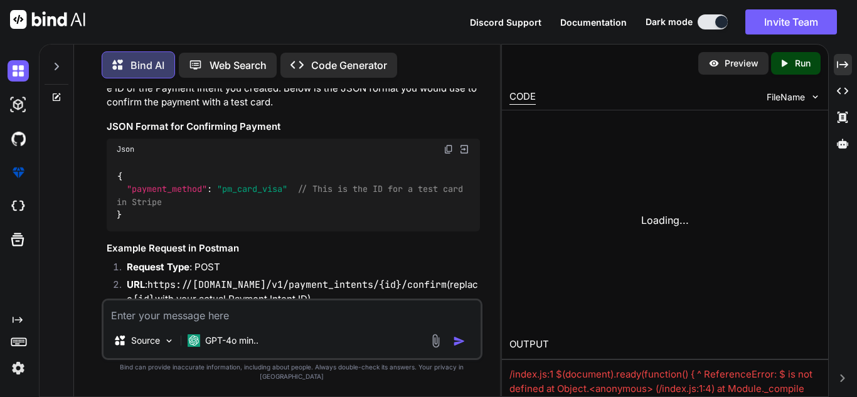
scroll to position [12152, 0]
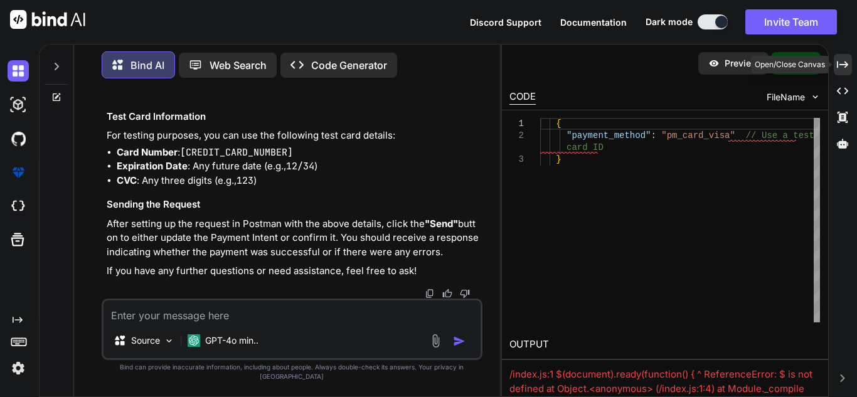
click at [842, 60] on icon "Created with Pixso." at bounding box center [842, 64] width 11 height 11
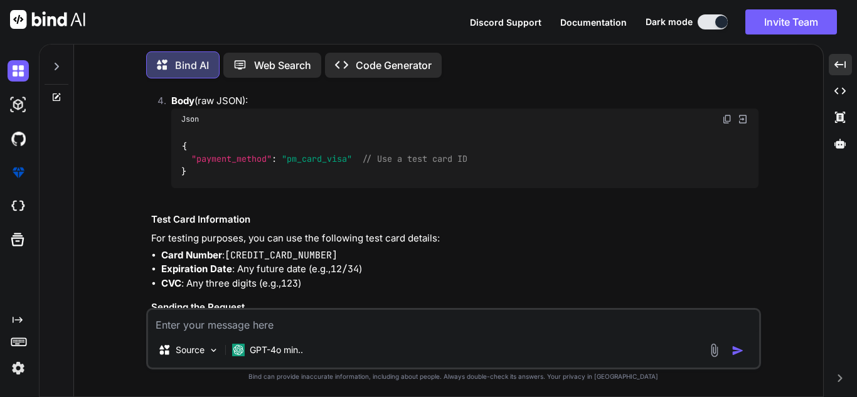
scroll to position [10343, 0]
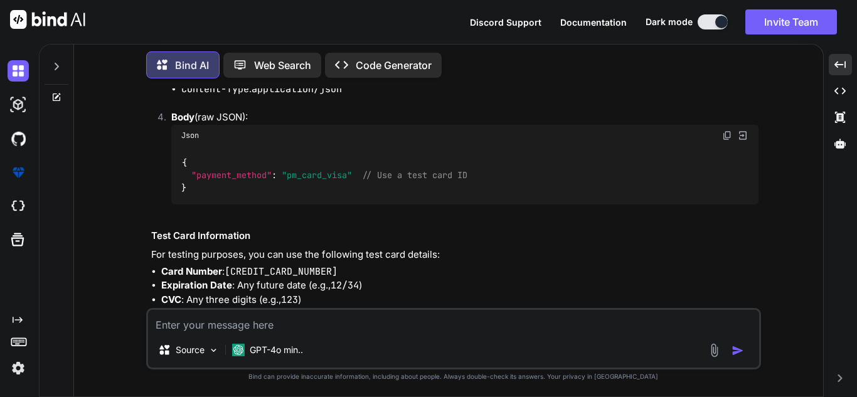
copy li "pi_3SFukHFEUJNGdIwZ1IfLL7zf"
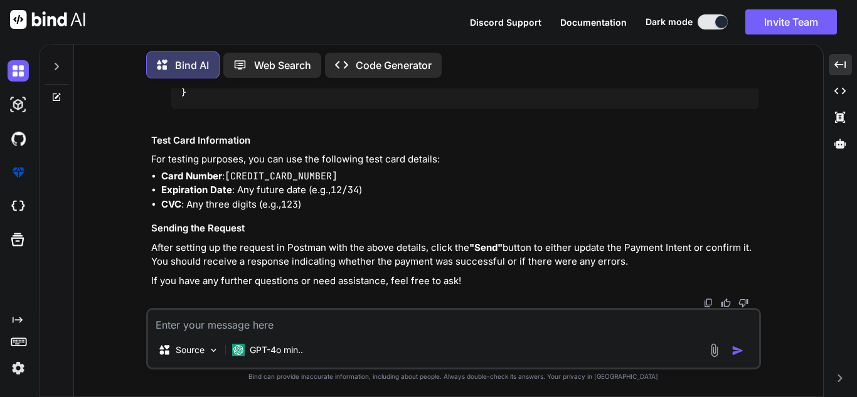
scroll to position [10531, 0]
click at [374, 332] on textarea at bounding box center [453, 321] width 611 height 23
paste textarea "{ "error": { "code": "payment_intent_unexpected_state", "doc_url": "[URL][DOMAI…"
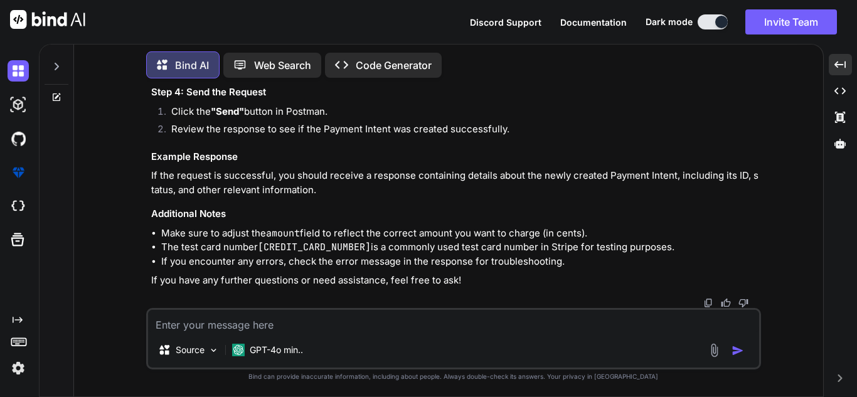
scroll to position [11846, 0]
click at [303, 331] on textarea at bounding box center [453, 321] width 611 height 23
paste textarea "var options = new PaymentIntentCreateOptions { Amount = request.Amount, // Amou…"
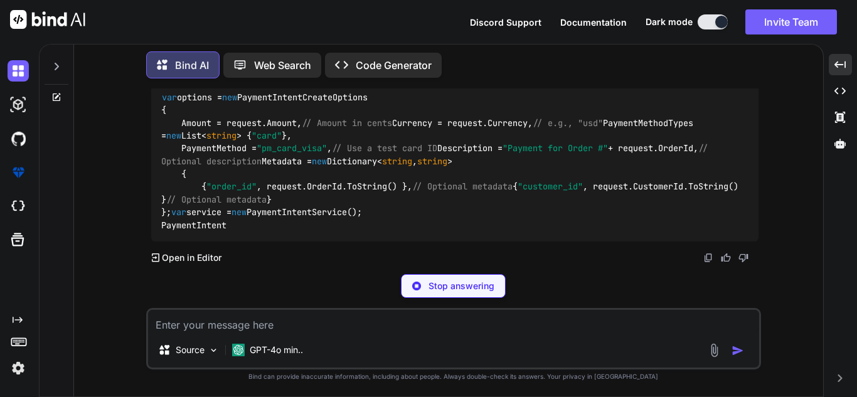
scroll to position [12532, 0]
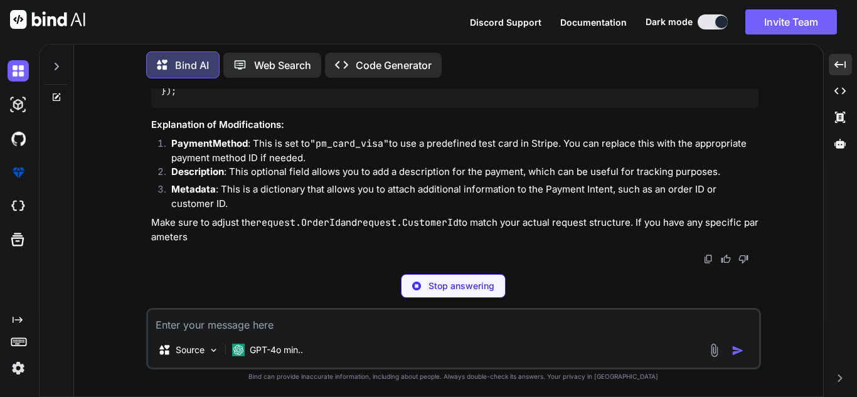
drag, startPoint x: 450, startPoint y: 160, endPoint x: 499, endPoint y: 169, distance: 50.3
click at [507, 98] on code "var options = new PaymentIntentCreateOptions { Amount = request.Amount, // Amou…" at bounding box center [452, 7] width 582 height 179
click at [497, 174] on div "You {{baseUrl}}/v1/payment_intents i want to try this method using postman but …" at bounding box center [453, 242] width 739 height 308
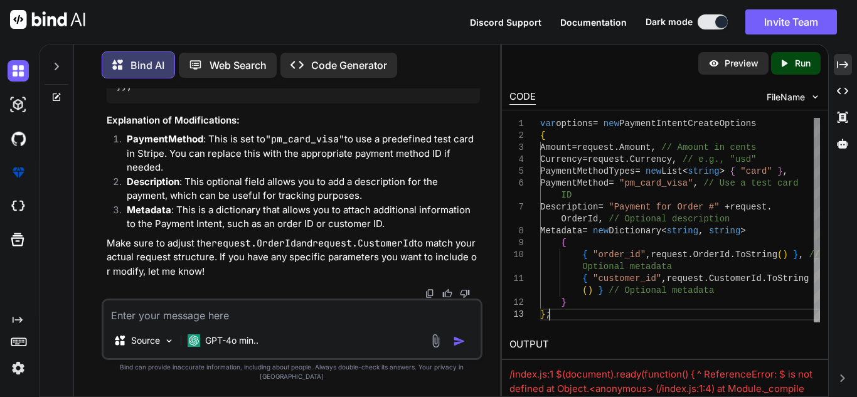
scroll to position [0, 0]
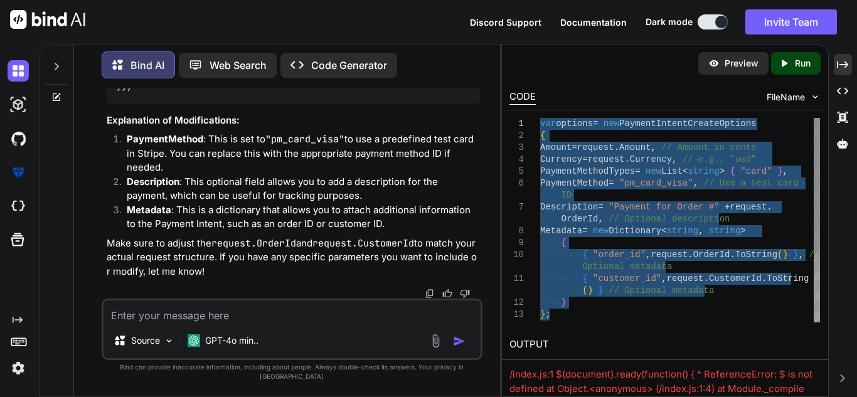
drag, startPoint x: 558, startPoint y: 313, endPoint x: 536, endPoint y: 120, distance: 194.5
click at [536, 120] on div "1 2 3 4 5 6 7 8 9 10 11 12 13 14 var options = new PaymentIntentCreateOptions {…" at bounding box center [664, 220] width 311 height 205
click at [191, 319] on textarea at bounding box center [292, 311] width 377 height 23
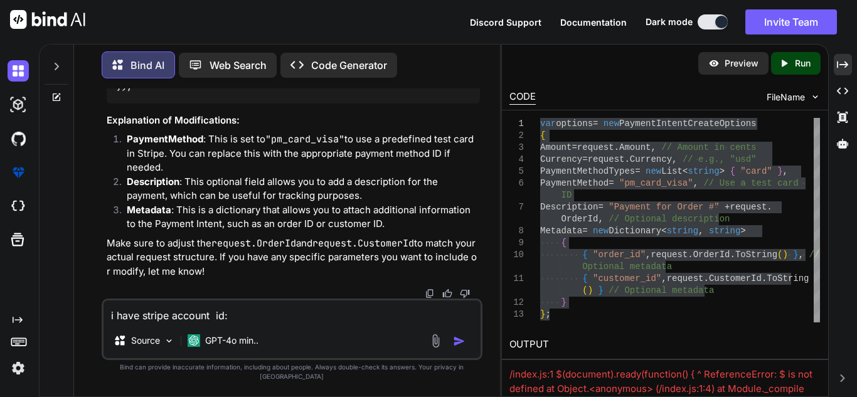
paste textarea "cus_TCKIwcSLsABaNg"
paste textarea "acct_1SFvVgJxcZvVY1vR"
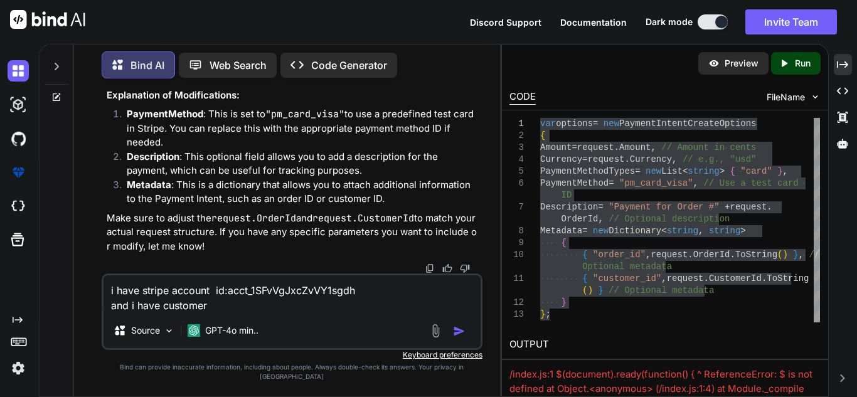
click at [220, 313] on textarea "i have stripe account id:acct_1SFvVgJxcZvVY1sgdh and i have customer" at bounding box center [292, 294] width 377 height 38
click at [214, 313] on textarea "i have stripe account id:acct_1SFvVgJxcZvVY1sgdh and i have customer account id…" at bounding box center [292, 294] width 377 height 38
click at [230, 313] on textarea "i have stripe account id:acct_1SFvVgJxcZvVY1sgdh and i have customer id :" at bounding box center [292, 294] width 377 height 38
paste textarea "cus_TCKIwcSLsABaNg"
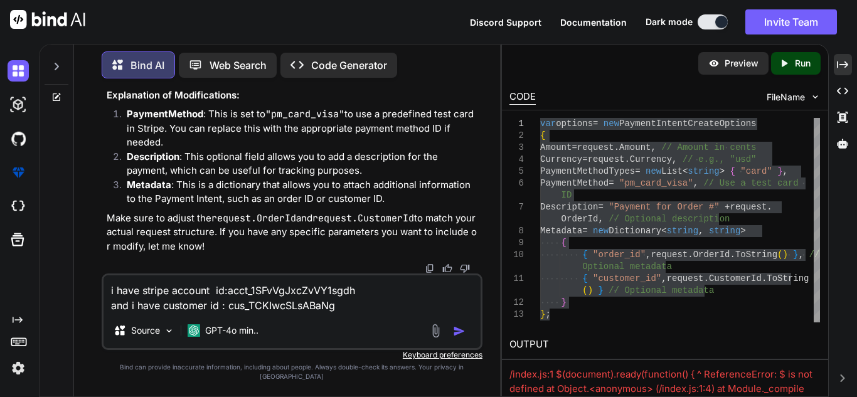
click at [284, 308] on textarea "i have stripe account id:acct_1SFvVgJxcZvVY1sgdh and i have customer id : cus_T…" at bounding box center [292, 294] width 377 height 38
drag, startPoint x: 266, startPoint y: 315, endPoint x: 288, endPoint y: 317, distance: 22.1
click at [288, 313] on textarea "i have stripe account id:acct_1SFvVgJxcZvVY1sgdh and i have customer id : cus_T…" at bounding box center [292, 294] width 377 height 38
click at [354, 313] on textarea "i have stripe account id:acct_1SFvVgJxcZvVY1sgdh and i have customer id : cus_T…" at bounding box center [292, 294] width 377 height 38
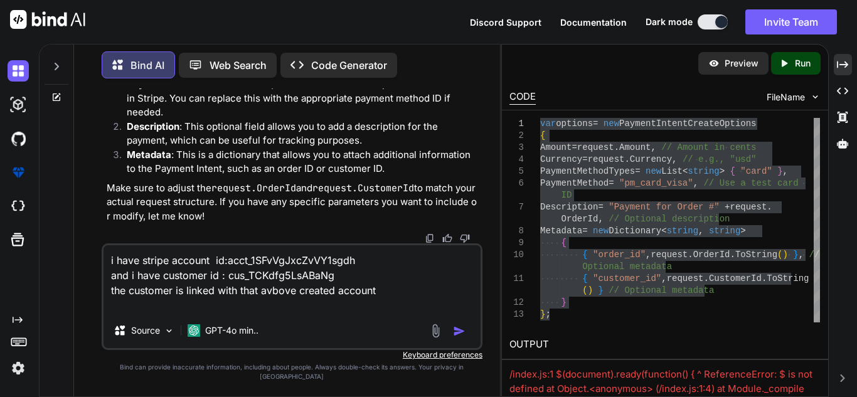
click at [329, 302] on textarea "i have stripe account id:acct_1SFvVgJxcZvVY1sgdh and i have customer id : cus_T…" at bounding box center [292, 279] width 377 height 68
click at [410, 297] on textarea "i have stripe account id:acct_1SFvVgJxcZvVY1sgdh and i have customer id : cus_T…" at bounding box center [292, 279] width 377 height 68
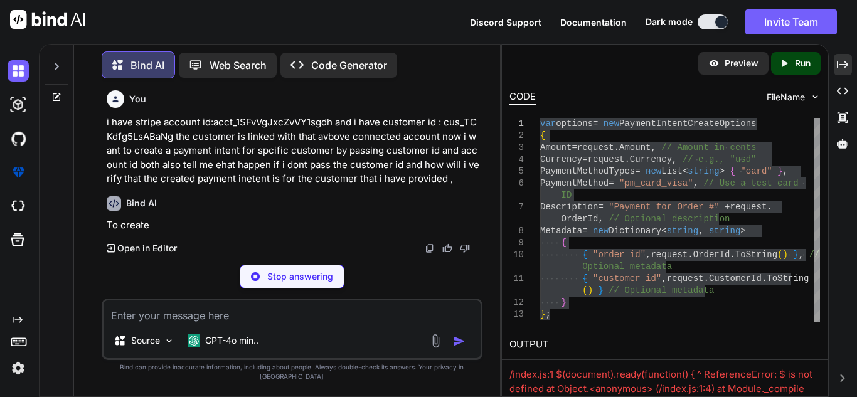
scroll to position [14957, 0]
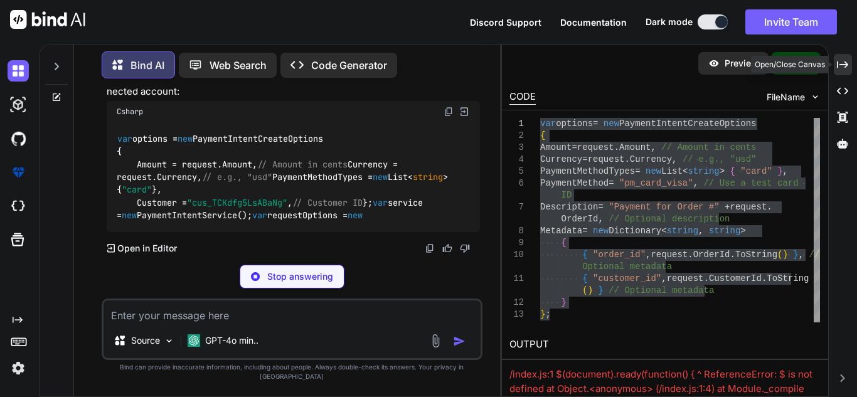
click at [840, 62] on icon "Created with Pixso." at bounding box center [842, 64] width 11 height 11
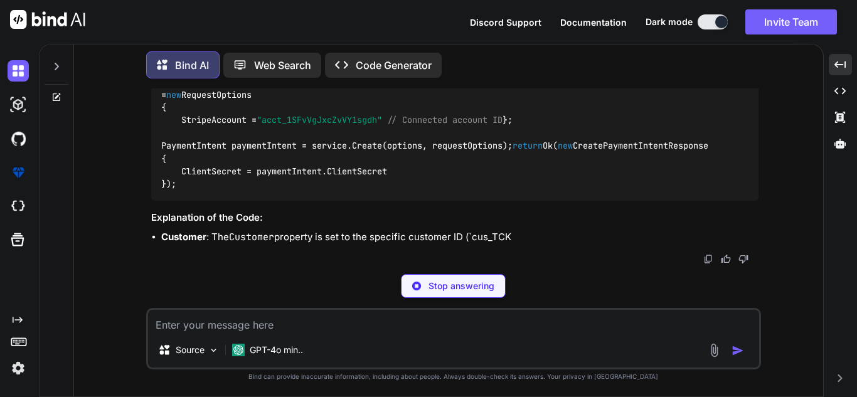
scroll to position [13092, 0]
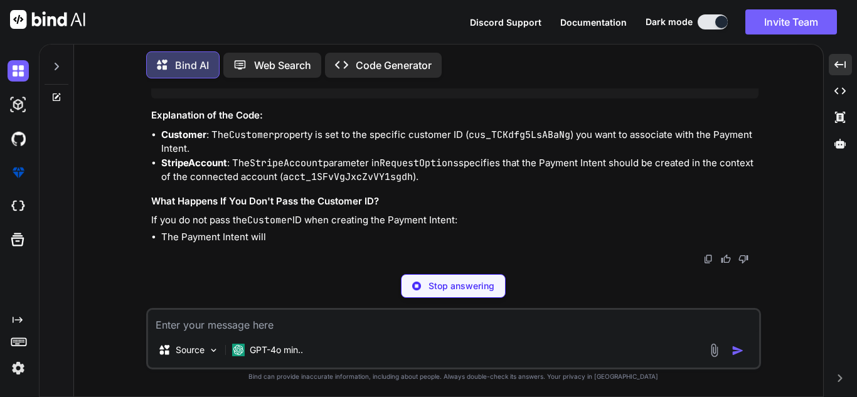
drag, startPoint x: 212, startPoint y: 148, endPoint x: 295, endPoint y: 152, distance: 82.9
click at [295, 88] on code "var options = new PaymentIntentCreateOptions { Amount = request.Amount, // Amou…" at bounding box center [434, 5] width 547 height 166
click at [247, 88] on code "var options = new PaymentIntentCreateOptions { Amount = request.Amount, // Amou…" at bounding box center [434, 5] width 547 height 166
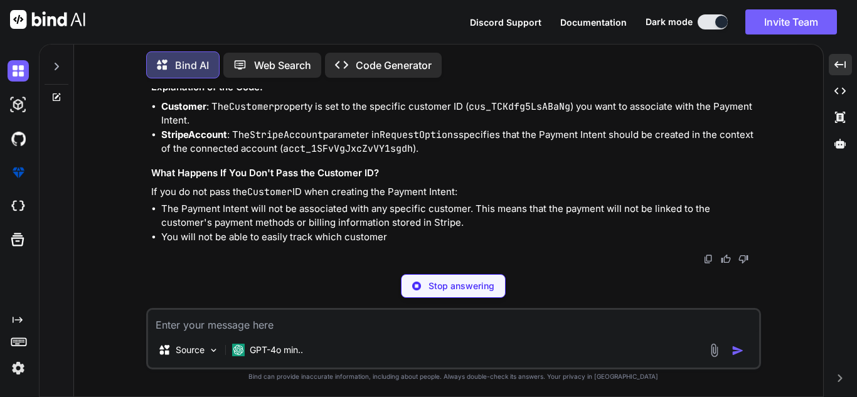
scroll to position [13154, 0]
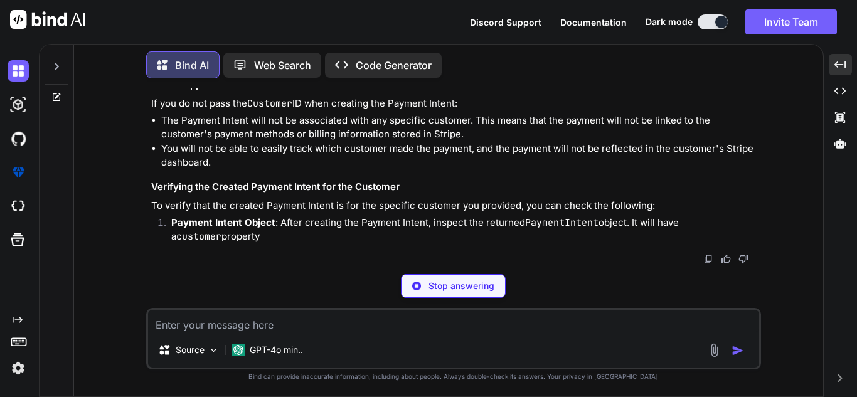
drag, startPoint x: 181, startPoint y: 142, endPoint x: 334, endPoint y: 149, distance: 152.6
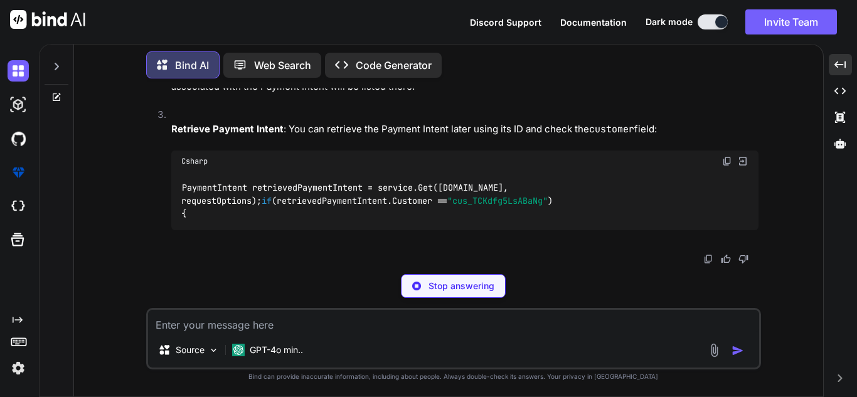
drag, startPoint x: 186, startPoint y: 198, endPoint x: 344, endPoint y: 220, distance: 160.3
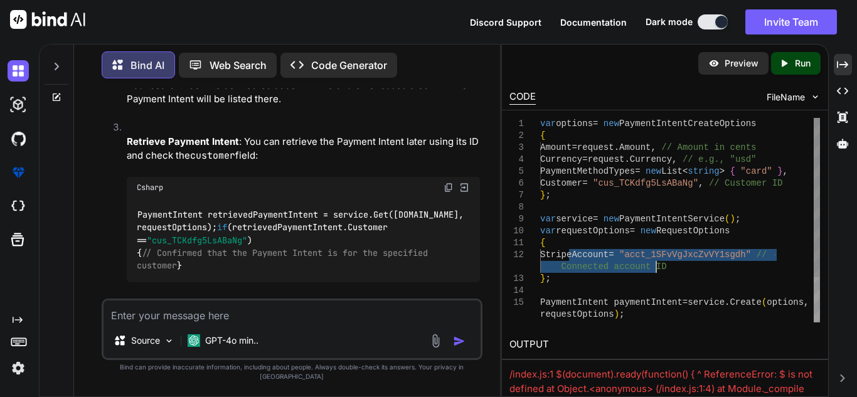
scroll to position [0, 0]
drag, startPoint x: 665, startPoint y: 261, endPoint x: 673, endPoint y: 261, distance: 8.2
click at [673, 261] on div "var options = new PaymentIntentCreateOptions { Amount = request . Amount , // A…" at bounding box center [680, 249] width 280 height 262
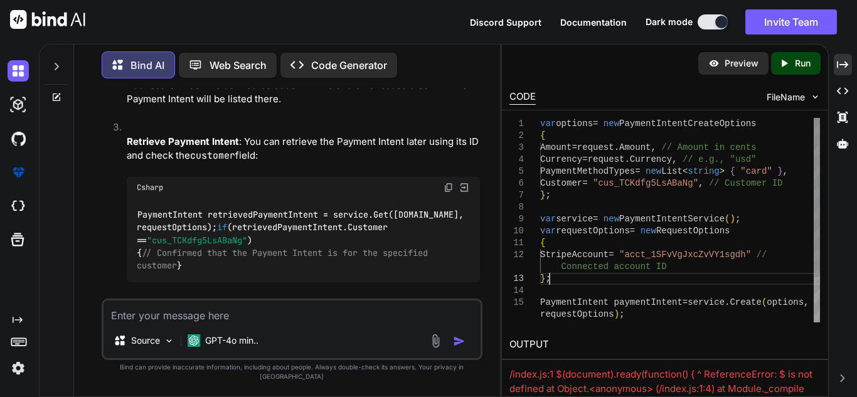
click at [654, 277] on div "var options = new PaymentIntentCreateOptions { Amount = request . Amount , // A…" at bounding box center [680, 249] width 280 height 262
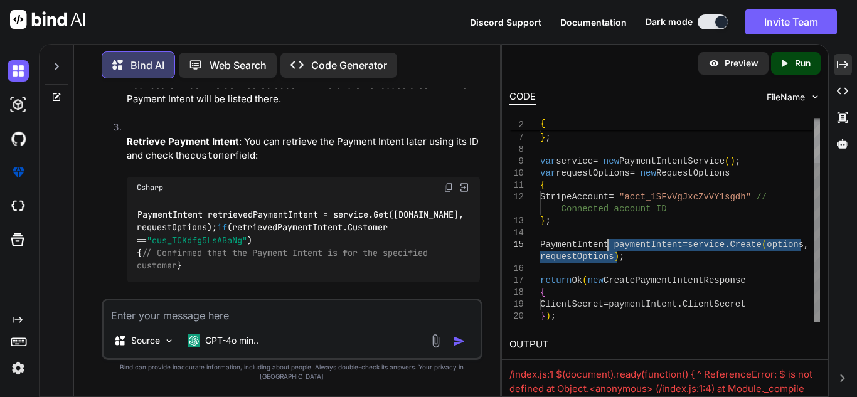
drag, startPoint x: 632, startPoint y: 262, endPoint x: 611, endPoint y: 240, distance: 30.2
click at [609, 242] on div "PaymentMethodTypes = new List < string > { "card" } , Customer = "cus_TCKdfg5Ls…" at bounding box center [680, 191] width 280 height 262
click at [573, 237] on div "PaymentMethodTypes = new List < string > { "card" } , Customer = "cus_TCKdfg5Ls…" at bounding box center [680, 191] width 280 height 262
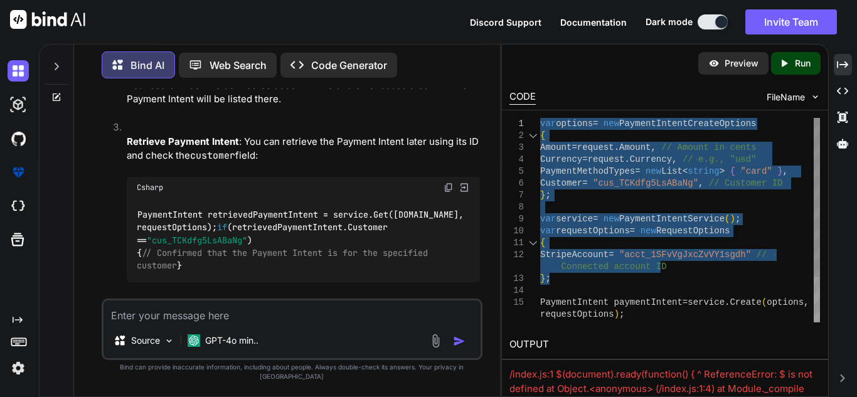
drag, startPoint x: 587, startPoint y: 225, endPoint x: 536, endPoint y: 123, distance: 113.3
click at [531, 122] on div "5 6 7 8 9 10 11 12 13 14 15 16 3 4 1 2 PaymentMethodTypes = new List < string >…" at bounding box center [664, 220] width 311 height 205
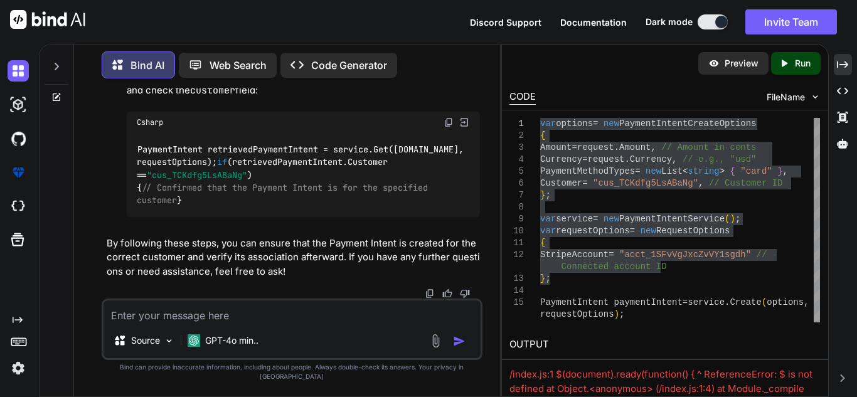
scroll to position [15530, 0]
drag, startPoint x: 184, startPoint y: 143, endPoint x: 306, endPoint y: 159, distance: 122.7
drag, startPoint x: 257, startPoint y: 160, endPoint x: 401, endPoint y: 158, distance: 143.7
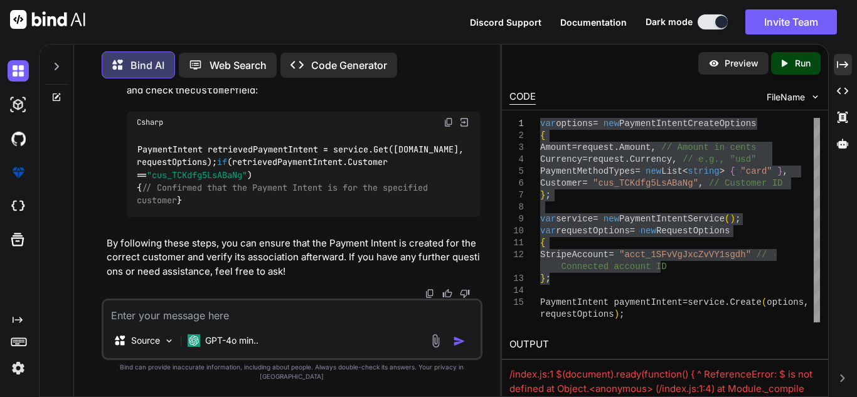
drag, startPoint x: 221, startPoint y: 169, endPoint x: 269, endPoint y: 189, distance: 52.1
drag, startPoint x: 198, startPoint y: 100, endPoint x: 274, endPoint y: 102, distance: 75.3
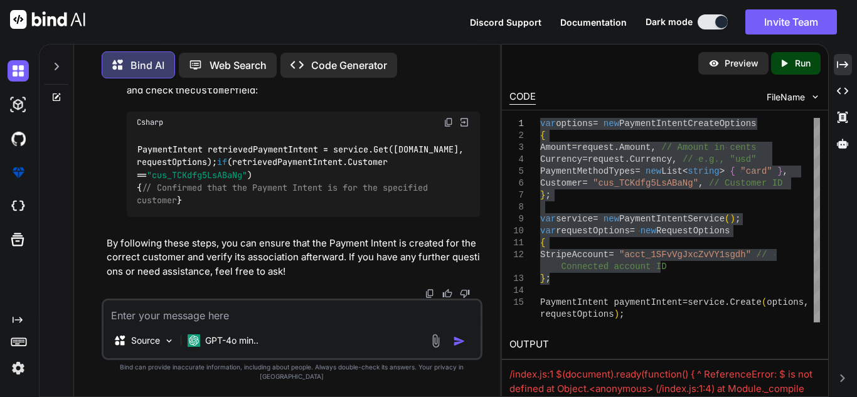
drag, startPoint x: 179, startPoint y: 122, endPoint x: 392, endPoint y: 119, distance: 213.3
drag, startPoint x: 171, startPoint y: 134, endPoint x: 423, endPoint y: 134, distance: 251.6
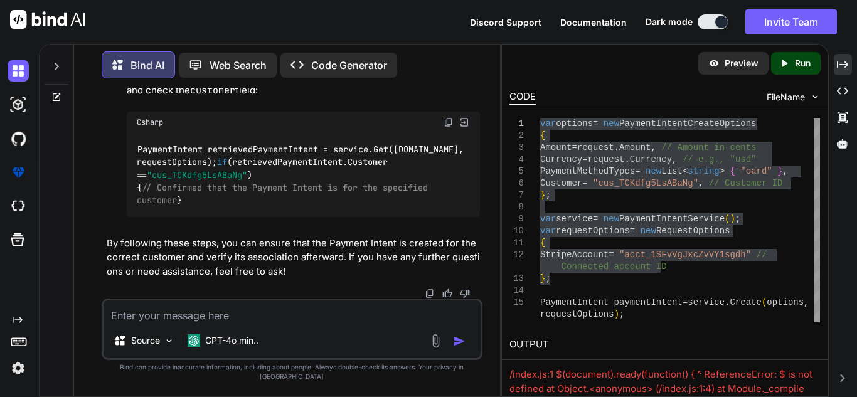
drag, startPoint x: 113, startPoint y: 149, endPoint x: 432, endPoint y: 148, distance: 319.3
drag, startPoint x: 130, startPoint y: 168, endPoint x: 220, endPoint y: 162, distance: 89.9
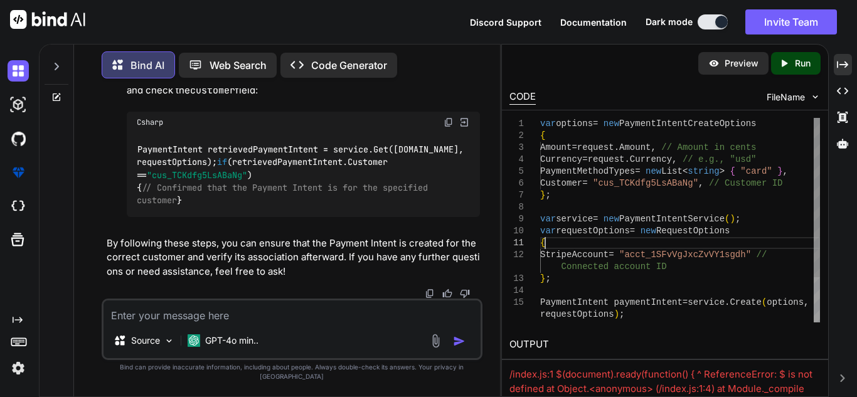
click at [635, 244] on div "PaymentMethodTypes = new List < string > { "card" } , Customer = "cus_TCKdfg5Ls…" at bounding box center [680, 249] width 280 height 262
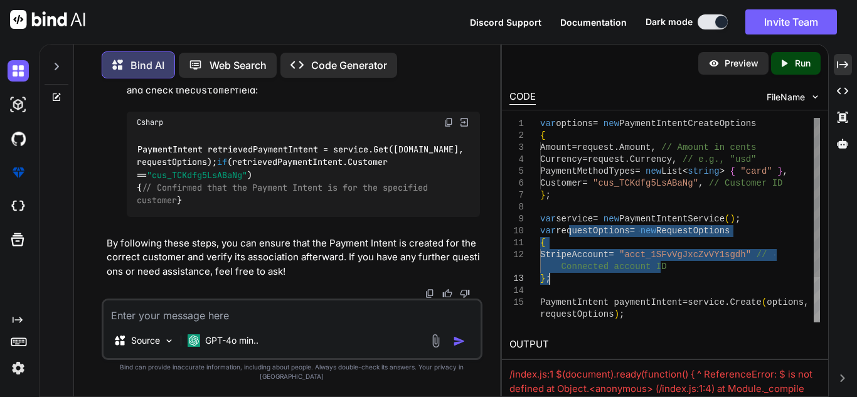
drag, startPoint x: 568, startPoint y: 230, endPoint x: 662, endPoint y: 273, distance: 103.0
click at [662, 273] on div "PaymentMethodTypes = new List < string > { "card" } , Customer = "cus_TCKdfg5Ls…" at bounding box center [680, 249] width 280 height 262
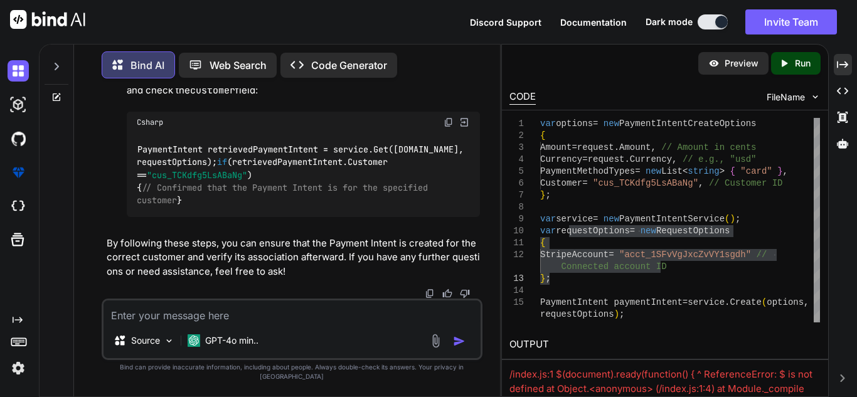
drag, startPoint x: 134, startPoint y: 132, endPoint x: 238, endPoint y: 162, distance: 109.0
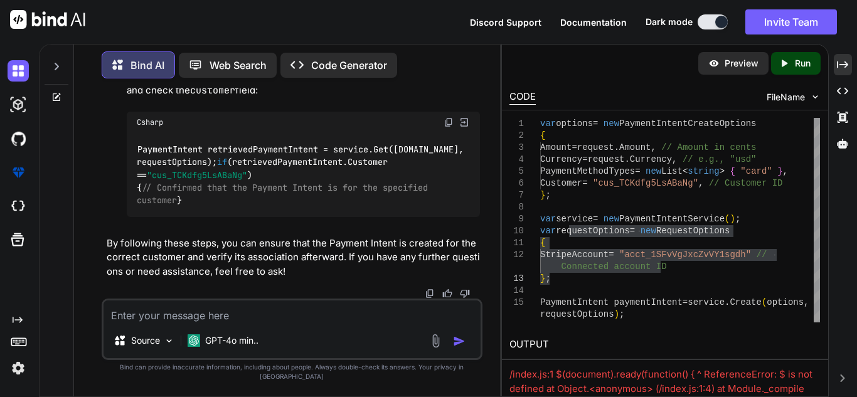
drag, startPoint x: 170, startPoint y: 148, endPoint x: 349, endPoint y: 153, distance: 179.5
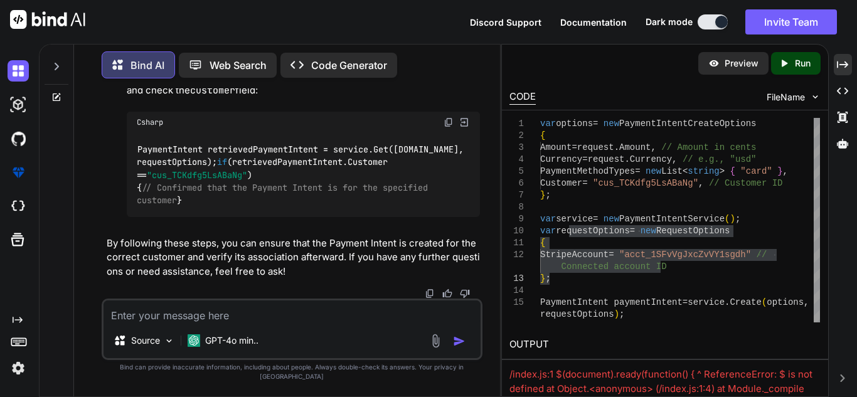
scroll to position [15717, 0]
drag, startPoint x: 156, startPoint y: 152, endPoint x: 286, endPoint y: 156, distance: 130.5
drag, startPoint x: 174, startPoint y: 177, endPoint x: 197, endPoint y: 203, distance: 35.1
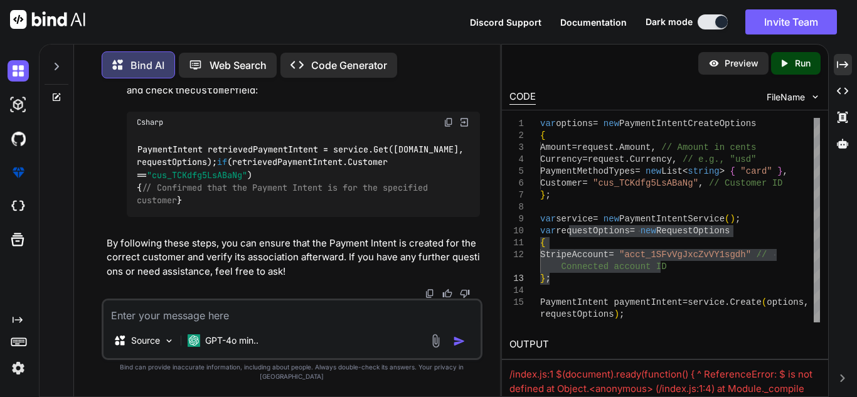
drag, startPoint x: 202, startPoint y: 212, endPoint x: 295, endPoint y: 224, distance: 94.2
drag, startPoint x: 136, startPoint y: 162, endPoint x: 206, endPoint y: 165, distance: 70.3
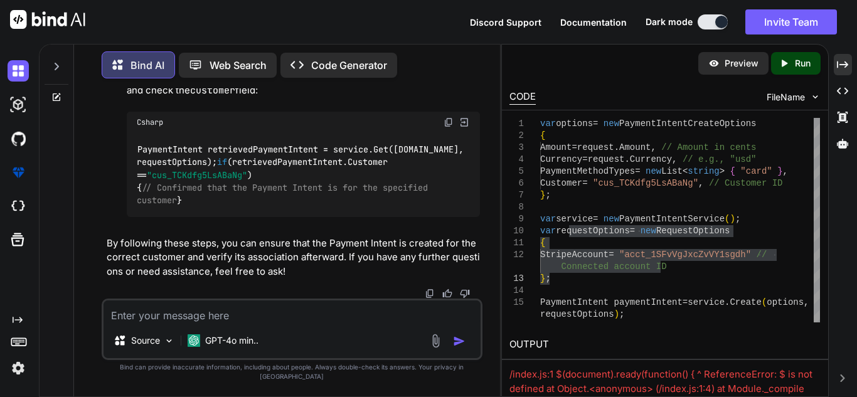
drag, startPoint x: 235, startPoint y: 169, endPoint x: 366, endPoint y: 176, distance: 131.3
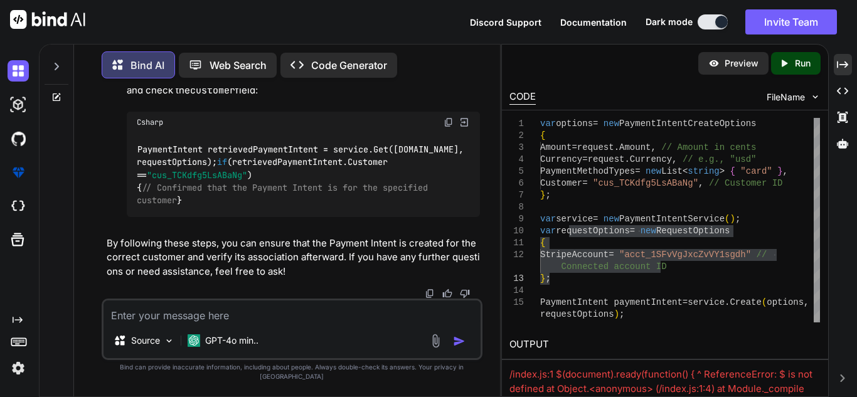
scroll to position [15780, 0]
drag, startPoint x: 246, startPoint y: 154, endPoint x: 462, endPoint y: 153, distance: 215.8
drag, startPoint x: 119, startPoint y: 162, endPoint x: 240, endPoint y: 166, distance: 121.1
click at [240, 166] on ol "Payment Intent Object : After creating the Payment Intent, inspect the returned…" at bounding box center [293, 19] width 373 height 424
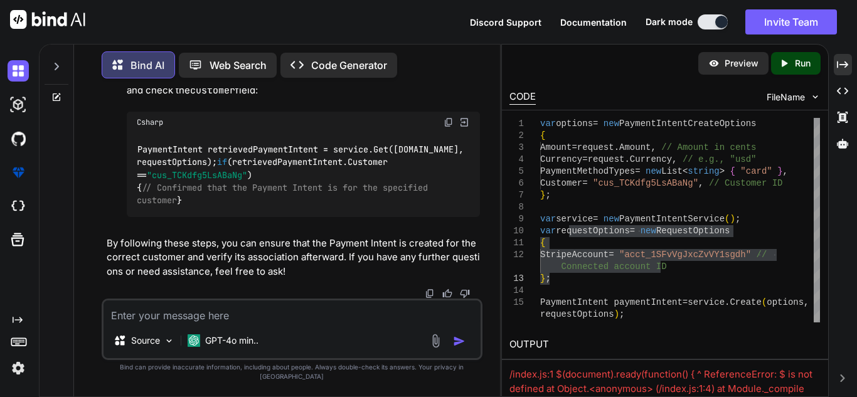
drag, startPoint x: 261, startPoint y: 171, endPoint x: 463, endPoint y: 169, distance: 202.0
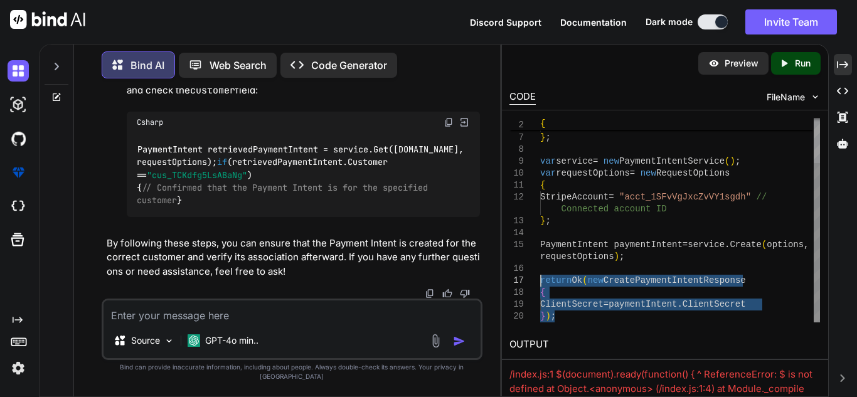
drag, startPoint x: 578, startPoint y: 319, endPoint x: 534, endPoint y: 280, distance: 58.7
click at [534, 280] on div "5 6 7 8 9 10 11 12 13 14 15 16 17 18 19 20 PaymentMethodTypes = new List < stri…" at bounding box center [664, 220] width 311 height 205
click at [837, 63] on icon "Created with Pixso." at bounding box center [842, 64] width 11 height 11
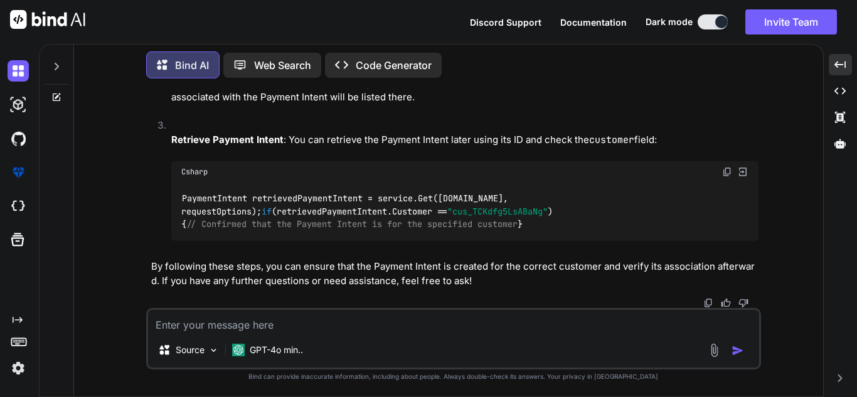
scroll to position [13614, 0]
click at [318, 38] on code "var createdPaymentIntent = service.Create(options, requestOptions); if (created…" at bounding box center [429, 18] width 497 height 39
drag, startPoint x: 318, startPoint y: 212, endPoint x: 415, endPoint y: 211, distance: 96.6
click at [415, 38] on code "var createdPaymentIntent = service.Create(options, requestOptions); if (created…" at bounding box center [429, 18] width 497 height 39
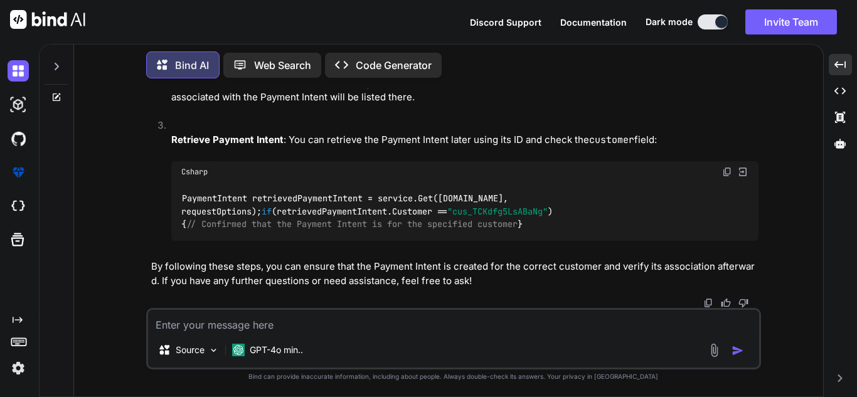
drag, startPoint x: 198, startPoint y: 151, endPoint x: 383, endPoint y: 161, distance: 185.3
drag, startPoint x: 230, startPoint y: 171, endPoint x: 517, endPoint y: 174, distance: 287.3
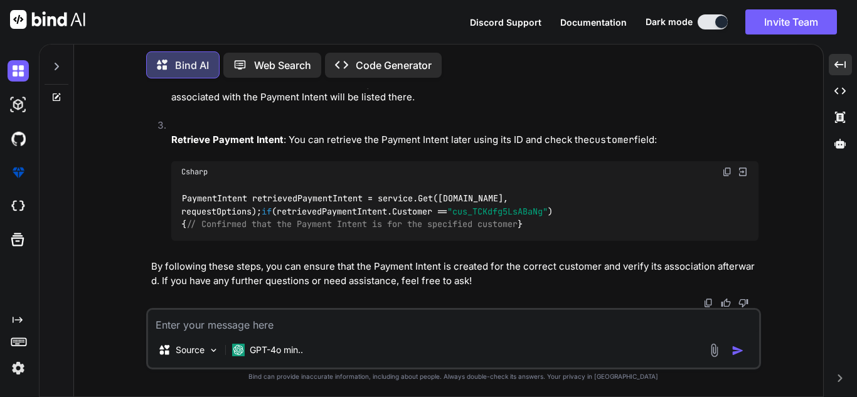
drag, startPoint x: 527, startPoint y: 173, endPoint x: 567, endPoint y: 185, distance: 42.1
drag, startPoint x: 288, startPoint y: 202, endPoint x: 406, endPoint y: 202, distance: 117.9
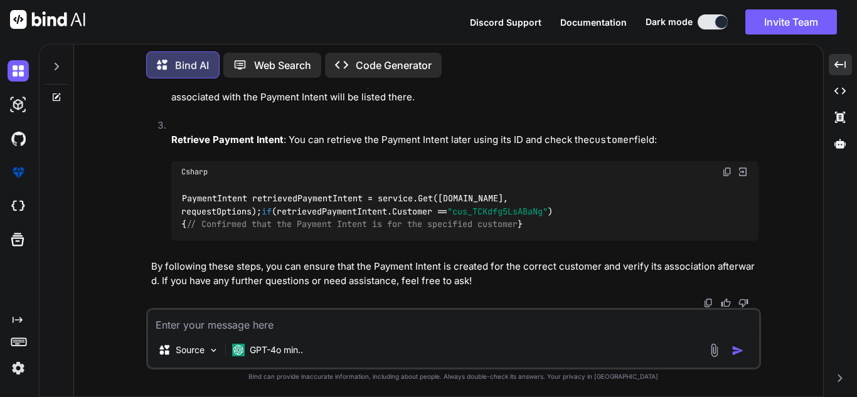
drag, startPoint x: 437, startPoint y: 203, endPoint x: 578, endPoint y: 203, distance: 141.1
drag, startPoint x: 203, startPoint y: 270, endPoint x: 306, endPoint y: 285, distance: 104.1
click at [306, 38] on code "var createdPaymentIntent = service.Create(options, requestOptions); if (created…" at bounding box center [429, 18] width 497 height 39
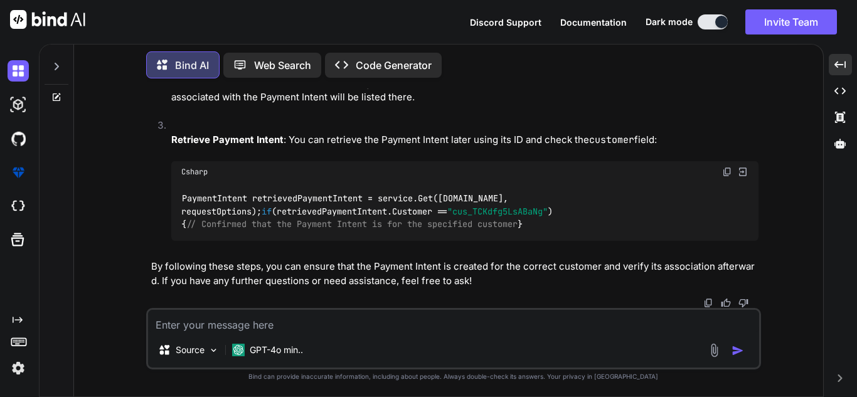
click at [292, 24] on span ""cus_TCKdfg5LsABaNg"" at bounding box center [241, 18] width 100 height 11
copy code "var createdPaymentIntent = service.Create(options, requestOptions); if (created…"
drag, startPoint x: 179, startPoint y: 248, endPoint x: 157, endPoint y: 208, distance: 46.1
click at [157, 208] on ol "Payment Intent Object : After creating the Payment Intent, inspect the returned…" at bounding box center [454, 83] width 607 height 343
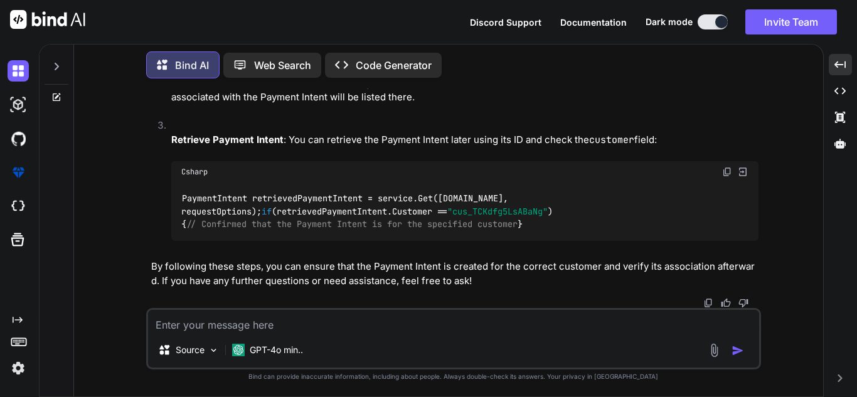
scroll to position [13871, 0]
drag, startPoint x: 189, startPoint y: 173, endPoint x: 211, endPoint y: 219, distance: 51.1
click at [211, 219] on div "PaymentIntent retrievedPaymentIntent = service.Get([DOMAIN_NAME], requestOption…" at bounding box center [464, 212] width 587 height 58
click at [327, 198] on div "PaymentIntent retrievedPaymentIntent = service.Get([DOMAIN_NAME], requestOption…" at bounding box center [464, 212] width 587 height 58
click at [447, 206] on span ""cus_TCKdfg5LsABaNg"" at bounding box center [497, 211] width 100 height 11
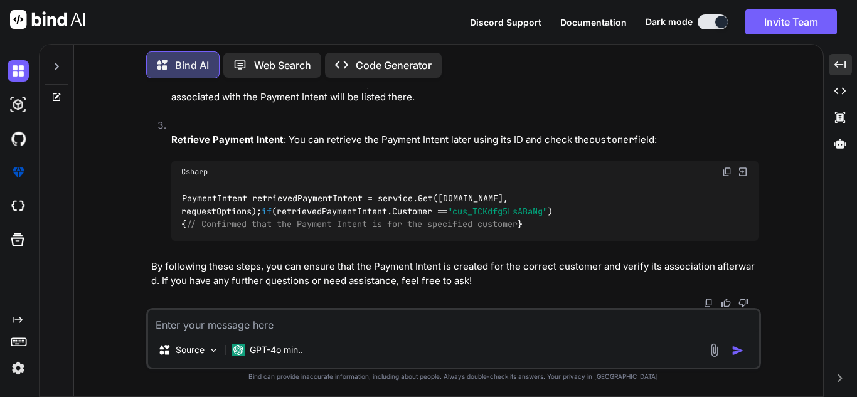
click at [273, 321] on textarea at bounding box center [453, 321] width 611 height 23
paste textarea "var options = new PaymentIntentCreateOptions { Amount = request.Amount, // Amou…"
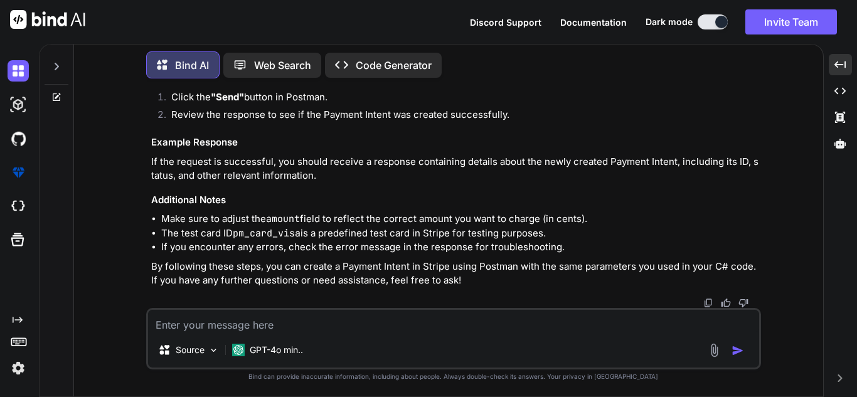
scroll to position [14381, 0]
drag, startPoint x: 349, startPoint y: 171, endPoint x: 442, endPoint y: 189, distance: 95.1
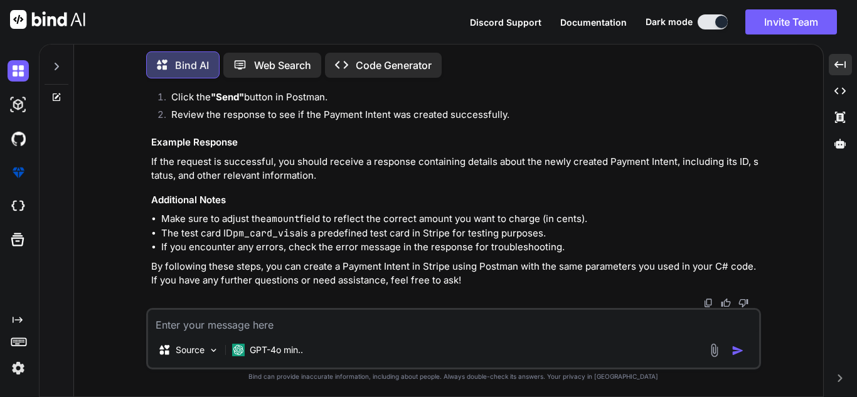
scroll to position [14695, 0]
drag, startPoint x: 265, startPoint y: 156, endPoint x: 432, endPoint y: 181, distance: 169.5
click at [432, 61] on div "{ "amount" : 1000 , // Replace with the actual amount in cents "currency" : "us…" at bounding box center [454, 7] width 607 height 110
click at [459, 61] on div "{ "amount" : 1000 , // Replace with the actual amount in cents "currency" : "us…" at bounding box center [454, 7] width 607 height 110
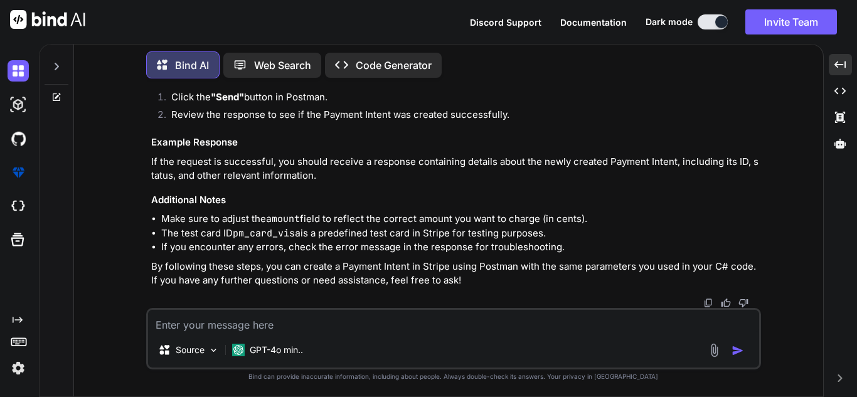
scroll to position [14821, 0]
click at [275, 321] on textarea at bounding box center [453, 321] width 611 height 23
click at [257, 324] on textarea at bounding box center [453, 321] width 611 height 23
paste textarea
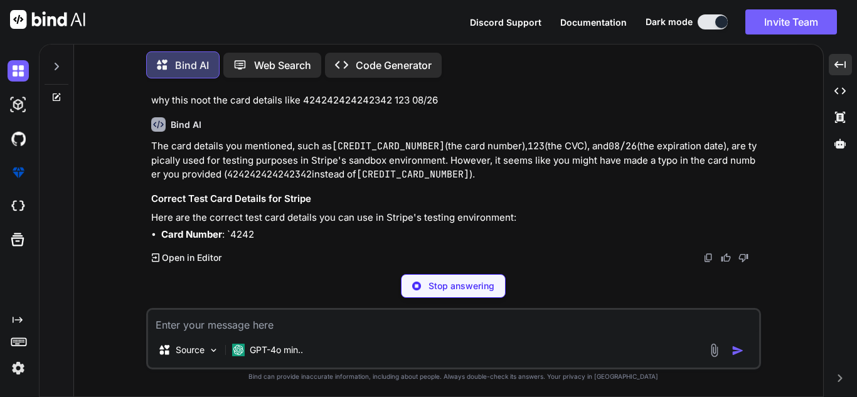
scroll to position [15117, 0]
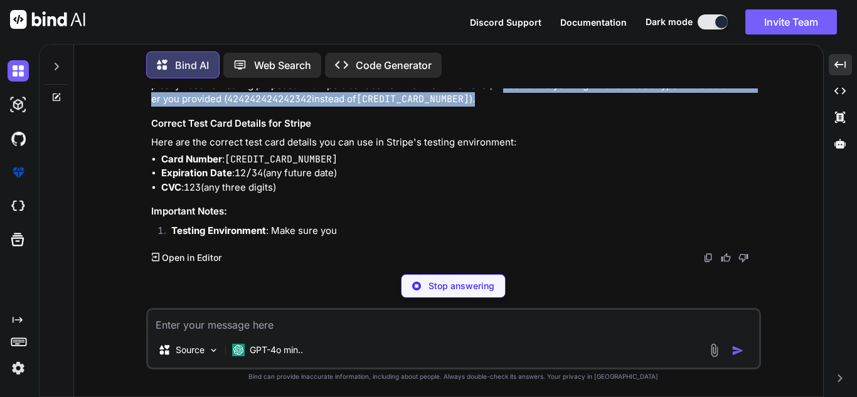
drag, startPoint x: 511, startPoint y: 167, endPoint x: 606, endPoint y: 179, distance: 96.1
click at [607, 107] on p "The card details you mentioned, such as [CREDIT_CARD_NUMBER] (the card number),…" at bounding box center [454, 85] width 607 height 43
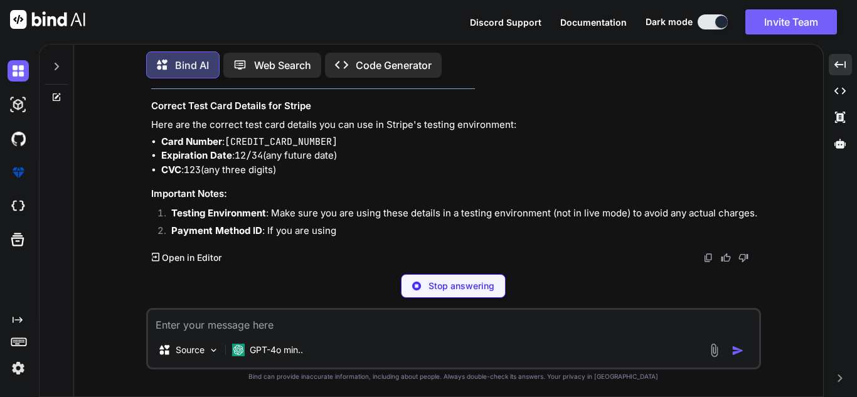
scroll to position [15209, 0]
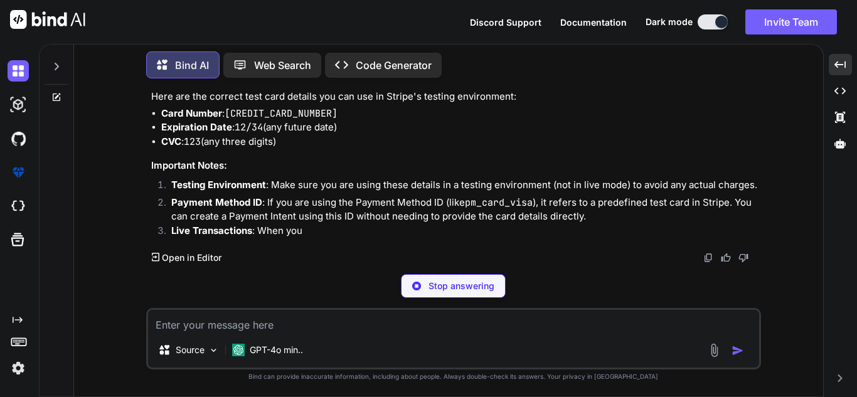
click at [216, 319] on textarea at bounding box center [453, 321] width 611 height 23
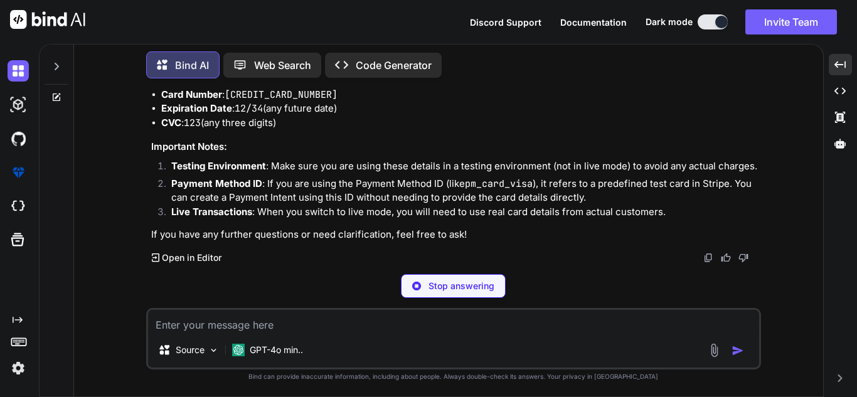
paste textarea
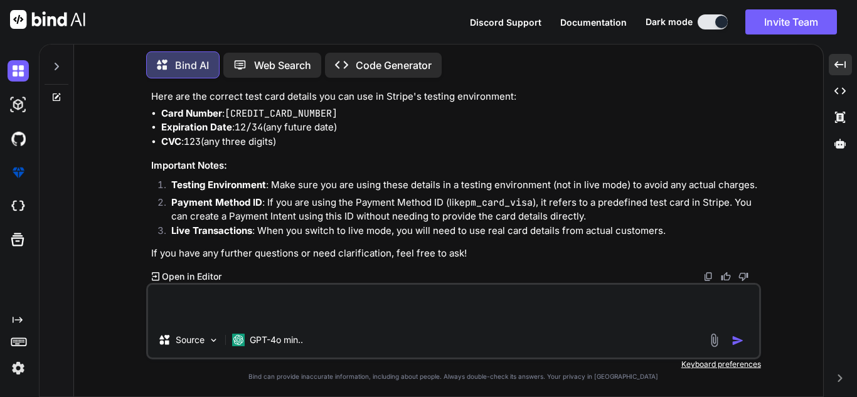
click at [263, 299] on textarea at bounding box center [453, 304] width 611 height 38
paste textarea "var options = new PaymentIntentCreateOptions { Amount = request.Amount, // Amou…"
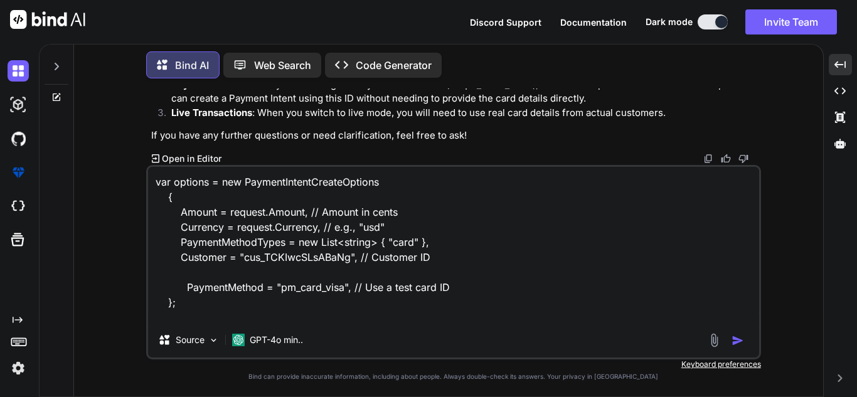
scroll to position [15084, 0]
drag, startPoint x: 390, startPoint y: 135, endPoint x: 151, endPoint y: 129, distance: 238.4
copy p "why this noot the card details like 424242424242342 123 08/26"
click at [322, 317] on textarea "var options = new PaymentIntentCreateOptions { Amount = request.Amount, // Amou…" at bounding box center [453, 245] width 611 height 156
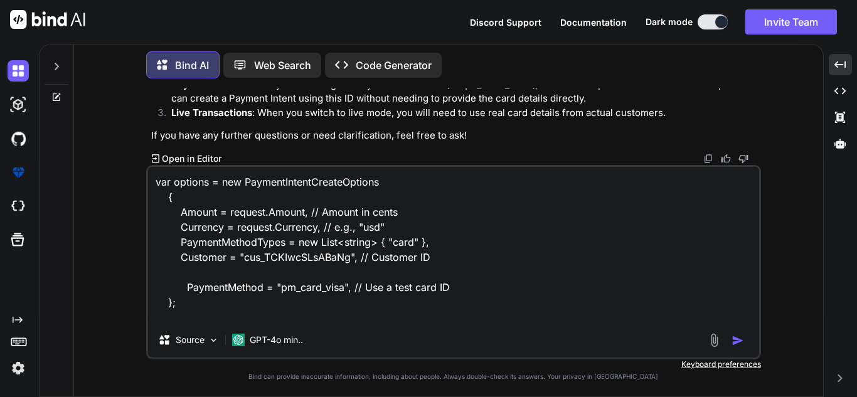
paste textarea "why this noot the card details like 424242424242342 123 08/26"
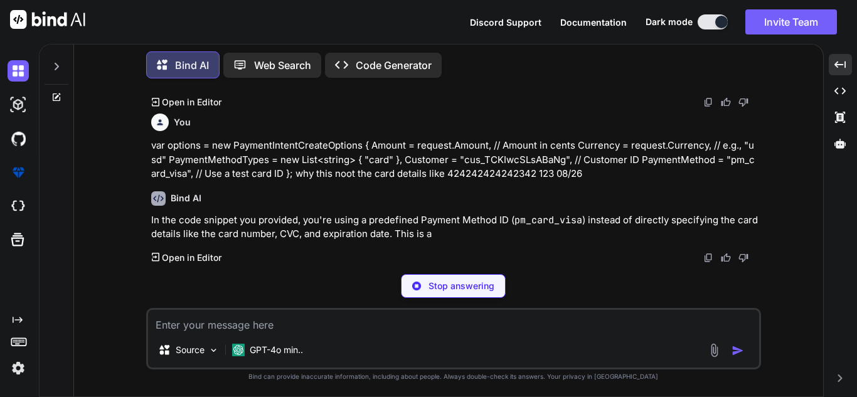
scroll to position [15412, 0]
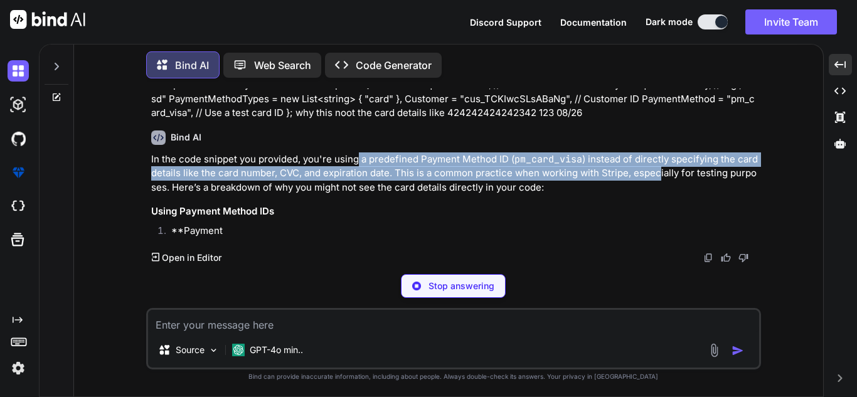
drag, startPoint x: 358, startPoint y: 225, endPoint x: 658, endPoint y: 230, distance: 299.9
click at [659, 195] on p "In the code snippet you provided, you're using a predefined Payment Method ID (…" at bounding box center [454, 173] width 607 height 43
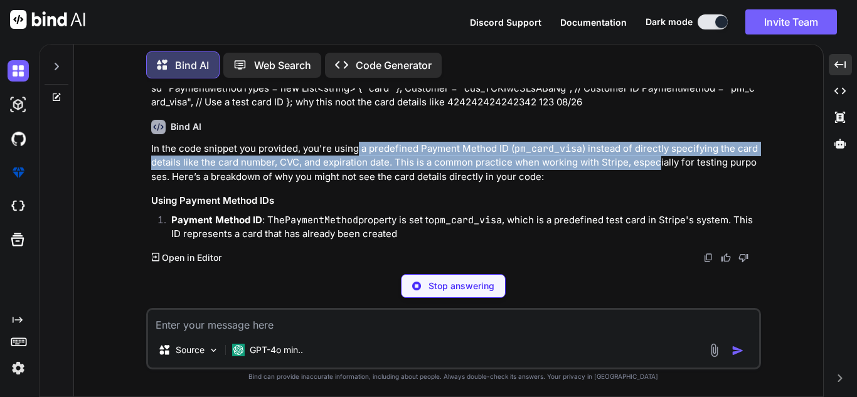
click at [674, 184] on p "In the code snippet you provided, you're using a predefined Payment Method ID (…" at bounding box center [454, 163] width 607 height 43
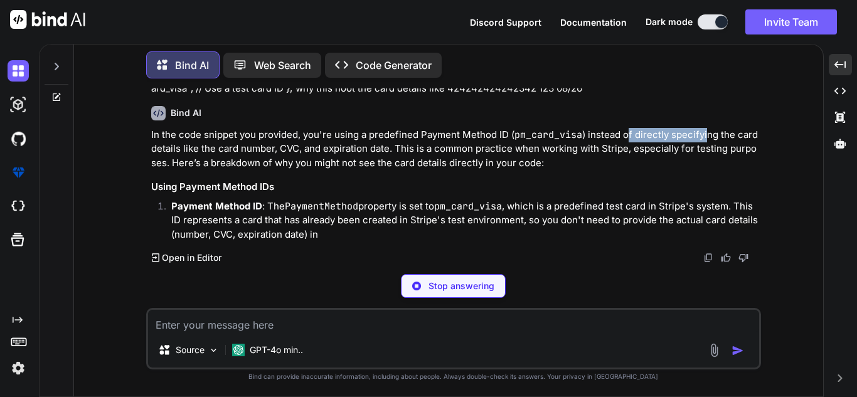
drag, startPoint x: 625, startPoint y: 223, endPoint x: 706, endPoint y: 223, distance: 80.9
click at [706, 171] on p "In the code snippet you provided, you're using a predefined Payment Method ID (…" at bounding box center [454, 149] width 607 height 43
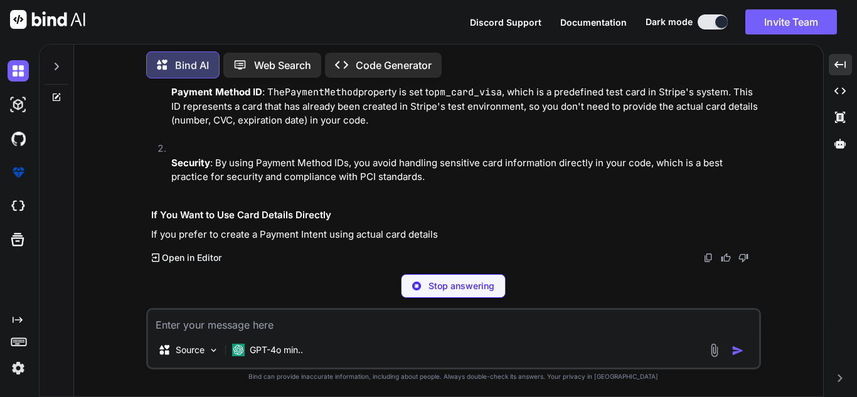
drag, startPoint x: 280, startPoint y: 234, endPoint x: 678, endPoint y: 229, distance: 397.8
click at [666, 43] on p "In the code snippet you provided, you're using a predefined Payment Method ID (…" at bounding box center [454, 21] width 607 height 43
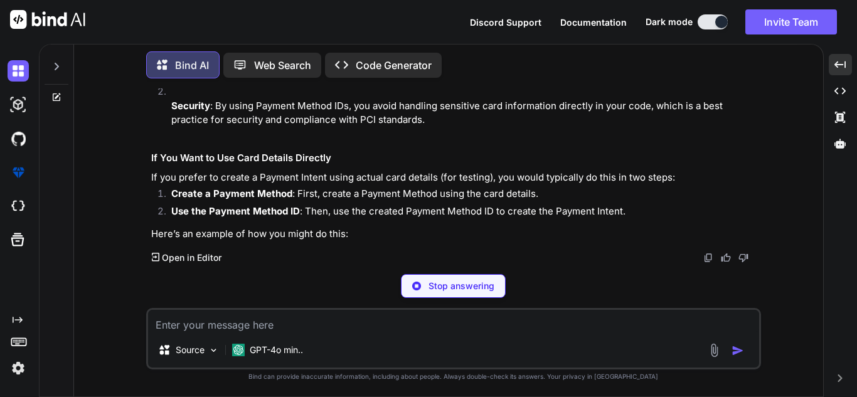
scroll to position [15600, 0]
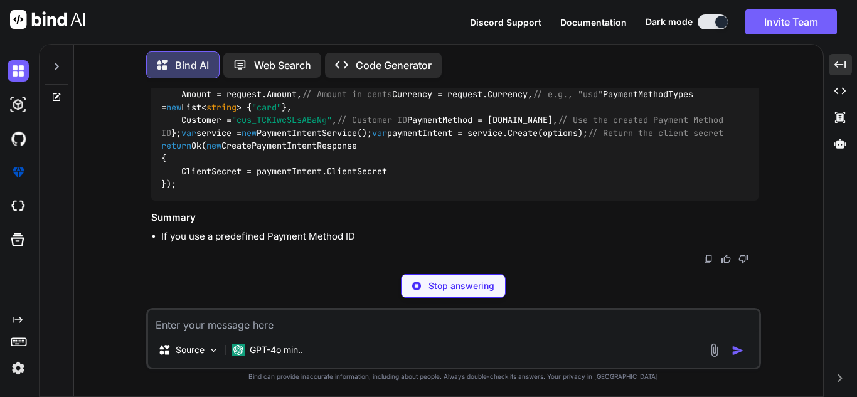
drag, startPoint x: 274, startPoint y: 118, endPoint x: 731, endPoint y: 122, distance: 458.0
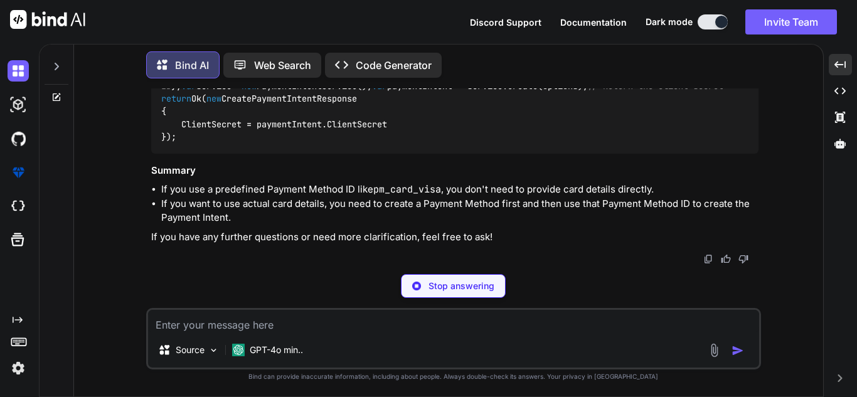
scroll to position [18191, 0]
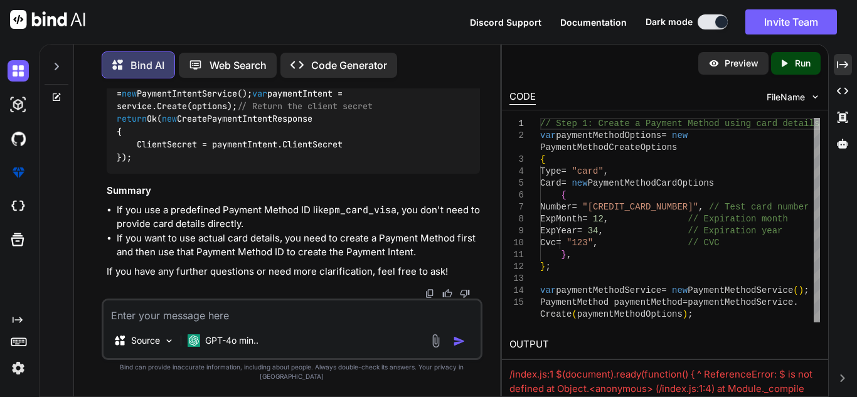
drag, startPoint x: 358, startPoint y: 131, endPoint x: 381, endPoint y: 149, distance: 29.5
drag, startPoint x: 393, startPoint y: 146, endPoint x: 407, endPoint y: 177, distance: 33.4
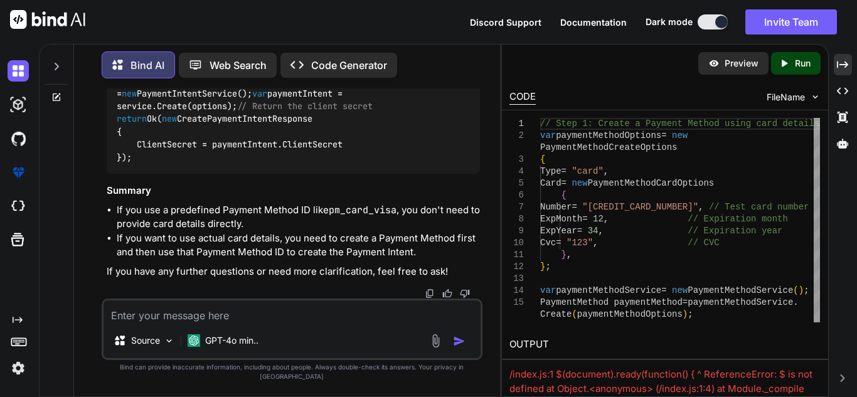
drag, startPoint x: 137, startPoint y: 225, endPoint x: 178, endPoint y: 252, distance: 48.4
copy code "var paymentMethodOptions = new PaymentMethodCreateOptions { Type = "card" , Car…"
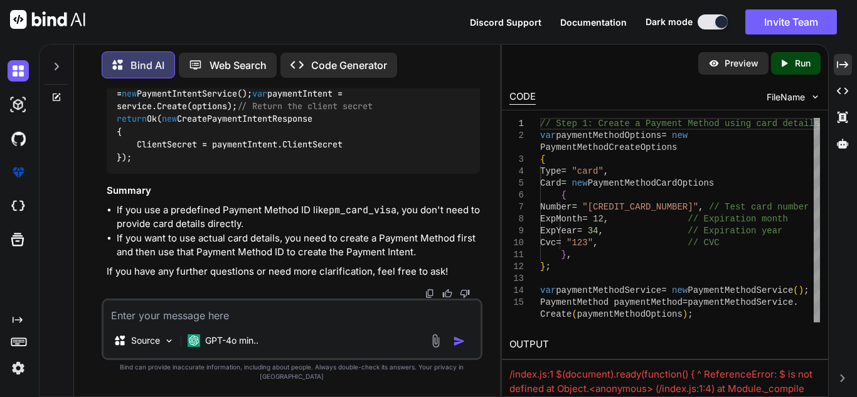
drag, startPoint x: 144, startPoint y: 295, endPoint x: 85, endPoint y: 156, distance: 151.5
click at [85, 156] on div "You {{baseUrl}}/v1/payment_intents i want to try this method using postman but …" at bounding box center [292, 242] width 416 height 308
copy code "var paymentMethodService = new PaymentMethodService(); PaymentMethod paymentMet…"
drag, startPoint x: 110, startPoint y: 120, endPoint x: 386, endPoint y: 147, distance: 276.7
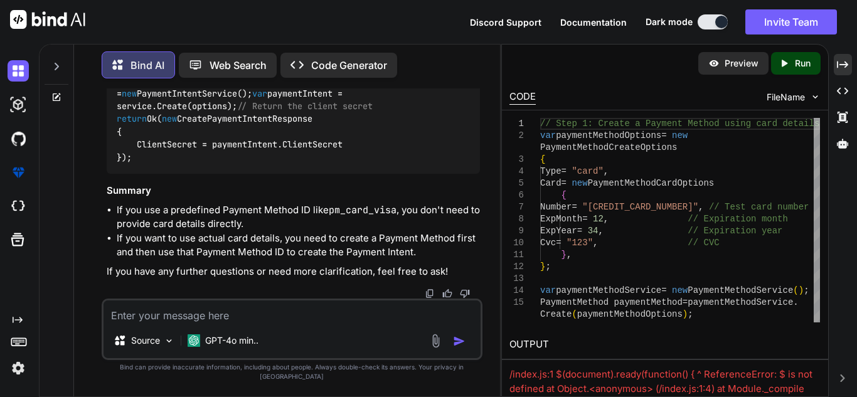
copy code "var options = new PaymentIntentCreateOptions { Amount = request.Amount, // Amou…"
drag, startPoint x: 115, startPoint y: 182, endPoint x: 168, endPoint y: 280, distance: 111.7
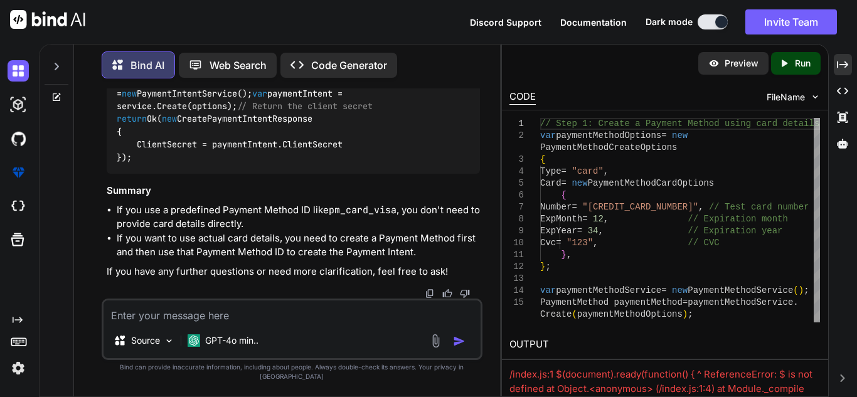
drag, startPoint x: 117, startPoint y: 141, endPoint x: 174, endPoint y: 229, distance: 105.1
click at [255, 323] on textarea at bounding box center [292, 311] width 377 height 23
paste textarea "Stripe.StripeException: 'Sending credit card numbers directly to the Stripe API…"
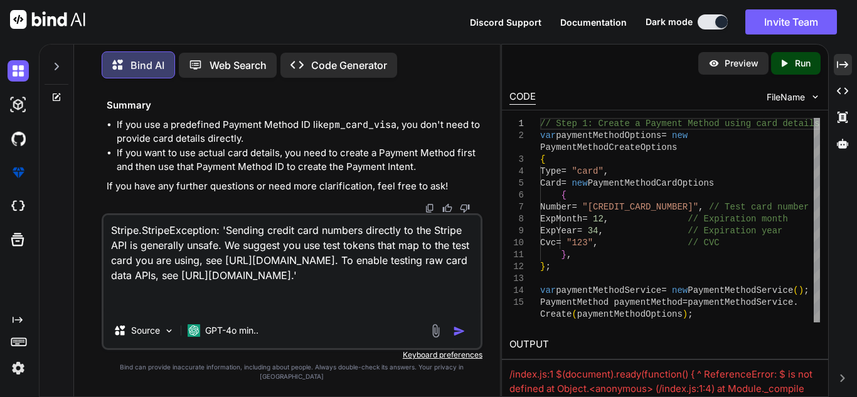
scroll to position [14, 0]
click at [257, 302] on textarea "Stripe.StripeException: 'Sending credit card numbers directly to the Stripe API…" at bounding box center [292, 264] width 377 height 98
click at [221, 307] on textarea "Stripe.StripeException: 'Sending credit card numbers directly to the Stripe API…" at bounding box center [292, 264] width 377 height 98
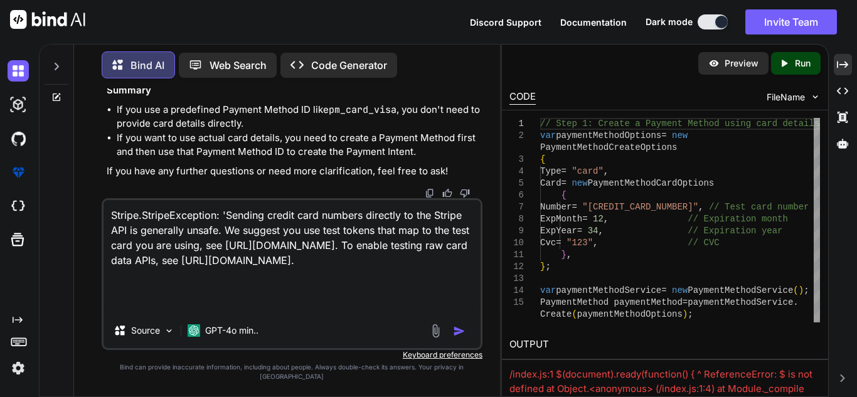
paste textarea "var paymentMethodOptions = new PaymentMethodCreateOptions { Type = "card", Card…"
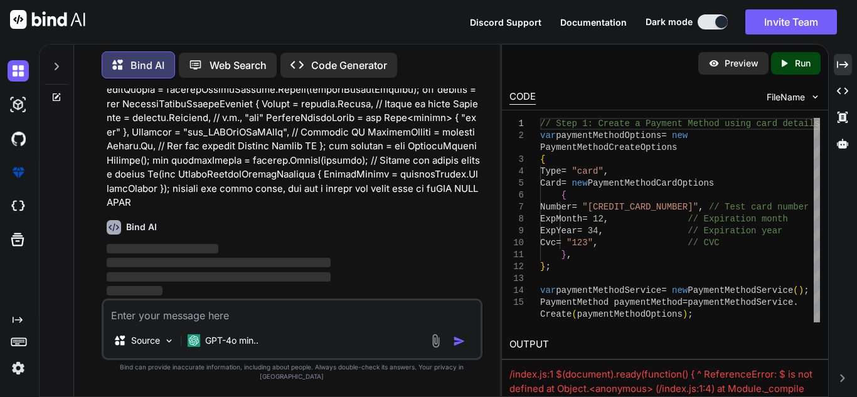
scroll to position [19258, 0]
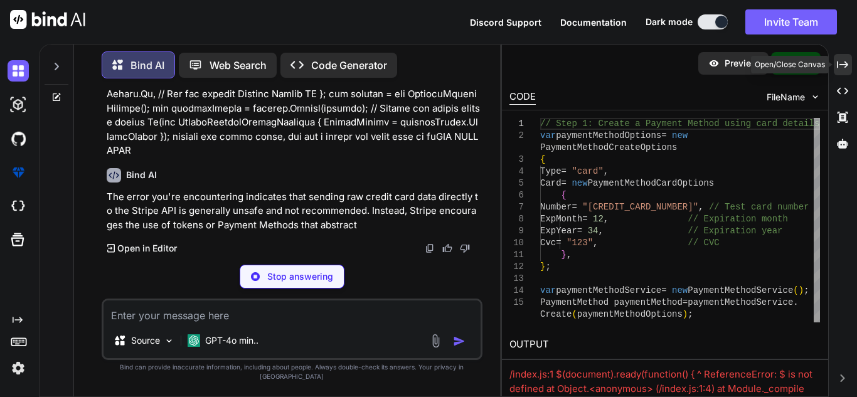
click at [846, 67] on icon "Created with Pixso." at bounding box center [842, 64] width 11 height 11
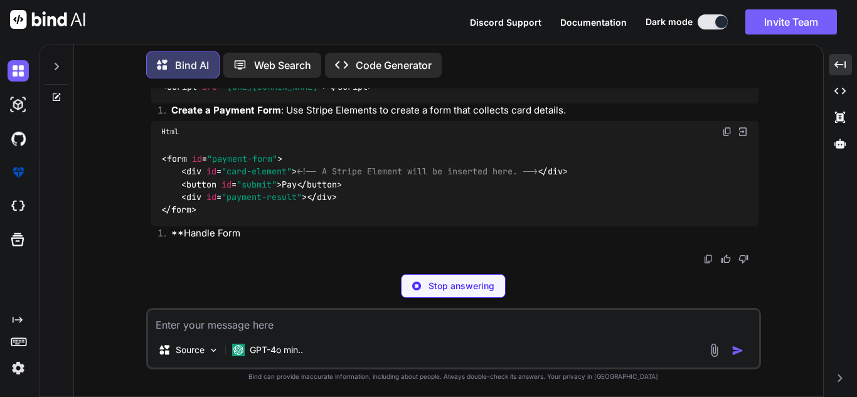
scroll to position [16652, 0]
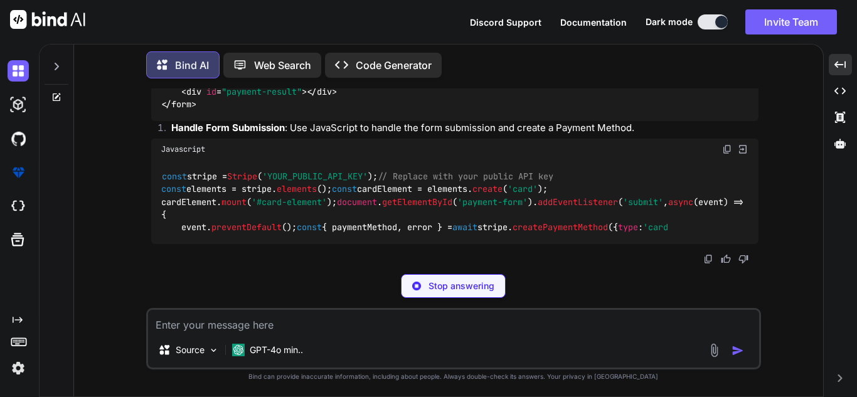
drag, startPoint x: 177, startPoint y: 206, endPoint x: 455, endPoint y: 206, distance: 278.5
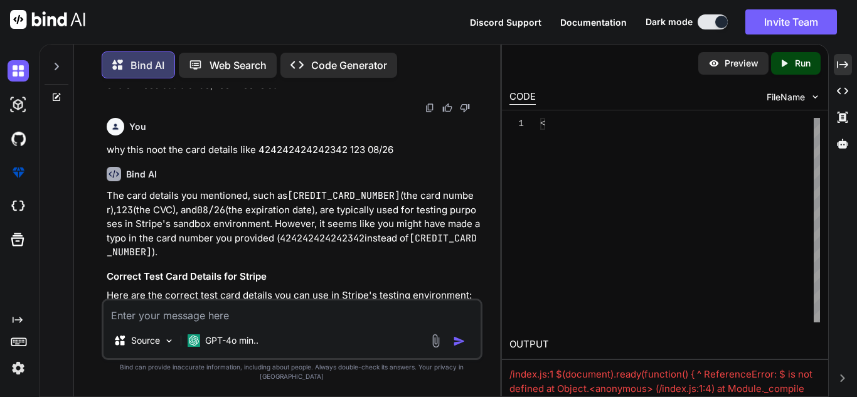
scroll to position [19613, 0]
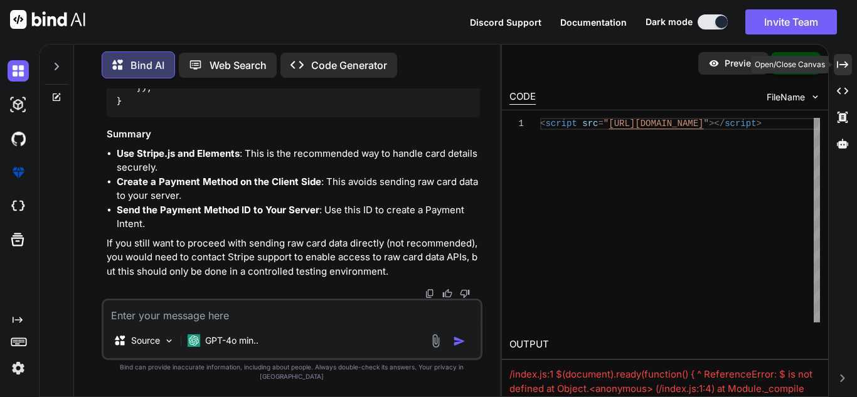
click at [842, 59] on icon "Created with Pixso." at bounding box center [842, 64] width 11 height 11
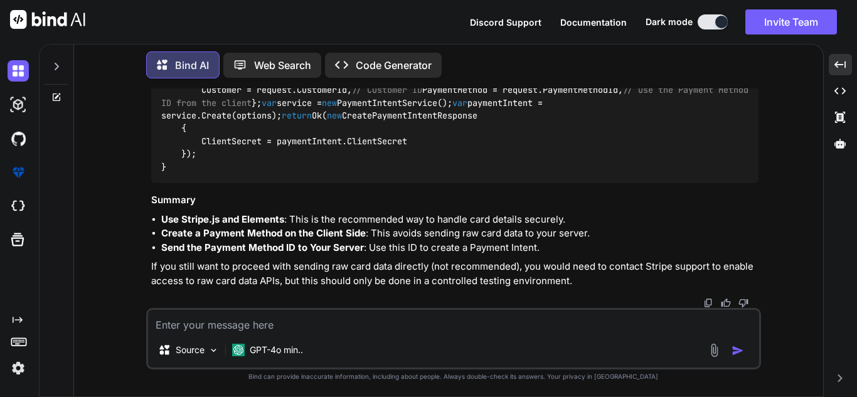
scroll to position [16965, 0]
drag, startPoint x: 282, startPoint y: 156, endPoint x: 304, endPoint y: 171, distance: 26.6
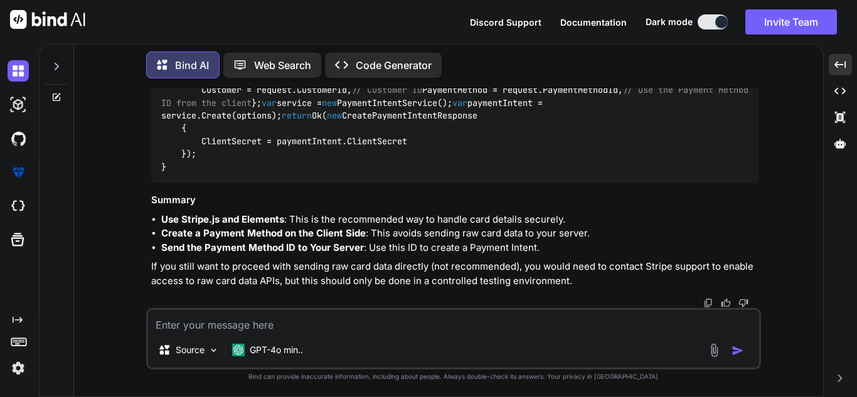
click at [255, 326] on textarea at bounding box center [453, 321] width 611 height 23
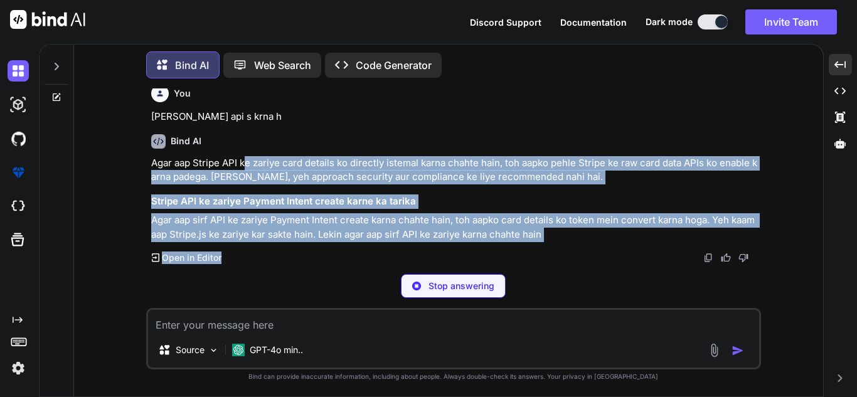
scroll to position [17913, 0]
drag, startPoint x: 249, startPoint y: 262, endPoint x: 343, endPoint y: 256, distance: 94.3
click at [343, 259] on div "Bind AI Agar aap Stripe API ke zariye card details ko directly istemal karna ch…" at bounding box center [454, 194] width 607 height 141
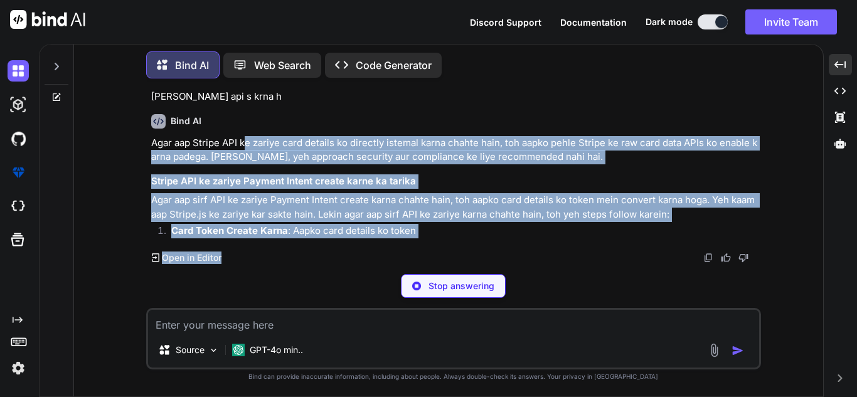
click at [408, 212] on div "Agar aap Stripe API ke zariye card details ko directly istemal karna chahte hai…" at bounding box center [454, 189] width 607 height 106
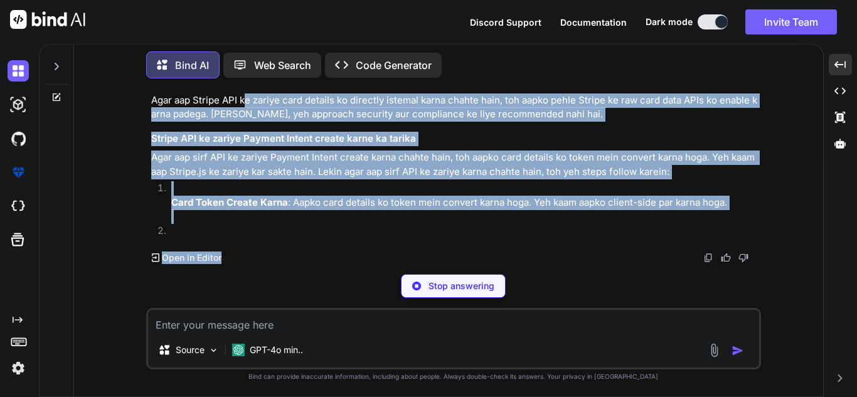
click at [526, 146] on h3 "Stripe API ke zariye Payment Intent create karne ka tarika" at bounding box center [454, 139] width 607 height 14
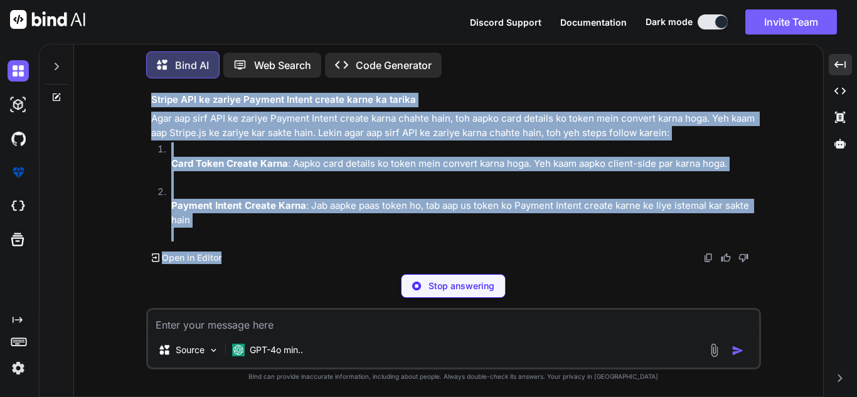
click at [662, 83] on p "Agar aap Stripe API ke zariye card details ko directly istemal karna chahte hai…" at bounding box center [454, 69] width 607 height 28
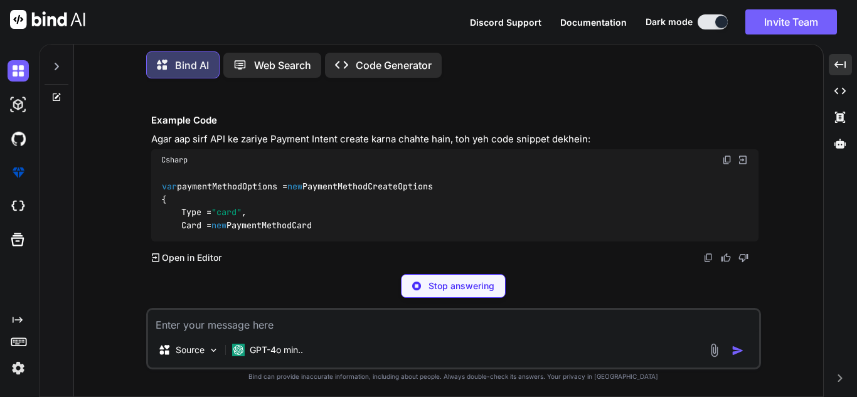
scroll to position [17976, 0]
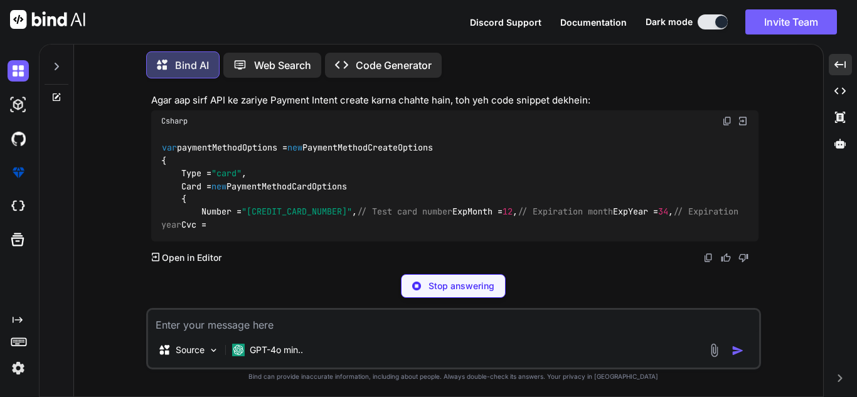
drag, startPoint x: 642, startPoint y: 98, endPoint x: 744, endPoint y: 98, distance: 101.6
click at [744, 98] on div "You {{baseUrl}}/v1/payment_intents i want to try this method using postman but …" at bounding box center [455, 176] width 612 height 176
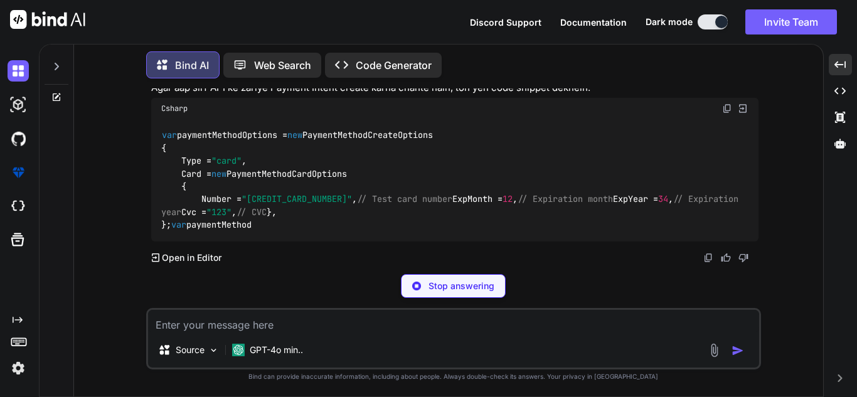
scroll to position [17918, 0]
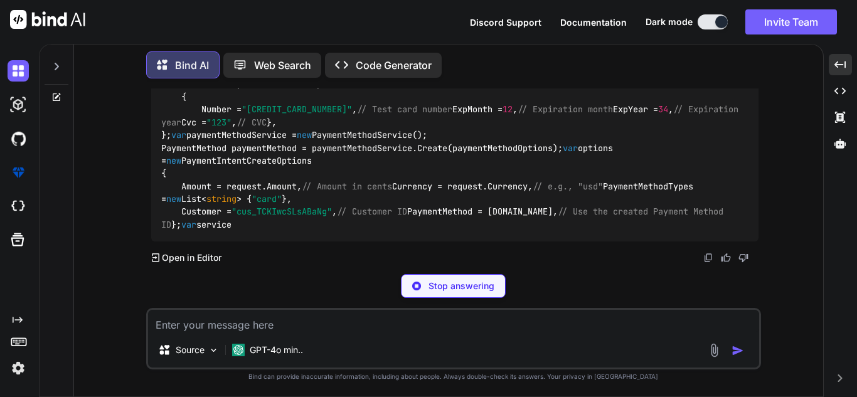
drag, startPoint x: 582, startPoint y: 157, endPoint x: 744, endPoint y: 159, distance: 162.5
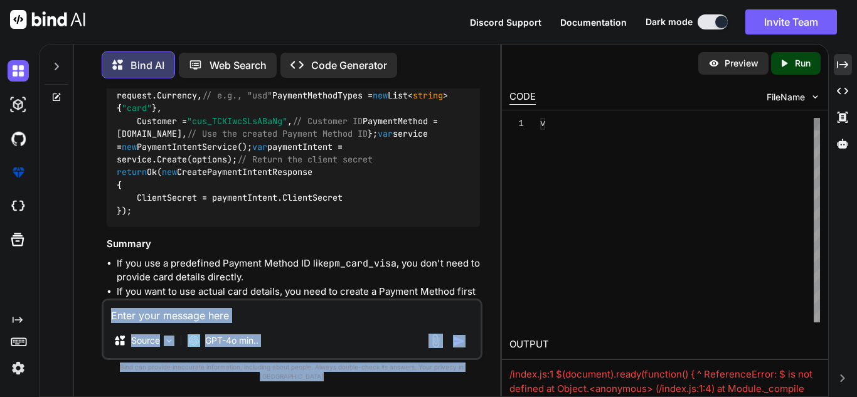
scroll to position [21020, 0]
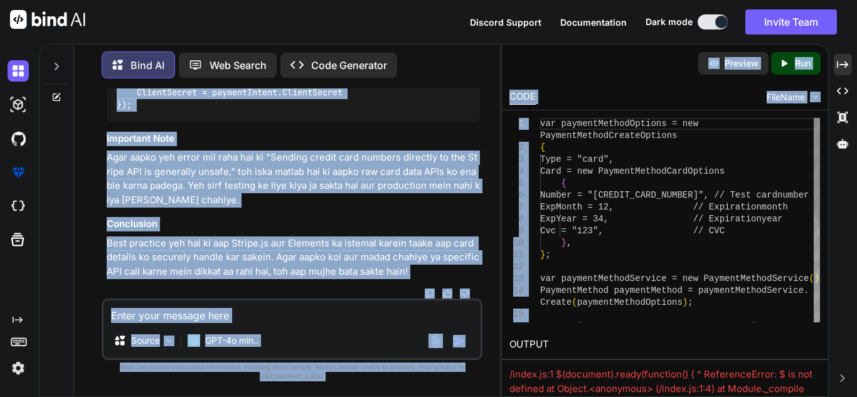
drag, startPoint x: 274, startPoint y: 156, endPoint x: 664, endPoint y: 157, distance: 390.2
click at [672, 154] on div "Bind AI Web Search Created with Pixso. Code Generator You {{baseUrl}}/v1/paymen…" at bounding box center [448, 220] width 818 height 353
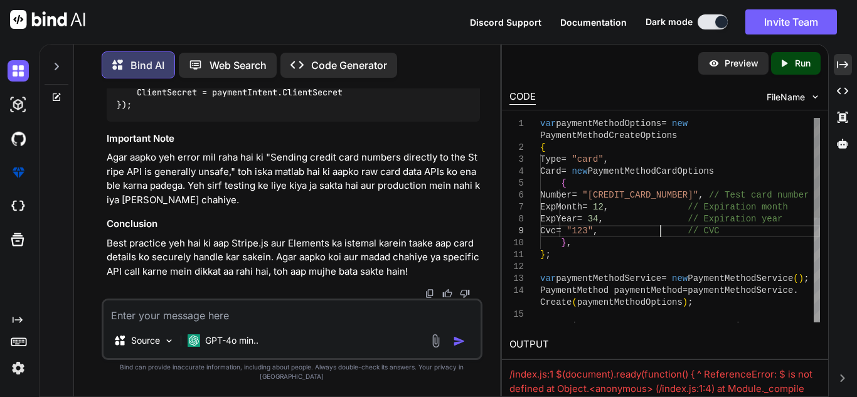
click at [663, 230] on div "var paymentMethodOptions = new PaymentMethodCreateOptions { Type = "card" , Car…" at bounding box center [680, 326] width 280 height 417
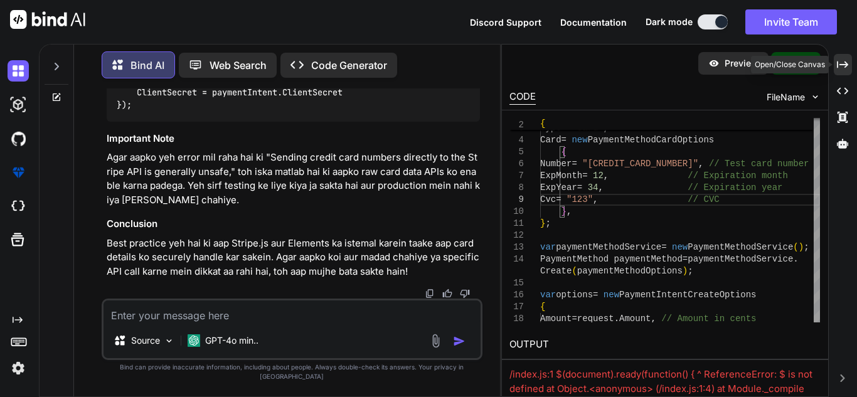
click at [845, 67] on icon at bounding box center [842, 64] width 11 height 7
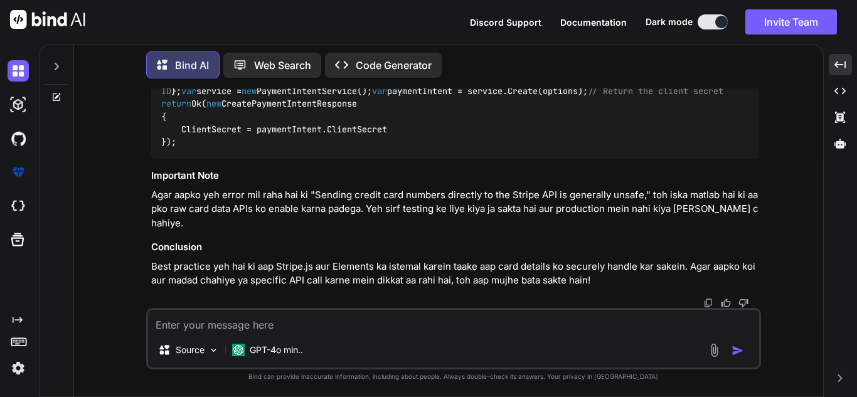
drag, startPoint x: 171, startPoint y: 149, endPoint x: 701, endPoint y: 154, distance: 530.1
drag, startPoint x: 376, startPoint y: 166, endPoint x: 583, endPoint y: 169, distance: 207.0
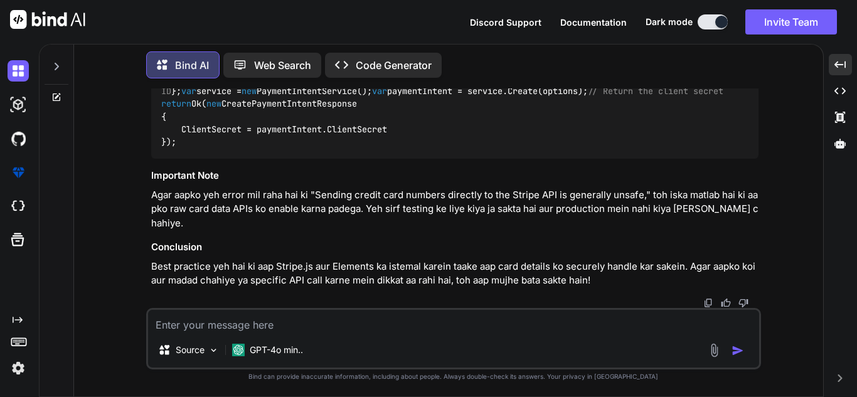
drag, startPoint x: 174, startPoint y: 198, endPoint x: 300, endPoint y: 200, distance: 126.7
drag, startPoint x: 352, startPoint y: 198, endPoint x: 726, endPoint y: 198, distance: 373.9
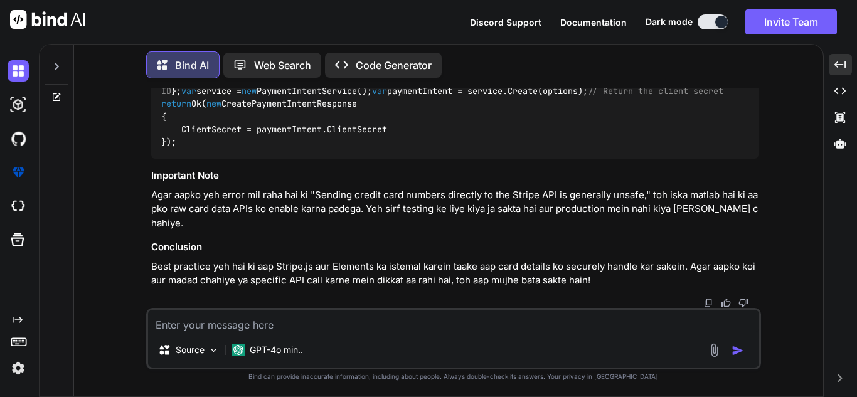
scroll to position [18044, 0]
drag, startPoint x: 317, startPoint y: 174, endPoint x: 731, endPoint y: 179, distance: 414.7
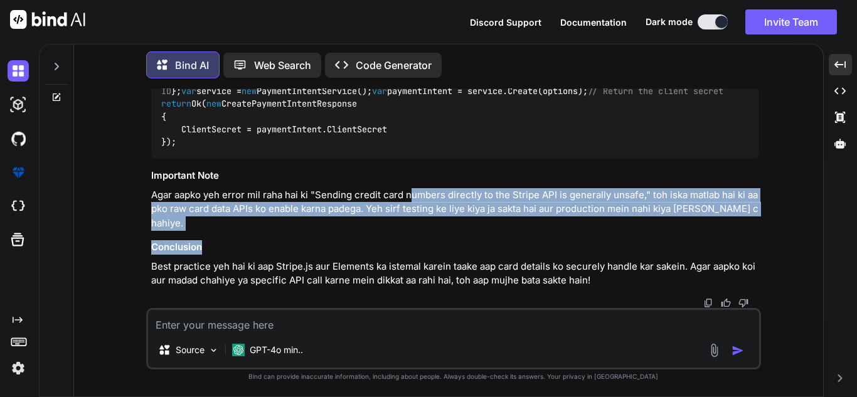
drag, startPoint x: 533, startPoint y: 267, endPoint x: 577, endPoint y: 270, distance: 44.1
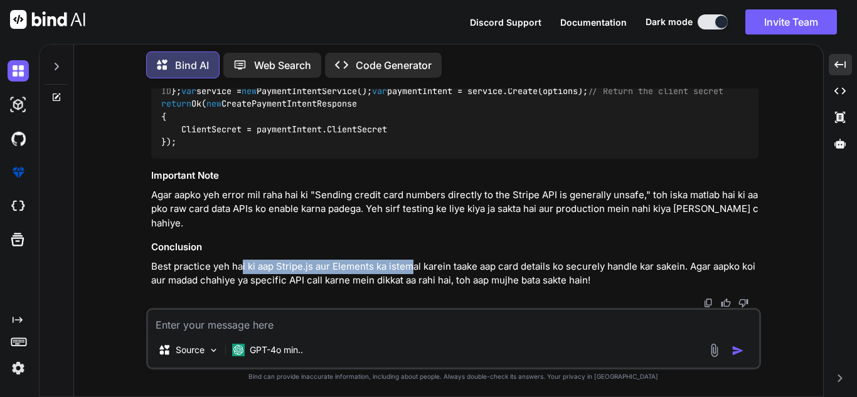
drag, startPoint x: 242, startPoint y: 263, endPoint x: 408, endPoint y: 268, distance: 167.0
click at [408, 268] on p "Best practice yeh hai ki aap Stripe.js aur Elements ka istemal karein taake aap…" at bounding box center [454, 274] width 607 height 28
drag, startPoint x: 282, startPoint y: 274, endPoint x: 401, endPoint y: 276, distance: 118.6
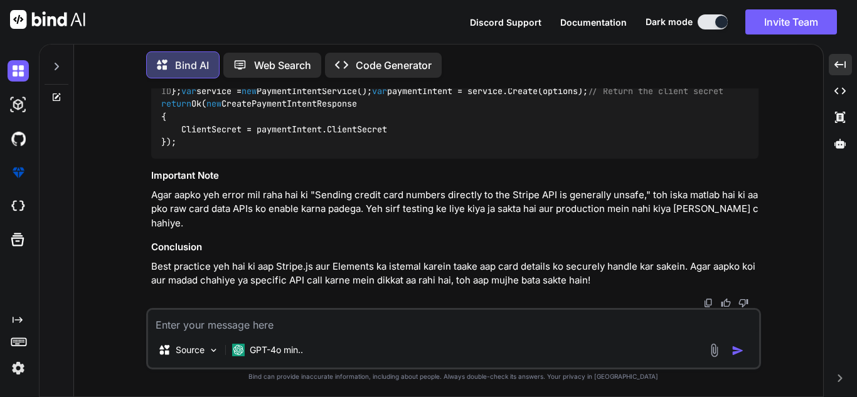
click at [403, 315] on textarea at bounding box center [453, 321] width 611 height 23
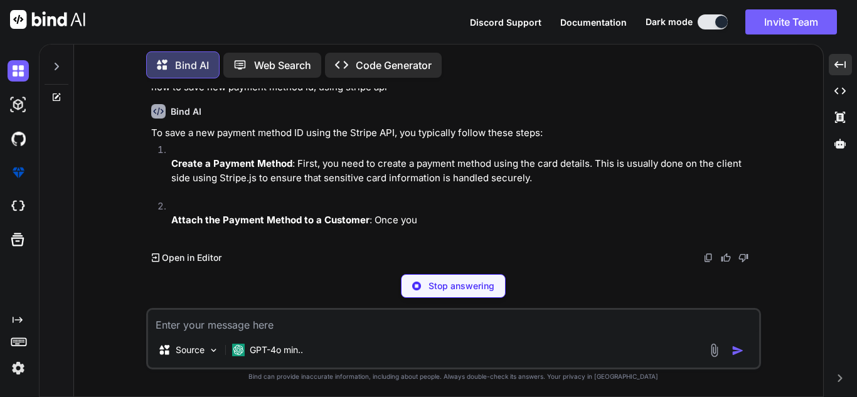
scroll to position [18838, 0]
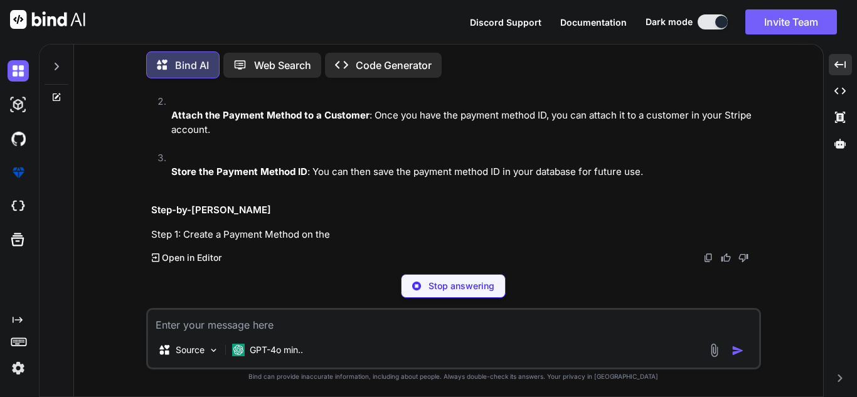
drag, startPoint x: 323, startPoint y: 190, endPoint x: 339, endPoint y: 193, distance: 16.5
click at [326, 95] on li "Create a Payment Method : First, you need to create a payment method using the …" at bounding box center [459, 66] width 597 height 56
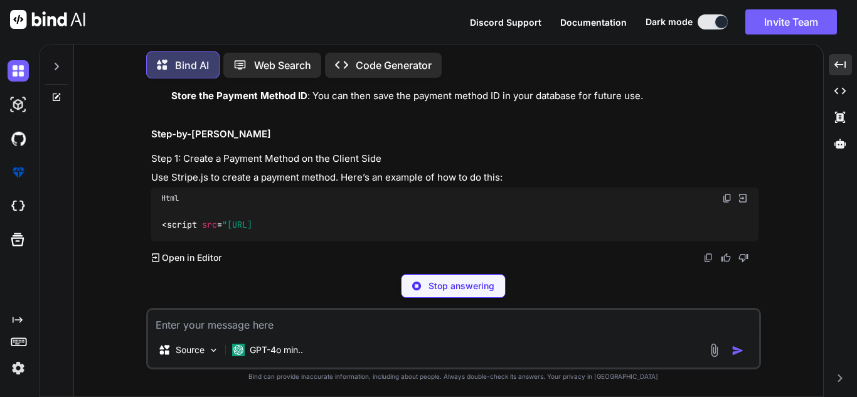
scroll to position [19019, 0]
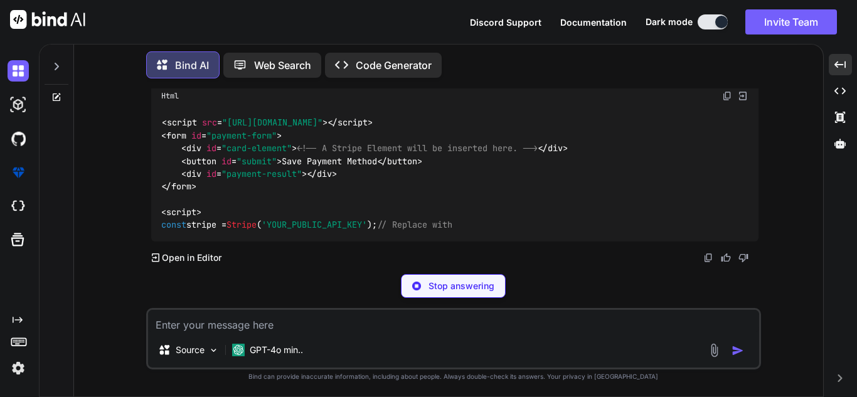
click at [420, 296] on div "Stop answering" at bounding box center [453, 286] width 105 height 24
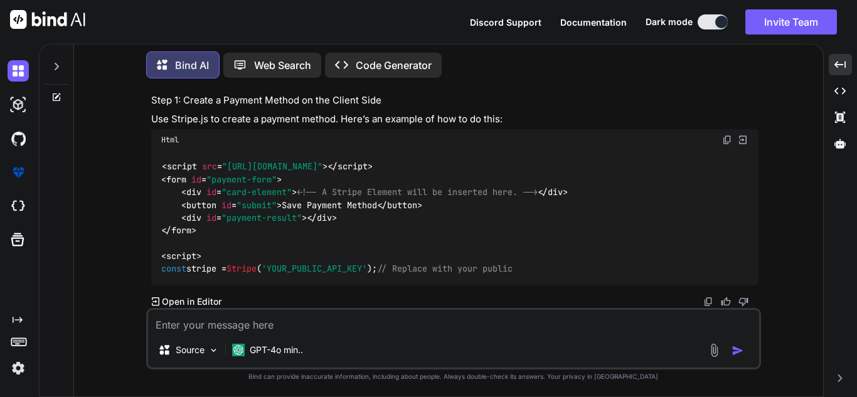
click at [321, 333] on div "Source GPT-4o min.." at bounding box center [453, 338] width 615 height 61
click at [332, 312] on textarea at bounding box center [453, 321] width 611 height 23
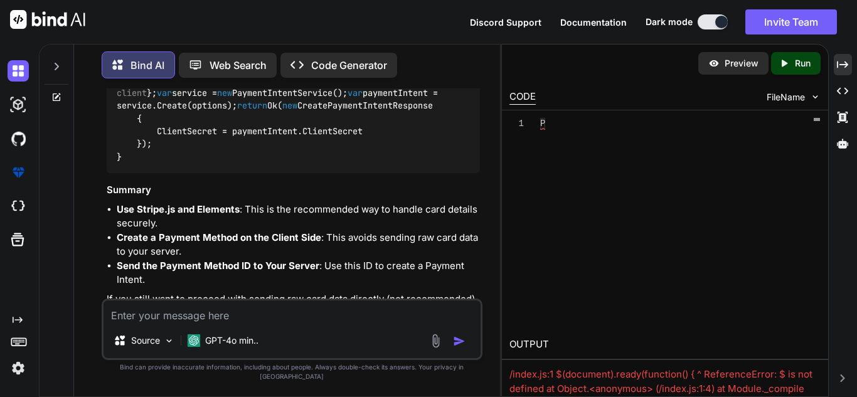
scroll to position [22771, 0]
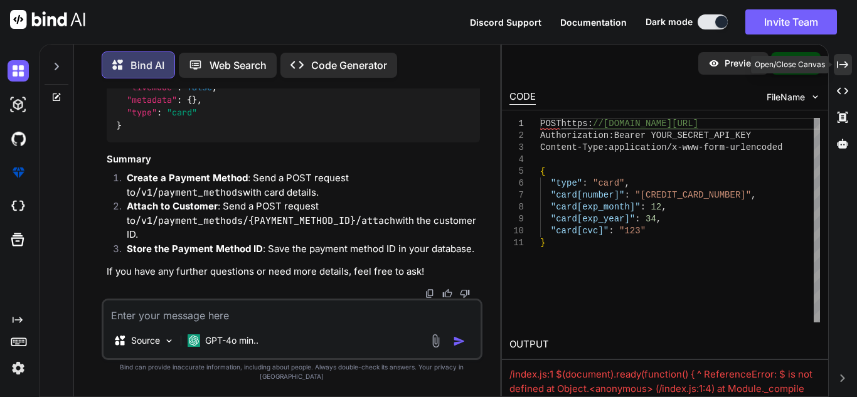
click at [843, 62] on icon "Created with Pixso." at bounding box center [842, 64] width 11 height 11
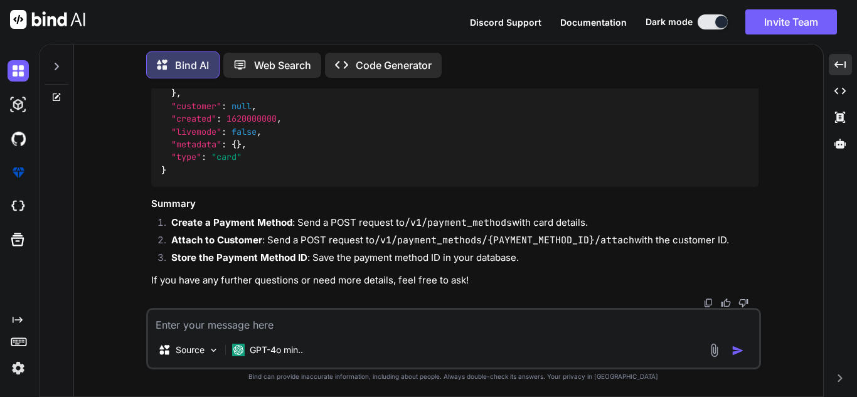
scroll to position [19316, 0]
drag, startPoint x: 214, startPoint y: 194, endPoint x: 404, endPoint y: 210, distance: 190.8
drag, startPoint x: 185, startPoint y: 201, endPoint x: 152, endPoint y: 124, distance: 83.8
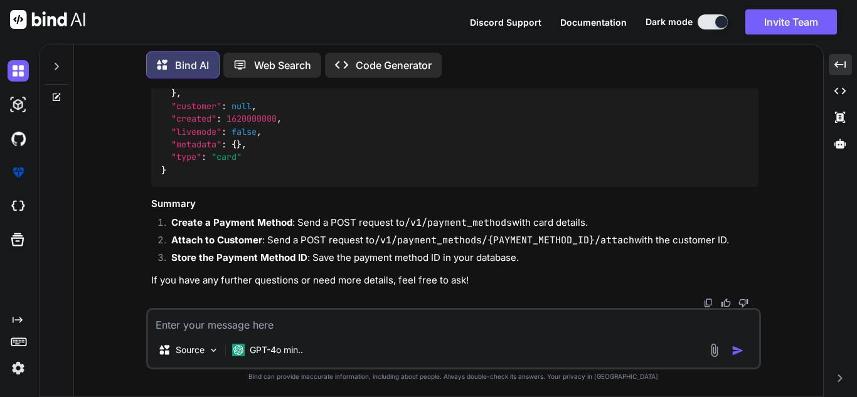
drag, startPoint x: 226, startPoint y: 159, endPoint x: 400, endPoint y: 161, distance: 174.4
drag, startPoint x: 561, startPoint y: 158, endPoint x: 238, endPoint y: 161, distance: 323.7
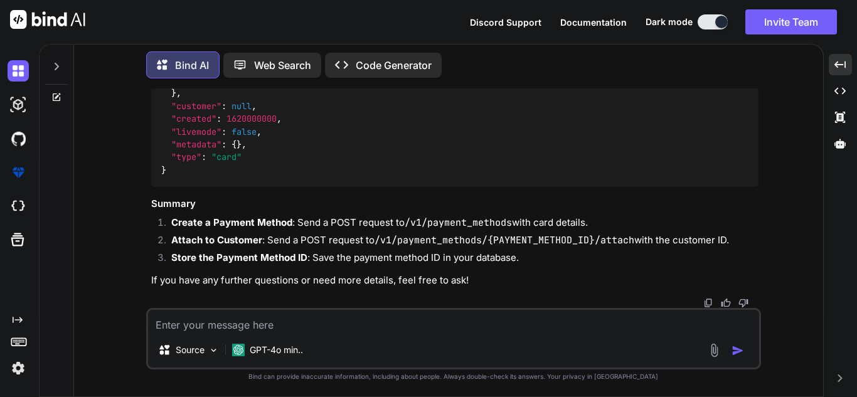
click at [231, 331] on textarea at bounding box center [453, 321] width 611 height 23
paste textarea "{ "type": "card", "card[number]": "[CREDIT_CARD_NUMBER]", "card[exp_month]": 12…"
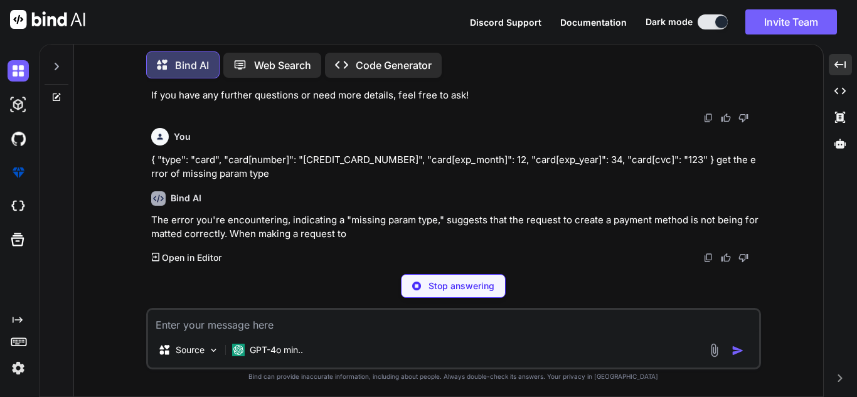
scroll to position [20254, 0]
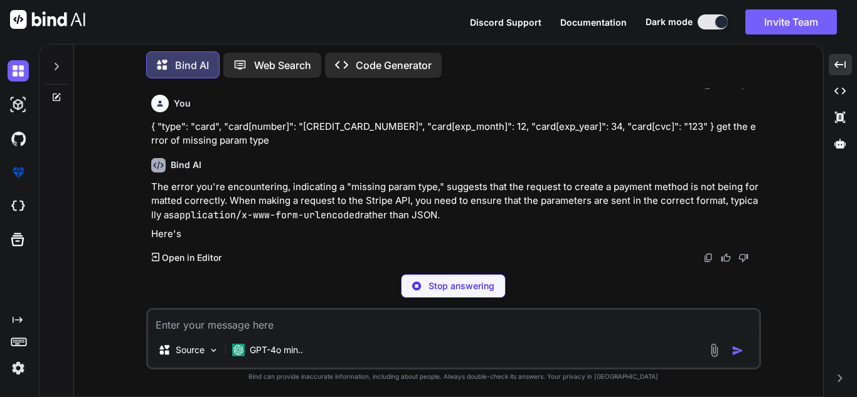
drag, startPoint x: 300, startPoint y: 222, endPoint x: 535, endPoint y: 250, distance: 236.9
click at [535, 223] on p "The error you're encountering, indicating a "missing param type," suggests that…" at bounding box center [454, 201] width 607 height 43
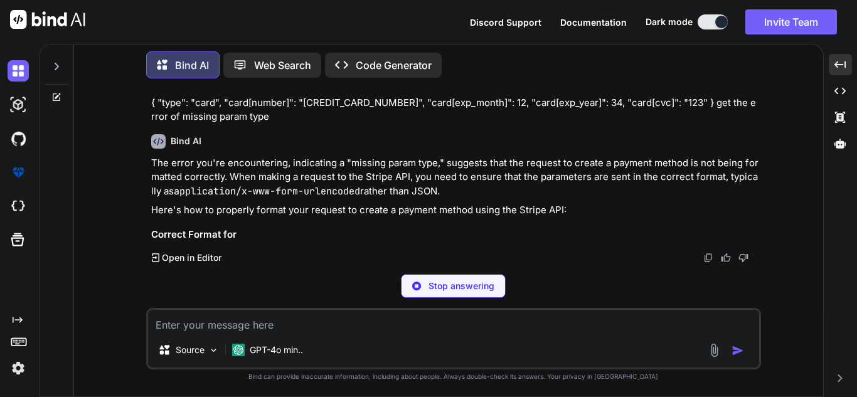
scroll to position [20311, 0]
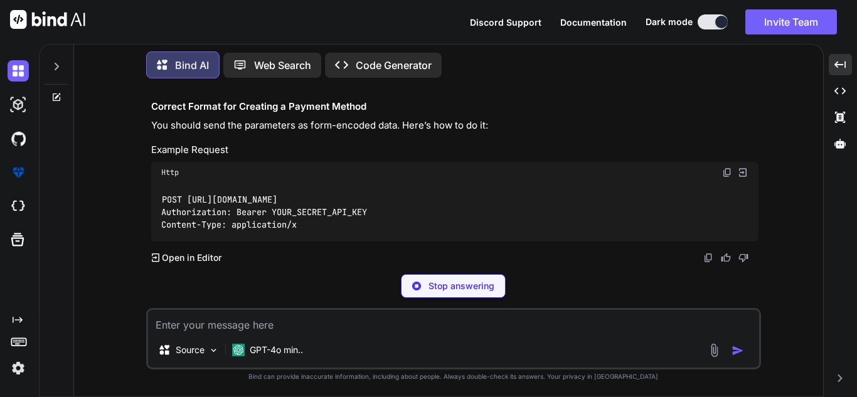
click at [227, 71] on p "The error you're encountering, indicating a "missing param type," suggests that…" at bounding box center [454, 49] width 607 height 43
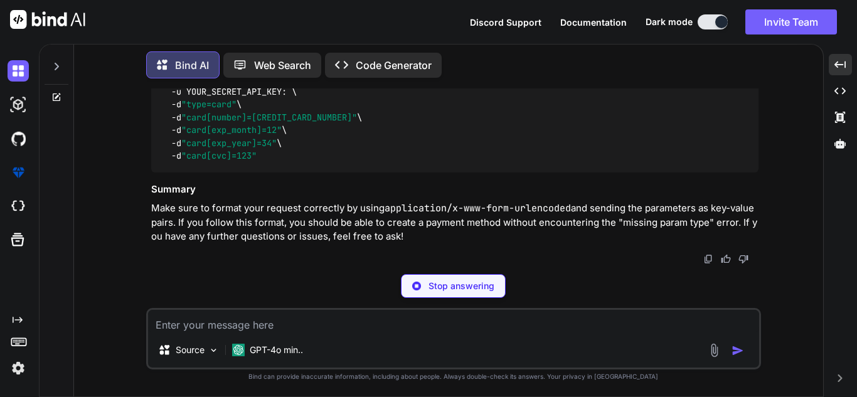
scroll to position [24213, 0]
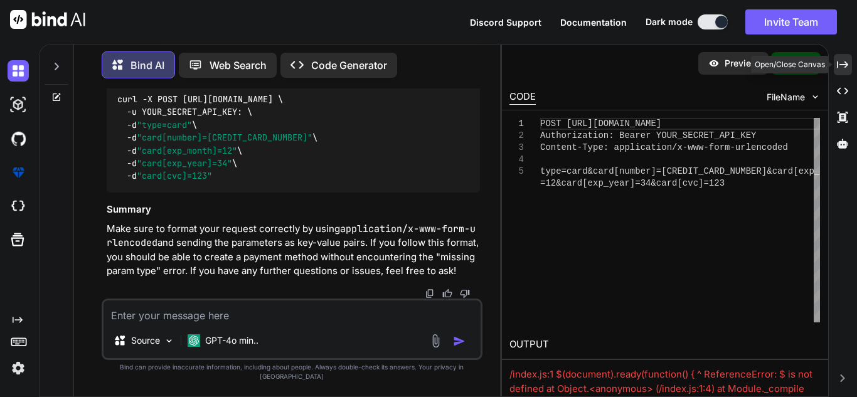
click at [841, 66] on icon "Created with Pixso." at bounding box center [842, 64] width 11 height 11
